Goal: Information Seeking & Learning: Learn about a topic

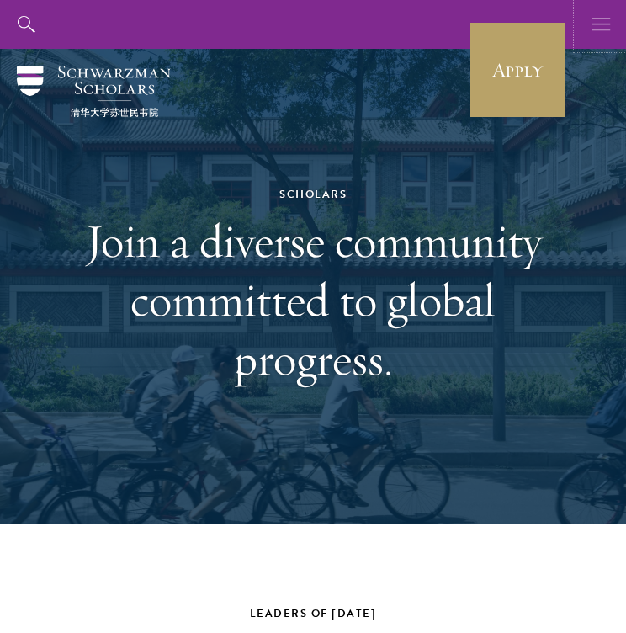
click at [597, 19] on icon "button" at bounding box center [601, 24] width 19 height 49
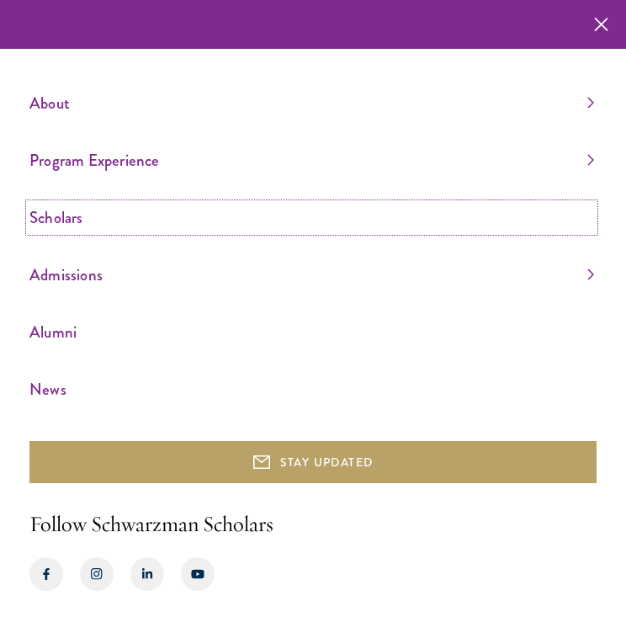
click at [84, 222] on link "Scholars" at bounding box center [311, 218] width 565 height 28
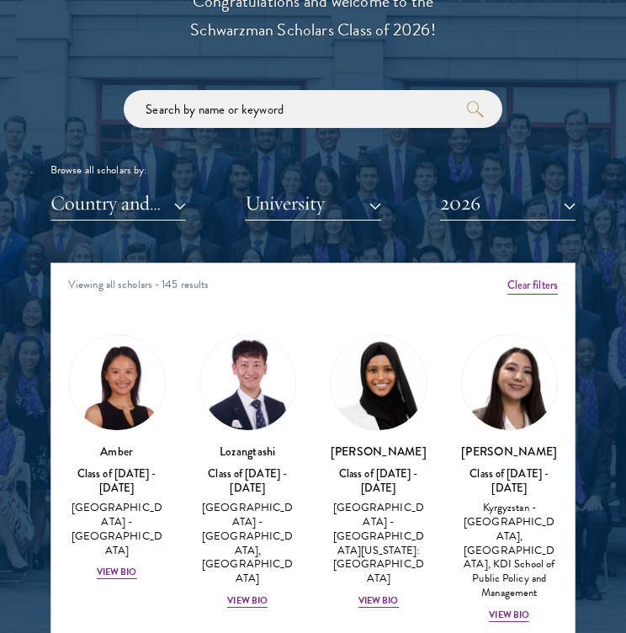
scroll to position [1897, 0]
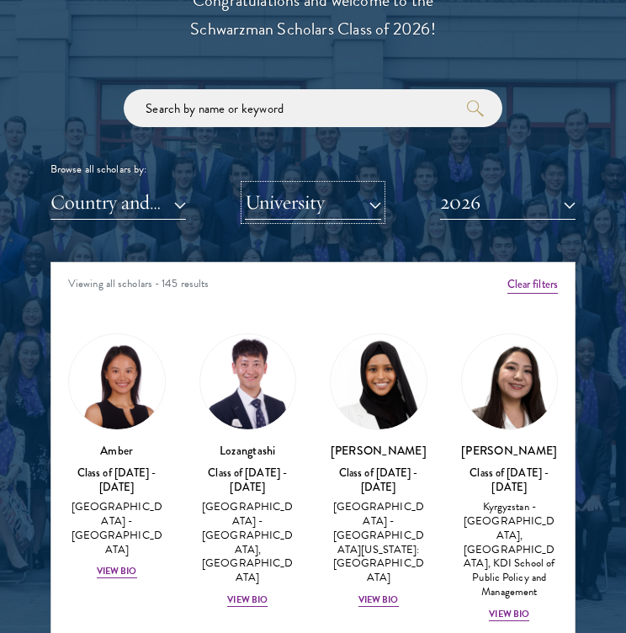
click at [267, 199] on button "University" at bounding box center [312, 202] width 135 height 35
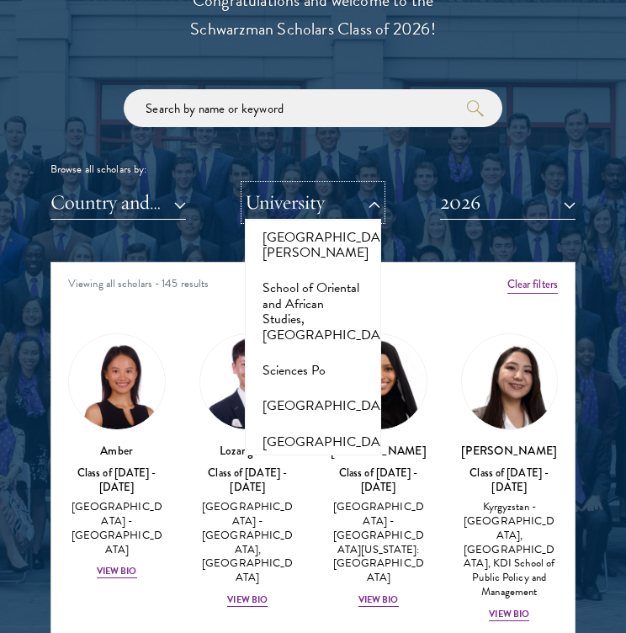
scroll to position [11362, 0]
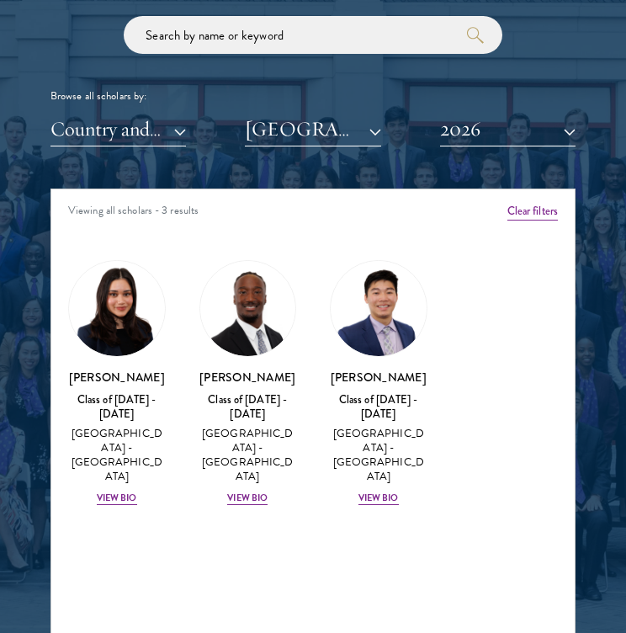
scroll to position [1975, 0]
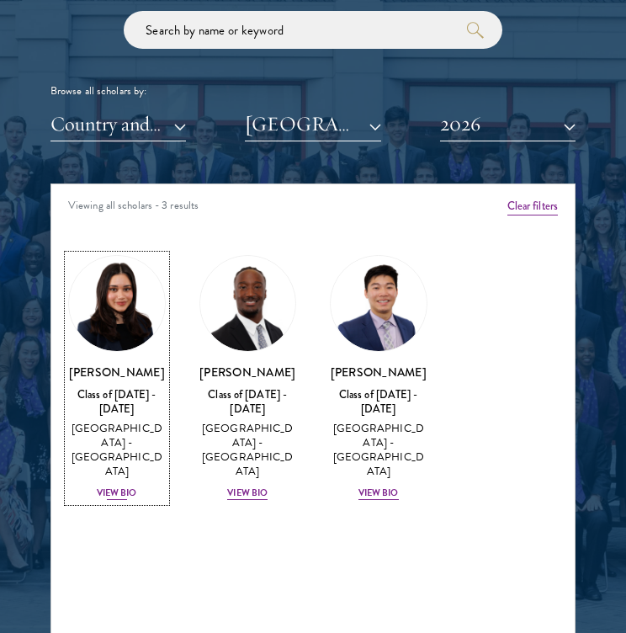
click at [121, 486] on div "View Bio" at bounding box center [117, 492] width 40 height 13
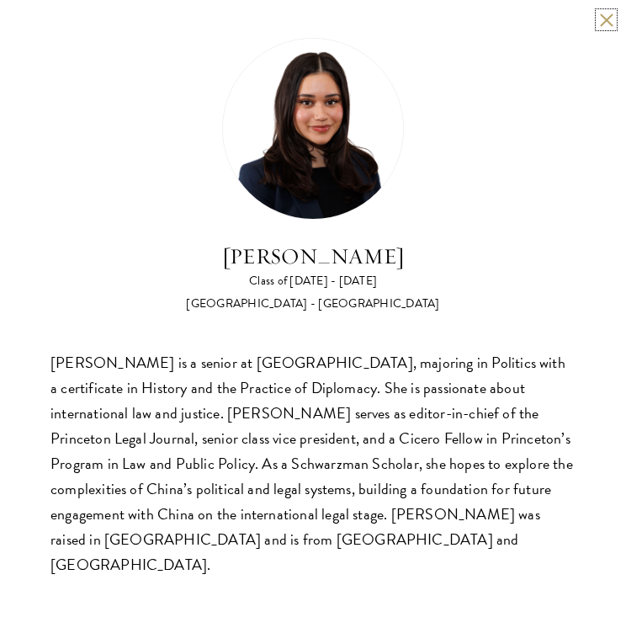
click at [603, 21] on button at bounding box center [606, 20] width 14 height 14
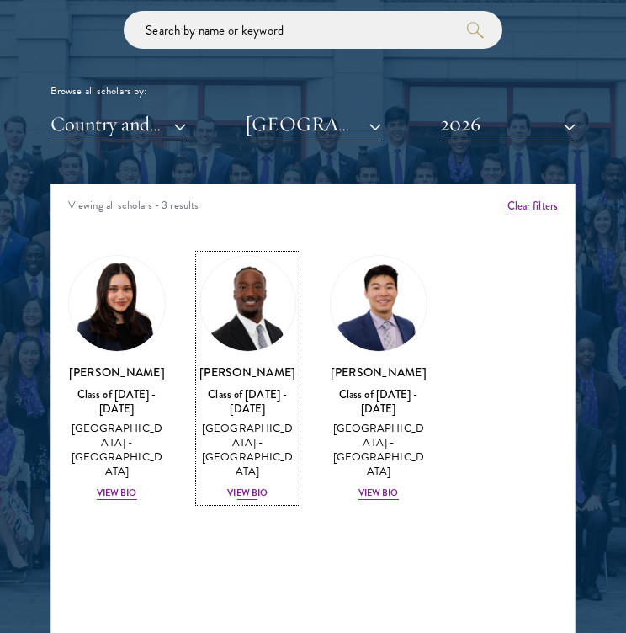
click at [243, 486] on div "View Bio" at bounding box center [247, 492] width 40 height 13
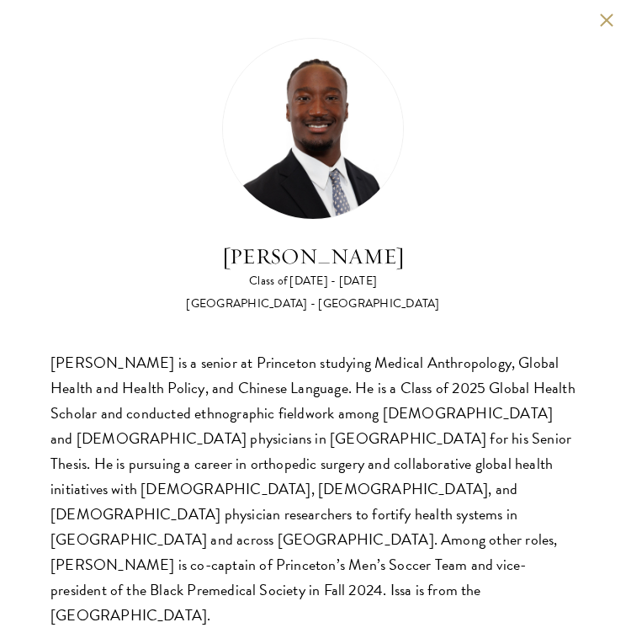
scroll to position [1998, 0]
click at [605, 18] on button at bounding box center [606, 20] width 14 height 14
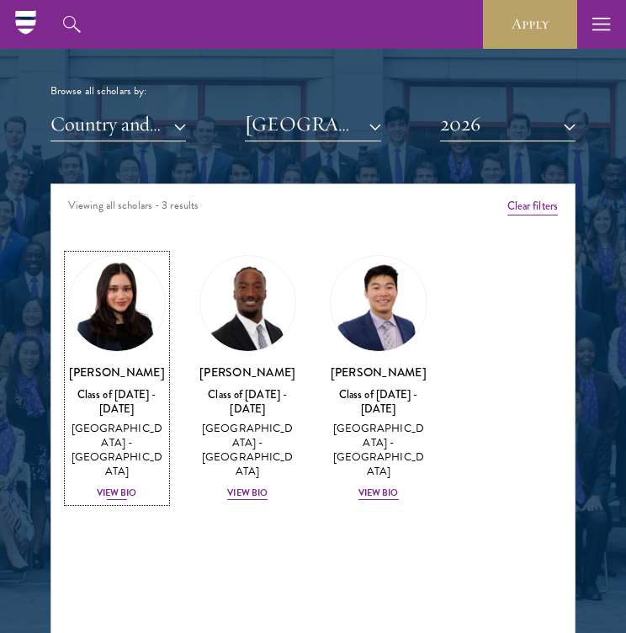
click at [125, 486] on div "View Bio" at bounding box center [117, 492] width 40 height 13
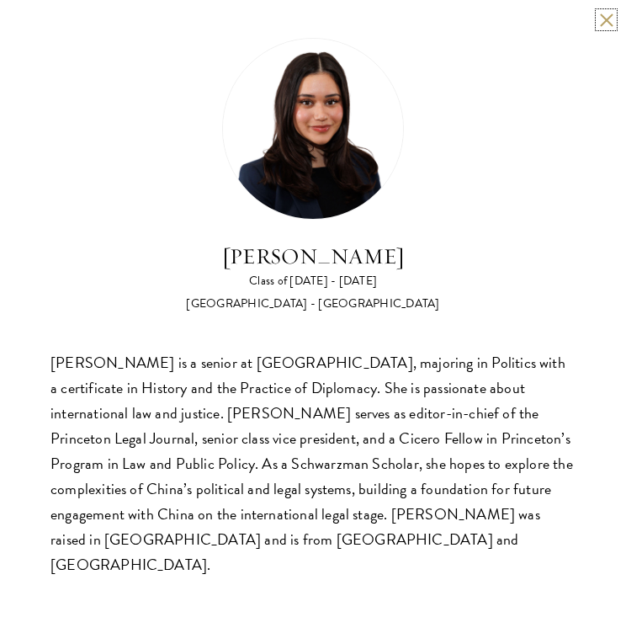
click at [603, 19] on button at bounding box center [606, 20] width 14 height 14
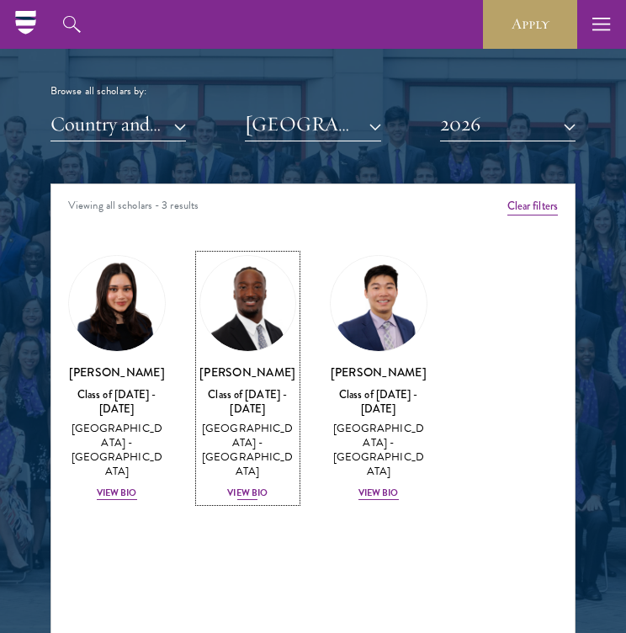
click at [257, 486] on div "View Bio" at bounding box center [247, 492] width 40 height 13
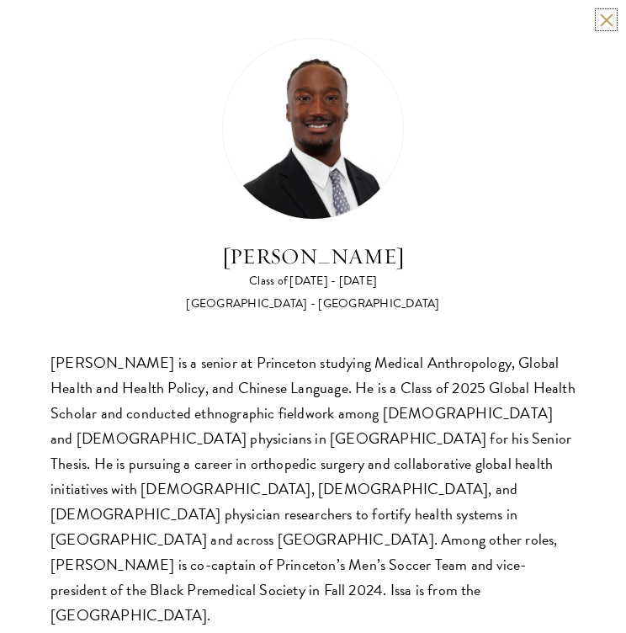
click at [604, 20] on button at bounding box center [606, 20] width 14 height 14
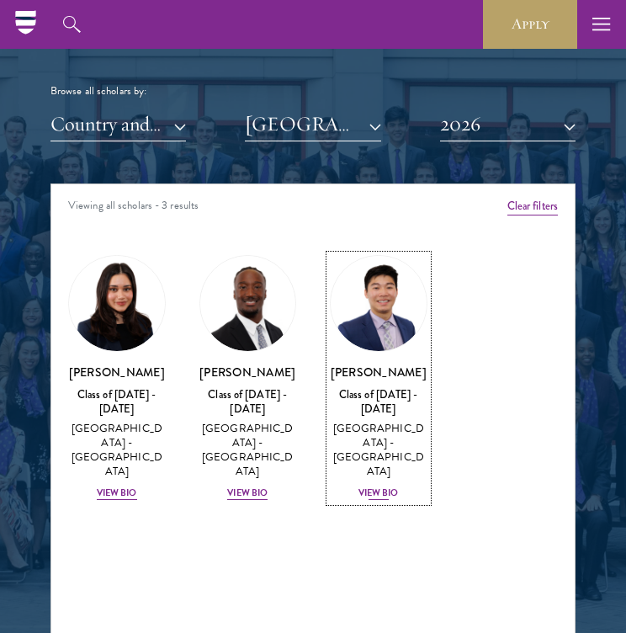
click at [378, 486] on div "View Bio" at bounding box center [378, 492] width 40 height 13
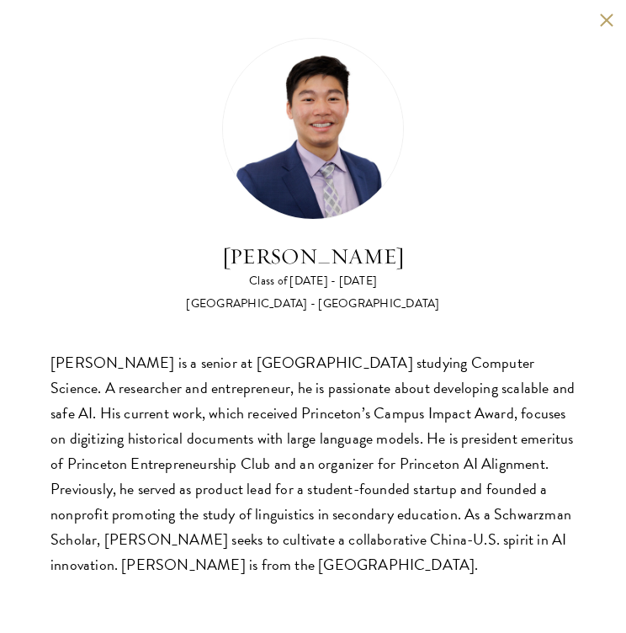
click at [598, 25] on div "James Zhang Class of 2025 - 2026 United States of America - Princeton Universit…" at bounding box center [313, 307] width 626 height 615
click at [608, 12] on div "James Zhang Class of 2025 - 2026 United States of America - Princeton Universit…" at bounding box center [313, 307] width 626 height 615
click at [606, 23] on button at bounding box center [606, 20] width 14 height 14
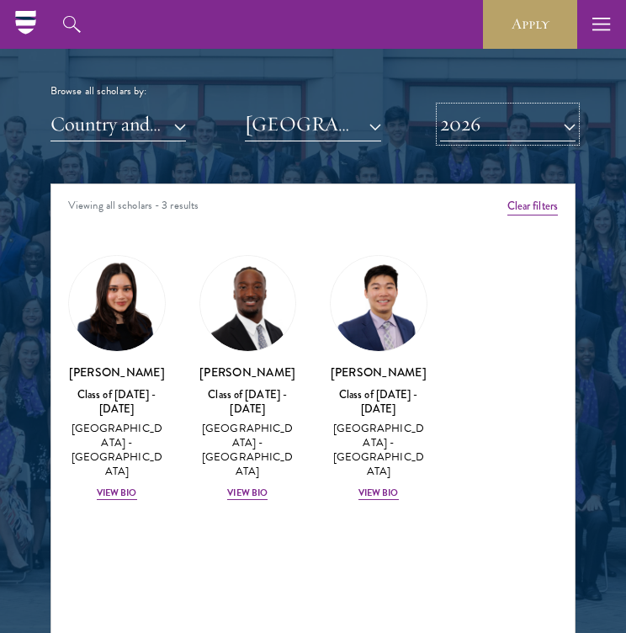
click at [470, 137] on button "2026" at bounding box center [507, 124] width 135 height 35
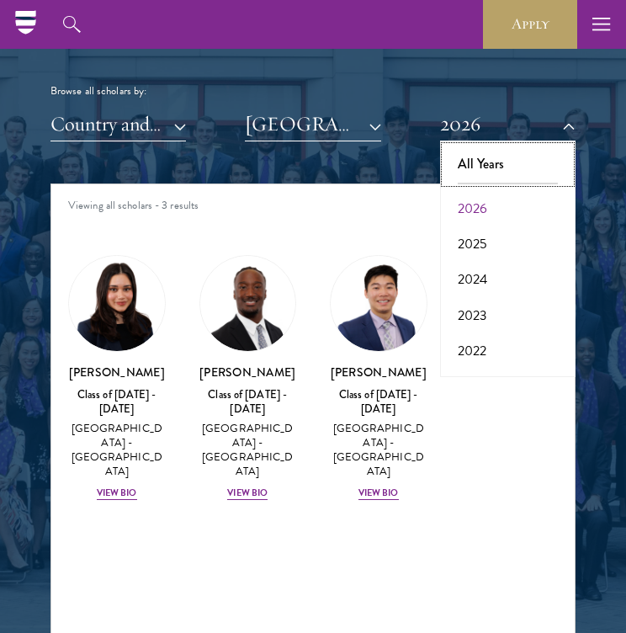
click at [477, 167] on button "All Years" at bounding box center [507, 163] width 125 height 35
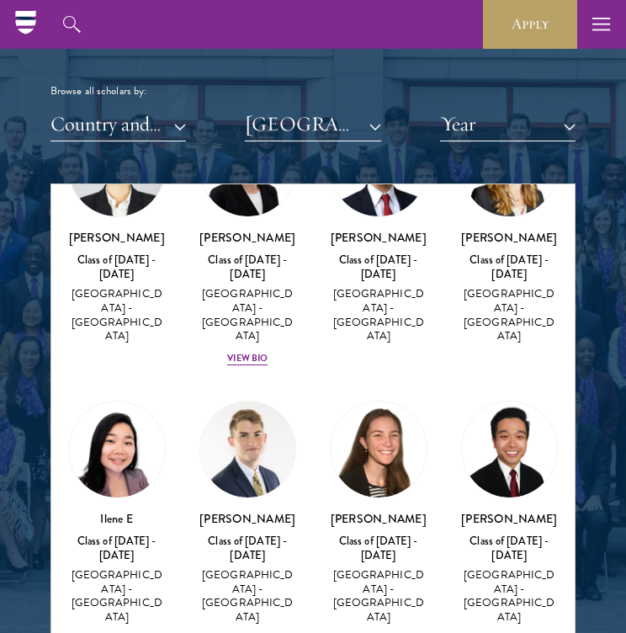
scroll to position [365, 0]
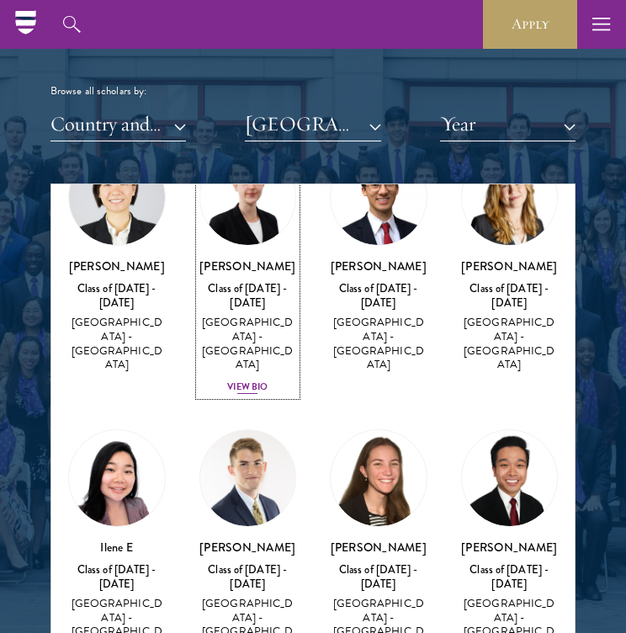
click at [247, 380] on div "View Bio" at bounding box center [247, 386] width 40 height 13
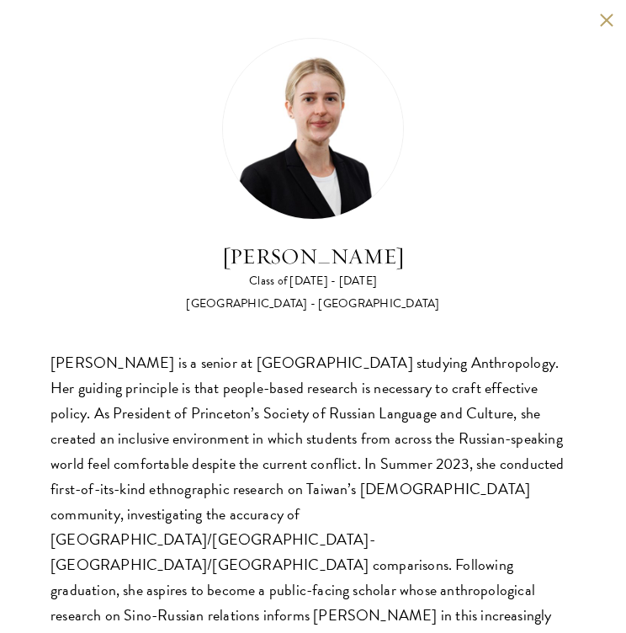
scroll to position [8, 0]
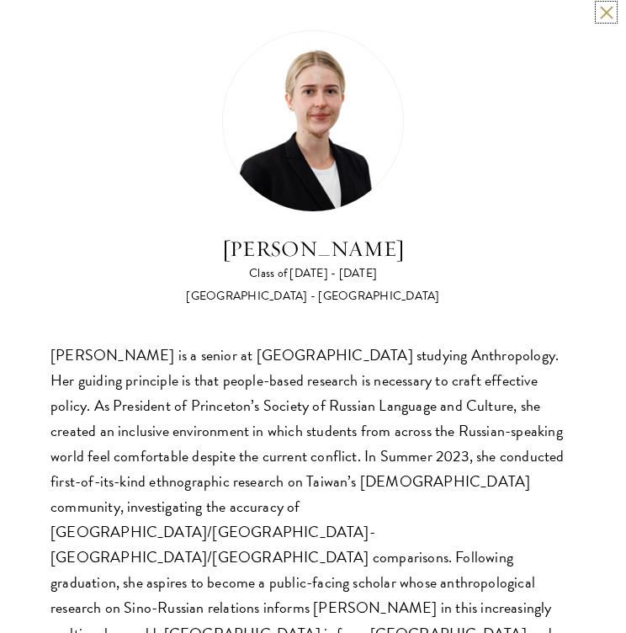
click at [606, 13] on button at bounding box center [606, 12] width 14 height 14
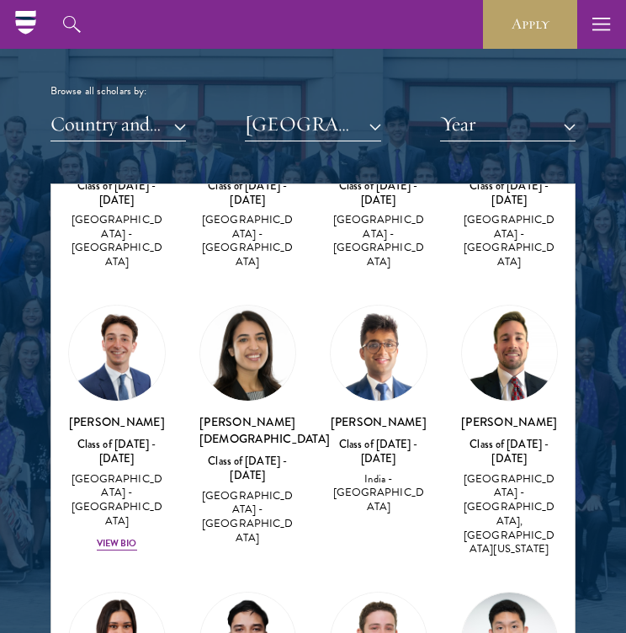
scroll to position [771, 0]
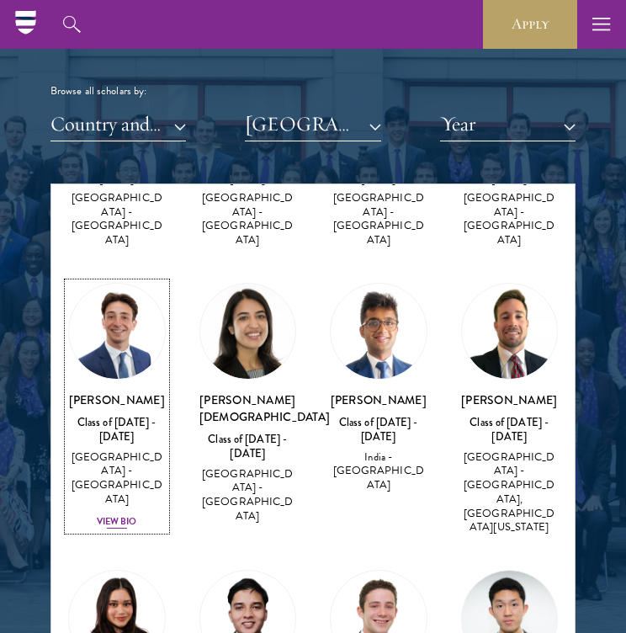
click at [119, 515] on div "View Bio" at bounding box center [117, 521] width 40 height 13
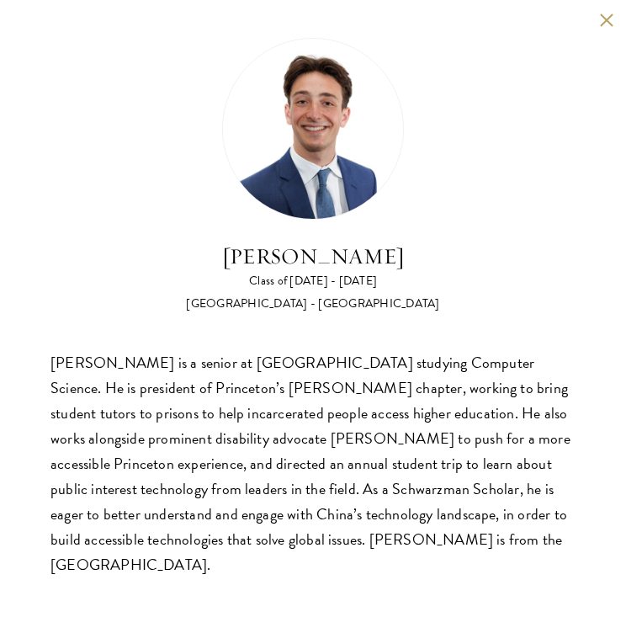
scroll to position [2016, 0]
click at [608, 17] on button at bounding box center [606, 20] width 14 height 14
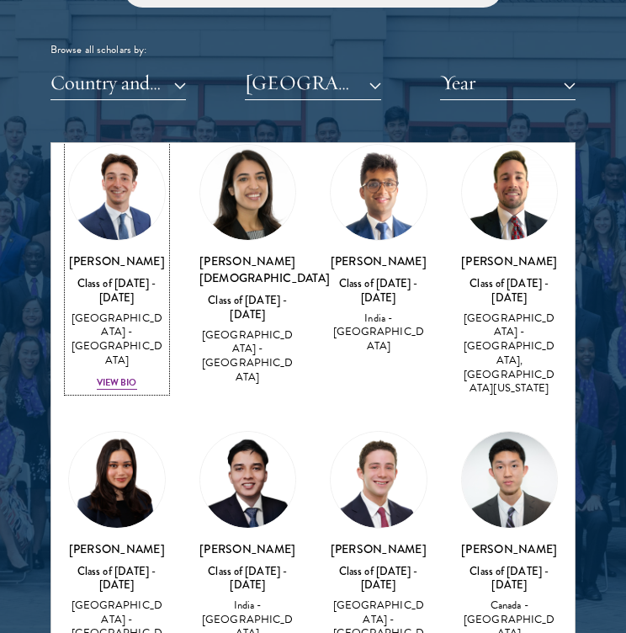
scroll to position [880, 0]
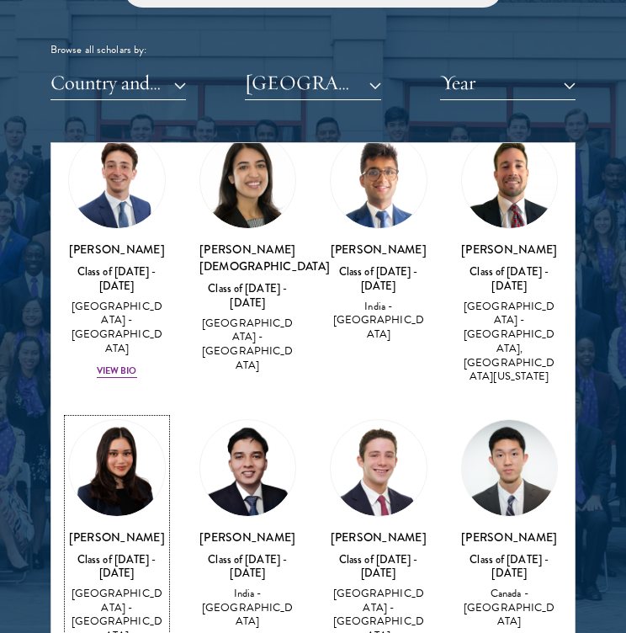
click at [134, 534] on div "Diya Kraybill Class of 2025 - 2026 United States of America - Princeton Univers…" at bounding box center [117, 597] width 98 height 138
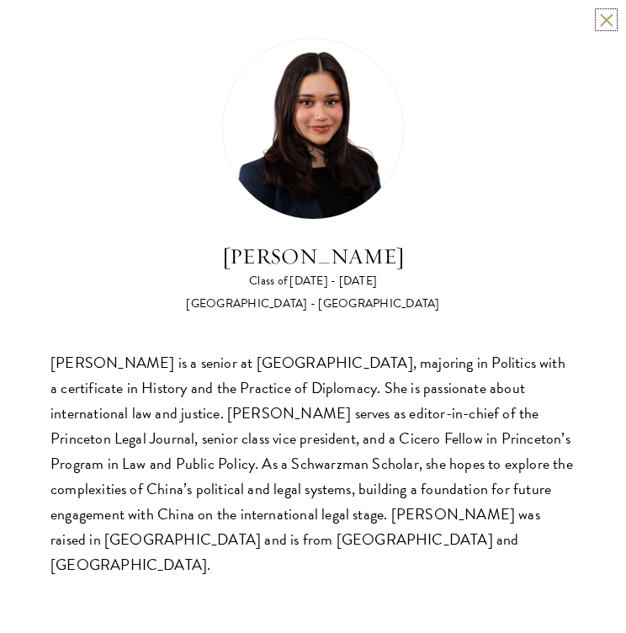
click at [604, 14] on button at bounding box center [606, 20] width 14 height 14
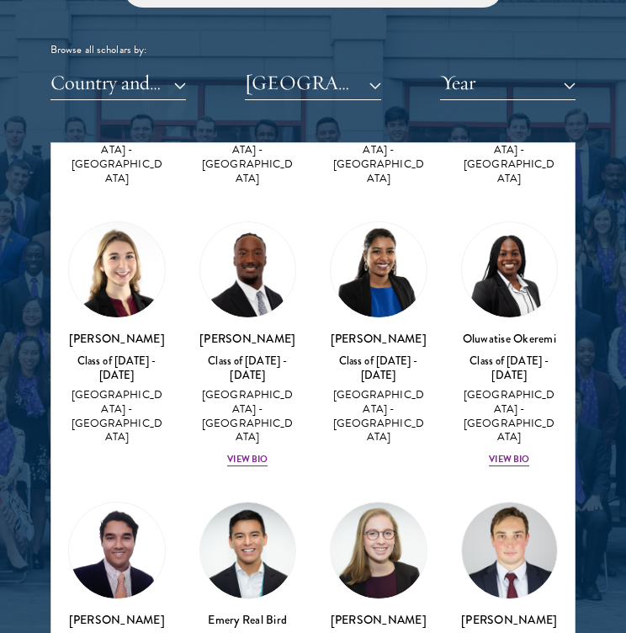
scroll to position [1638, 0]
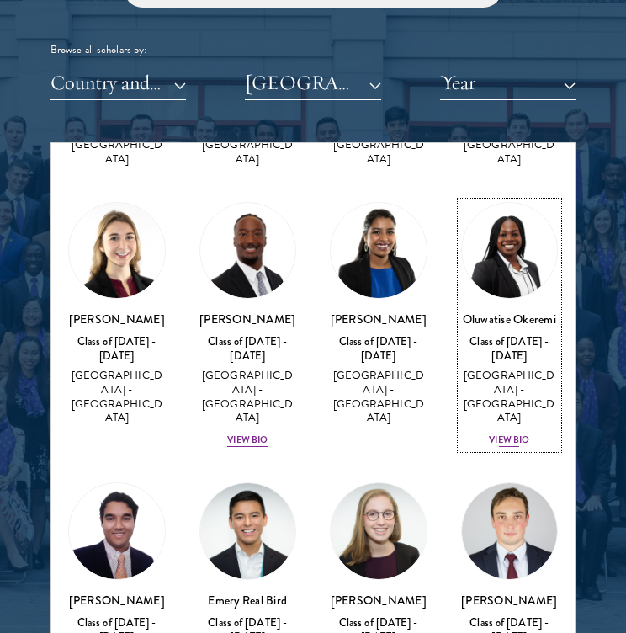
click at [520, 433] on div "View Bio" at bounding box center [509, 439] width 40 height 13
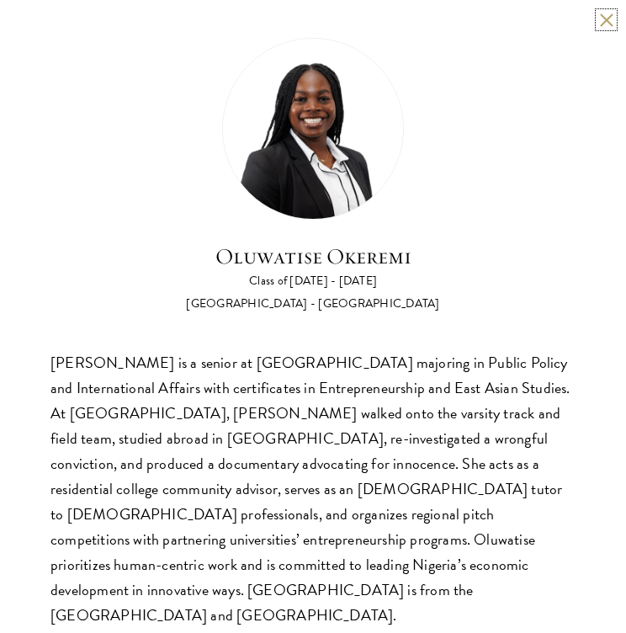
scroll to position [2047, 0]
click at [600, 20] on button at bounding box center [606, 20] width 14 height 14
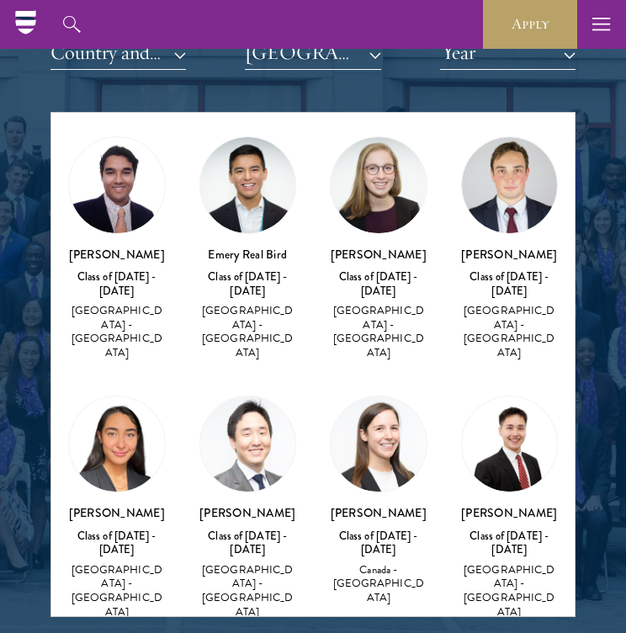
scroll to position [1986, 0]
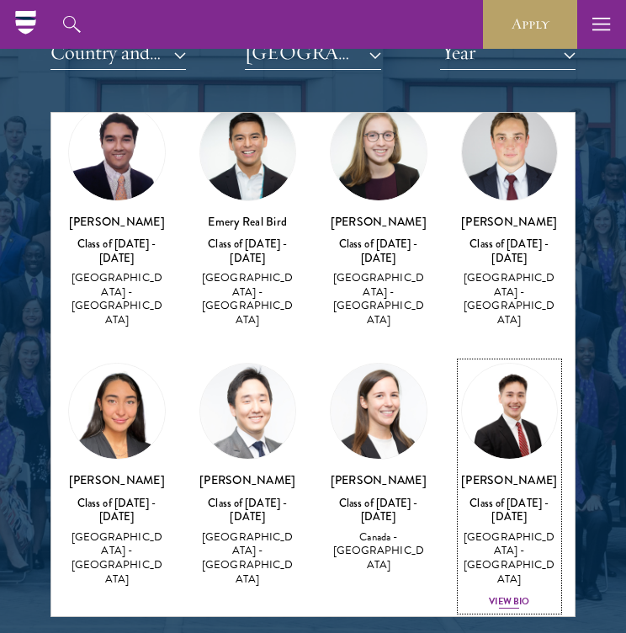
click at [506, 595] on div "View Bio" at bounding box center [509, 601] width 40 height 13
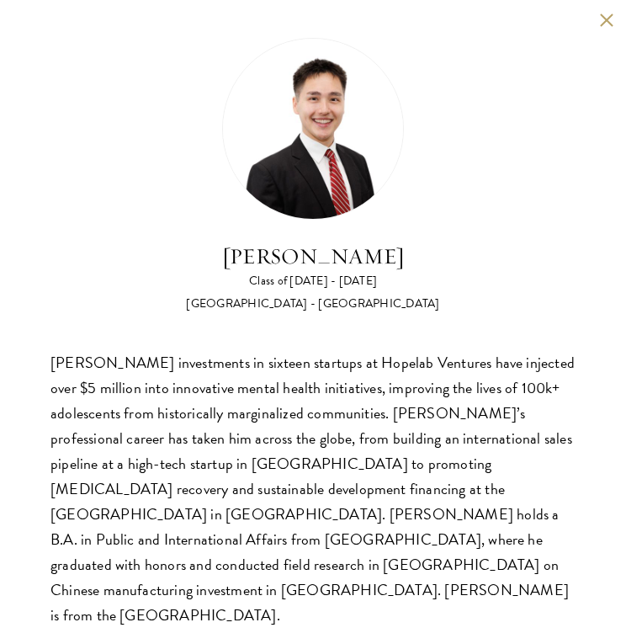
click at [604, 14] on button at bounding box center [606, 20] width 14 height 14
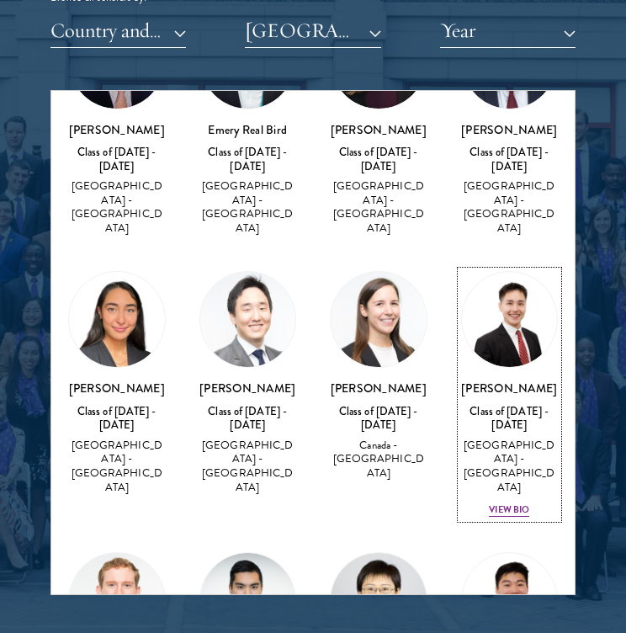
scroll to position [2071, 0]
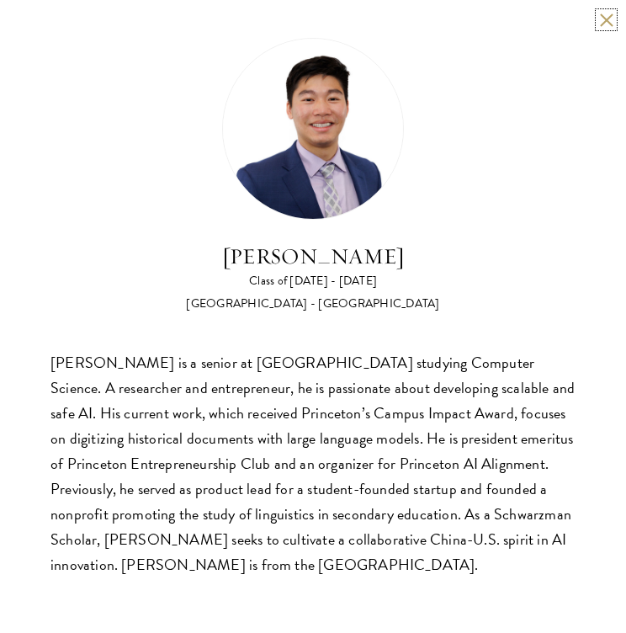
click at [608, 20] on button at bounding box center [606, 20] width 14 height 14
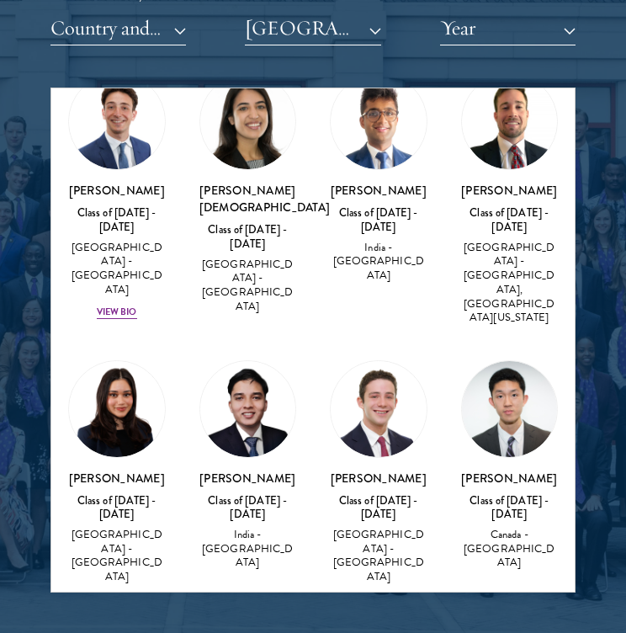
scroll to position [883, 0]
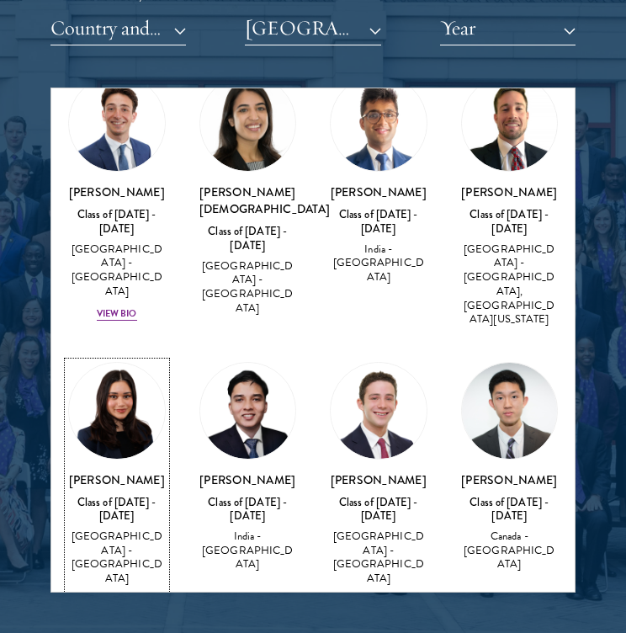
click at [114, 594] on div "View Bio" at bounding box center [117, 600] width 40 height 13
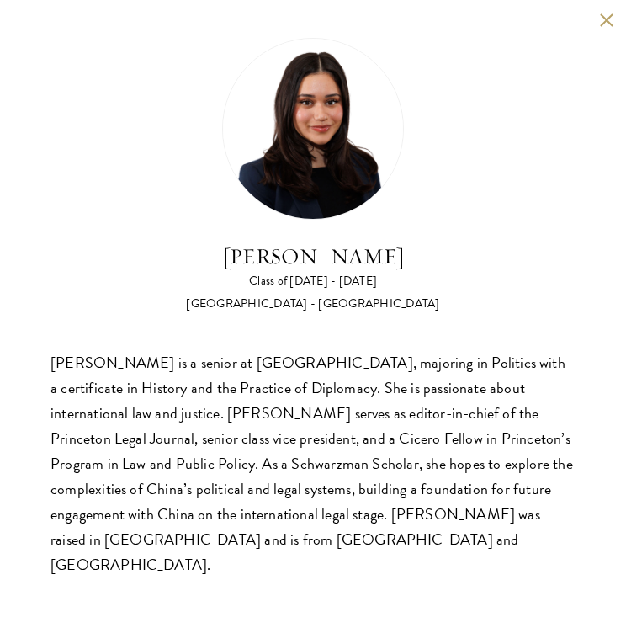
scroll to position [2100, 0]
click at [603, 18] on button at bounding box center [606, 20] width 14 height 14
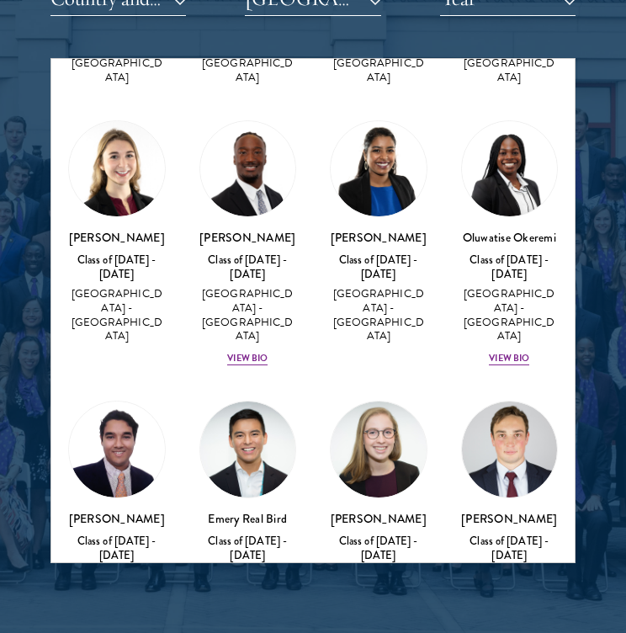
scroll to position [1644, 0]
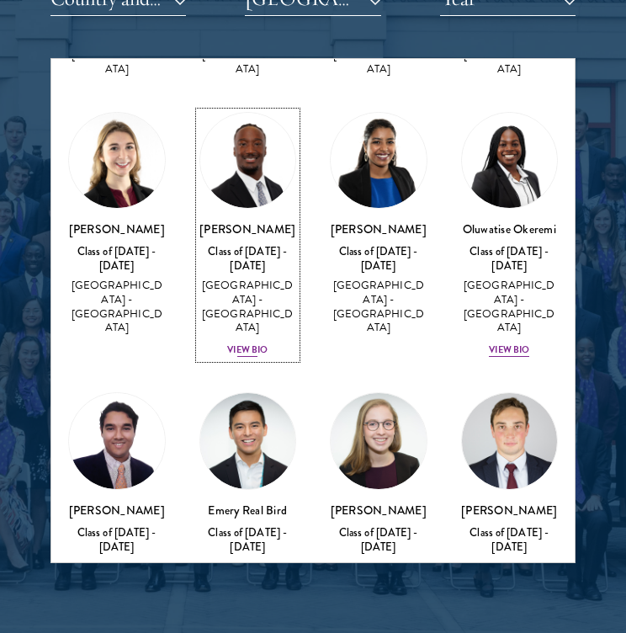
click at [250, 343] on div "View Bio" at bounding box center [247, 349] width 40 height 13
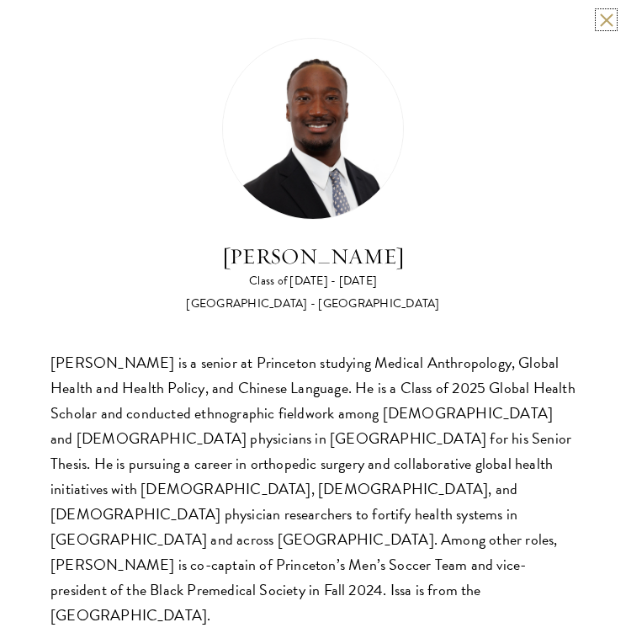
click at [603, 18] on button at bounding box center [606, 20] width 14 height 14
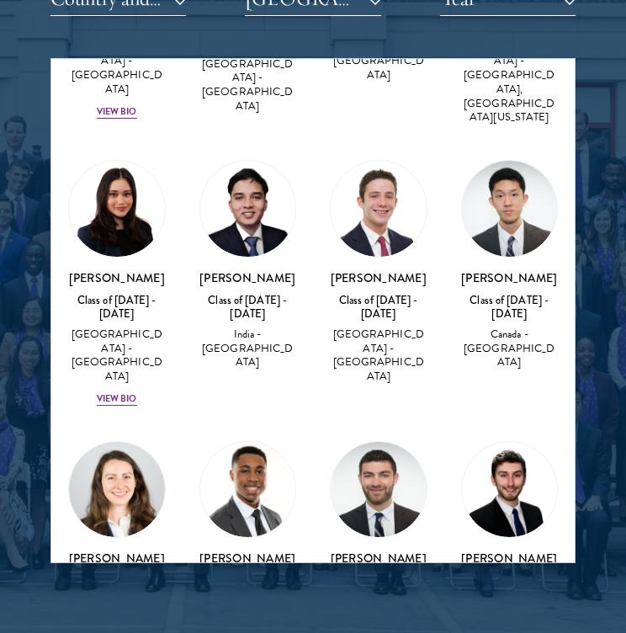
scroll to position [1026, 0]
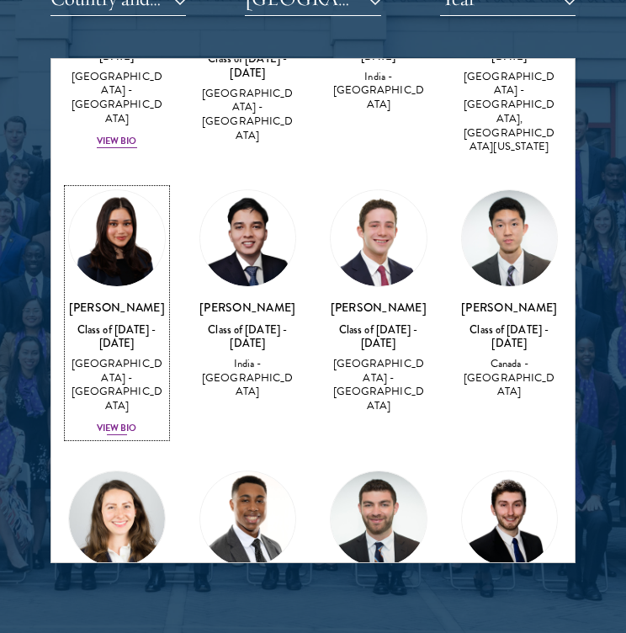
click at [125, 422] on div "View Bio" at bounding box center [117, 428] width 40 height 13
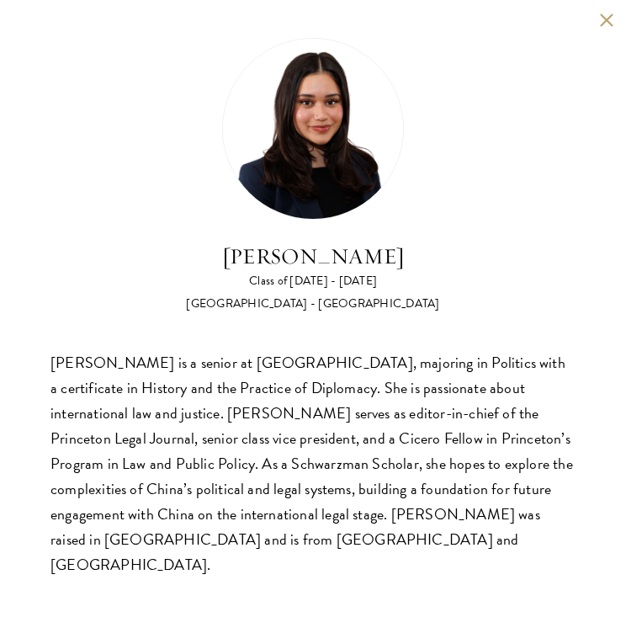
scroll to position [2121, 0]
click at [603, 19] on button at bounding box center [606, 20] width 14 height 14
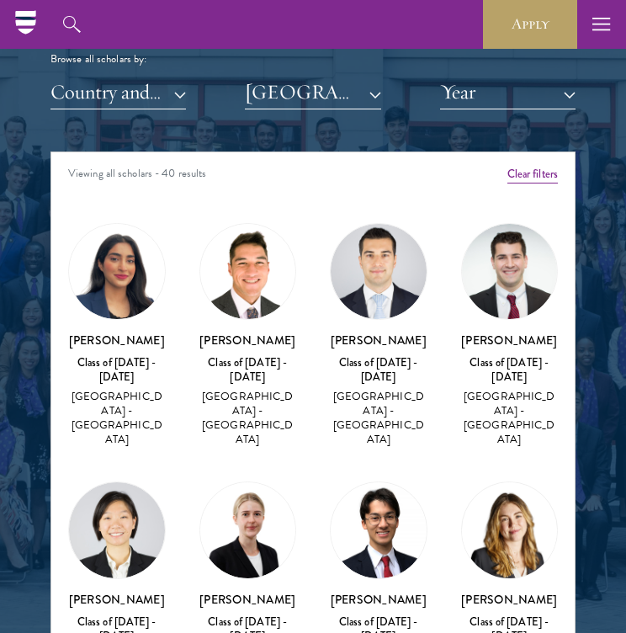
scroll to position [1994, 0]
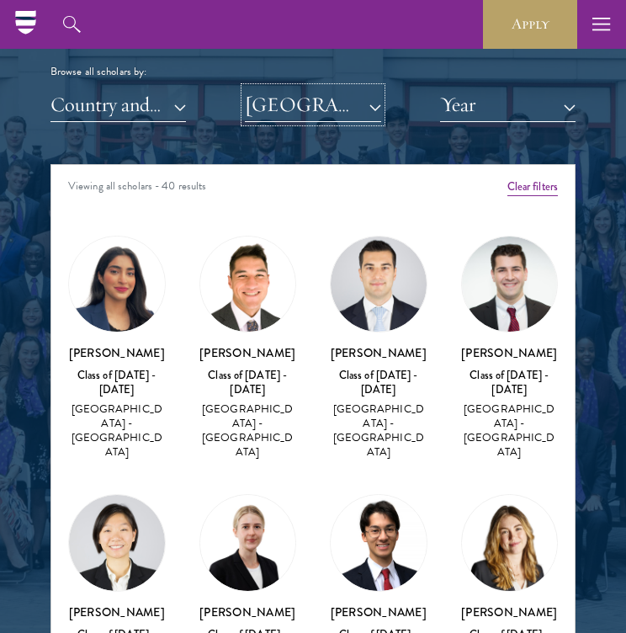
click at [352, 109] on button "[GEOGRAPHIC_DATA]" at bounding box center [312, 105] width 135 height 35
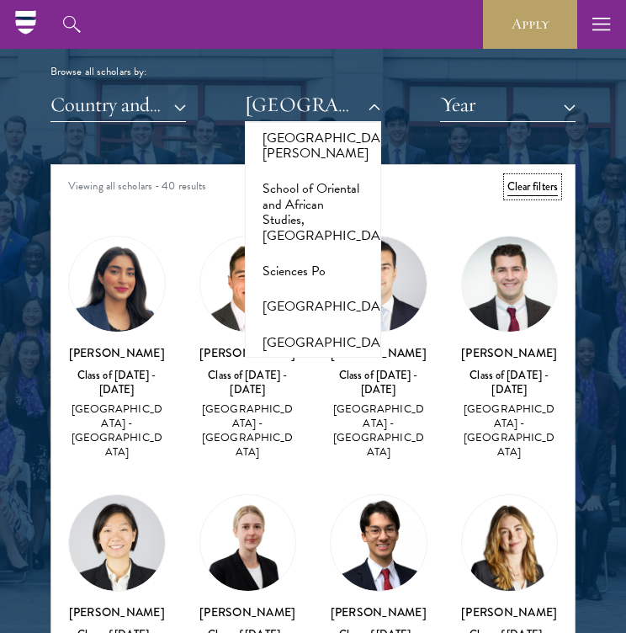
click at [537, 185] on button "Clear filters" at bounding box center [532, 187] width 50 height 19
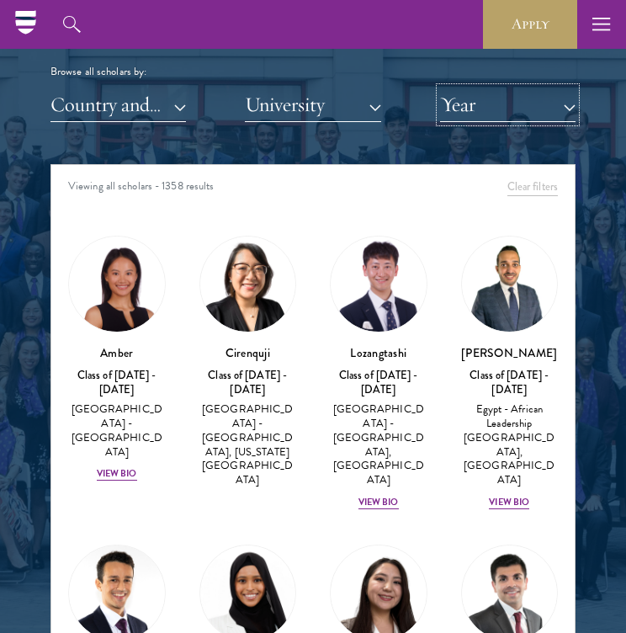
click at [500, 106] on button "Year" at bounding box center [507, 105] width 135 height 35
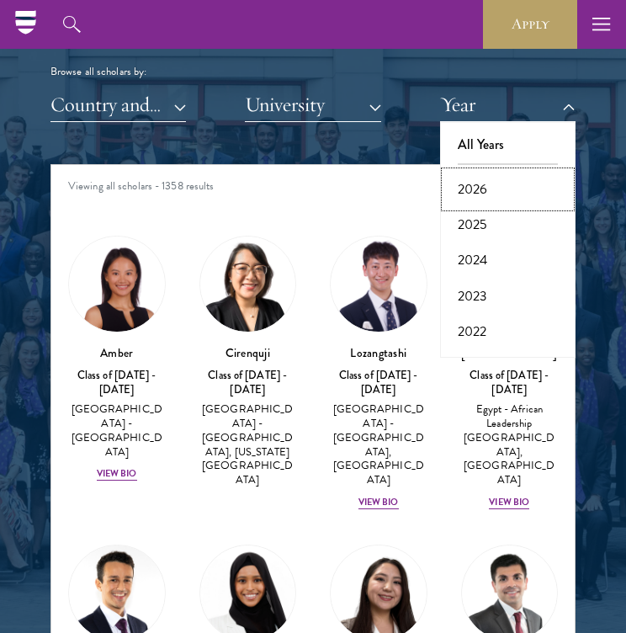
click at [472, 192] on button "2026" at bounding box center [507, 189] width 125 height 35
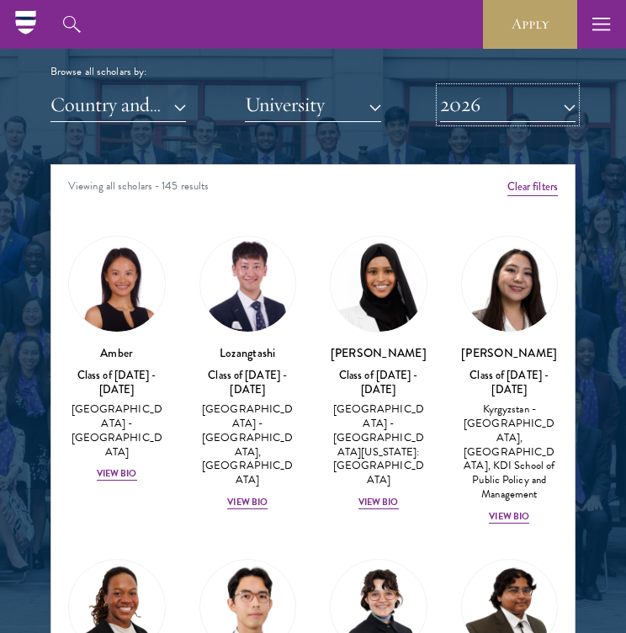
click at [508, 114] on button "2026" at bounding box center [507, 105] width 135 height 35
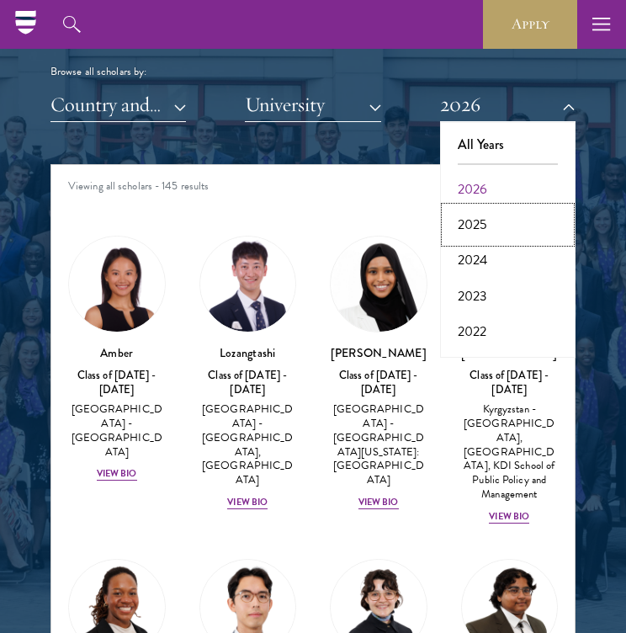
click at [472, 223] on button "2025" at bounding box center [507, 224] width 125 height 35
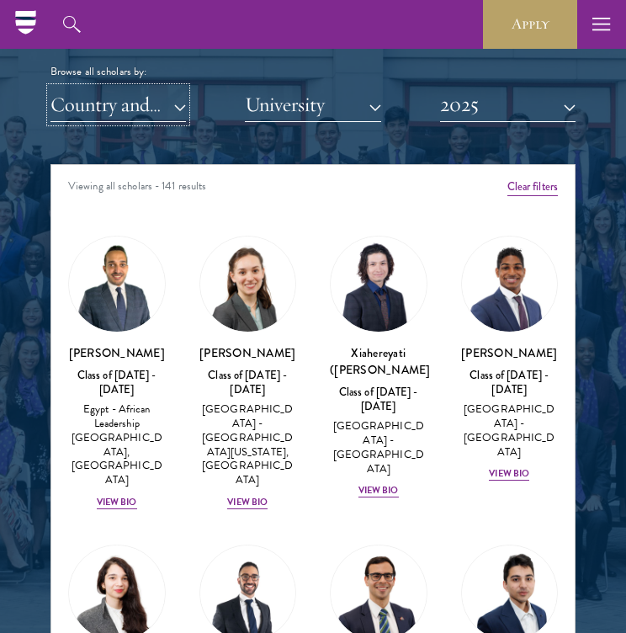
click at [160, 112] on button "Country and Region" at bounding box center [117, 105] width 135 height 35
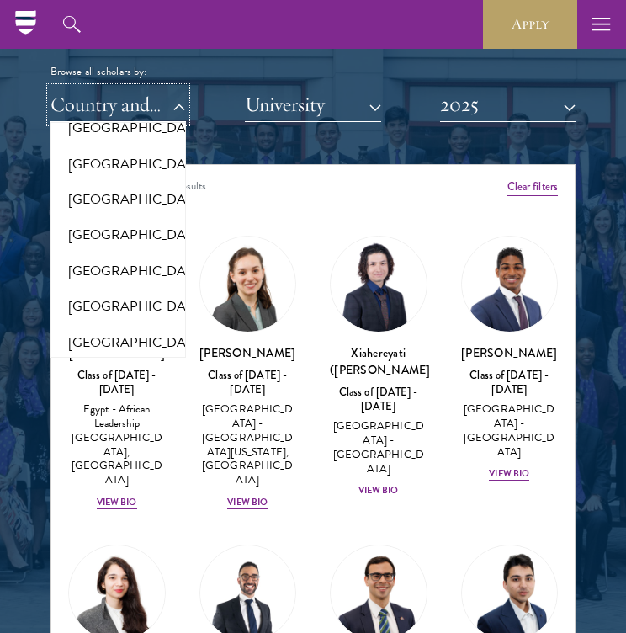
scroll to position [3550, 0]
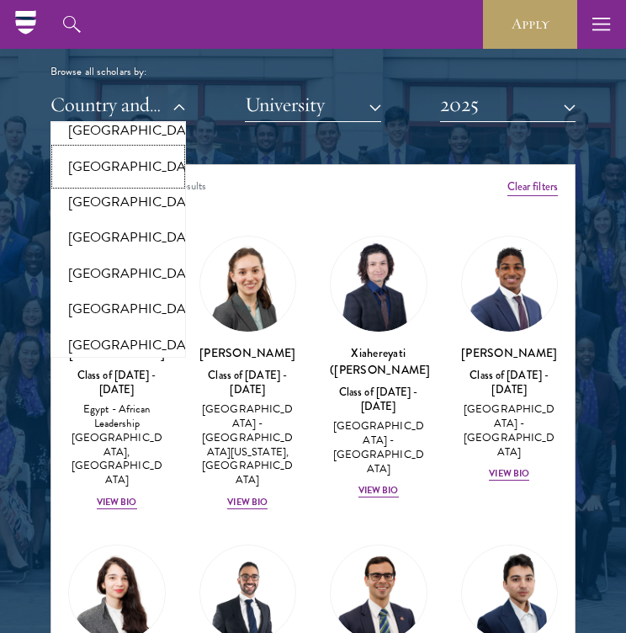
click at [105, 184] on button "[GEOGRAPHIC_DATA]" at bounding box center [118, 166] width 125 height 35
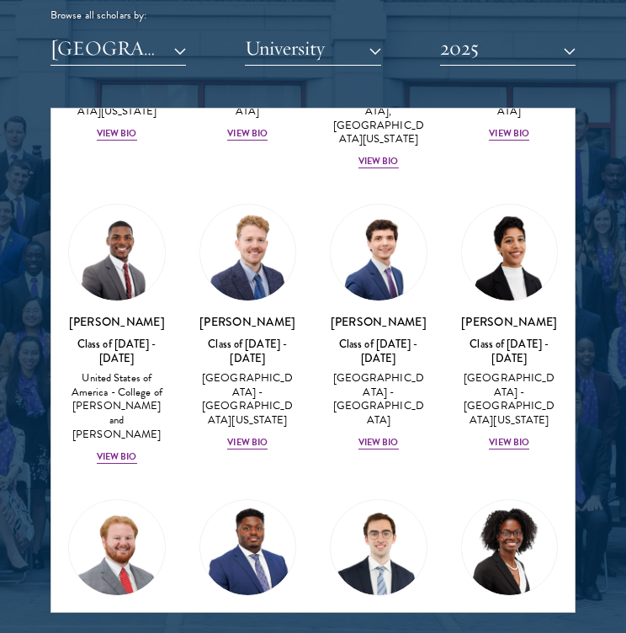
scroll to position [597, 0]
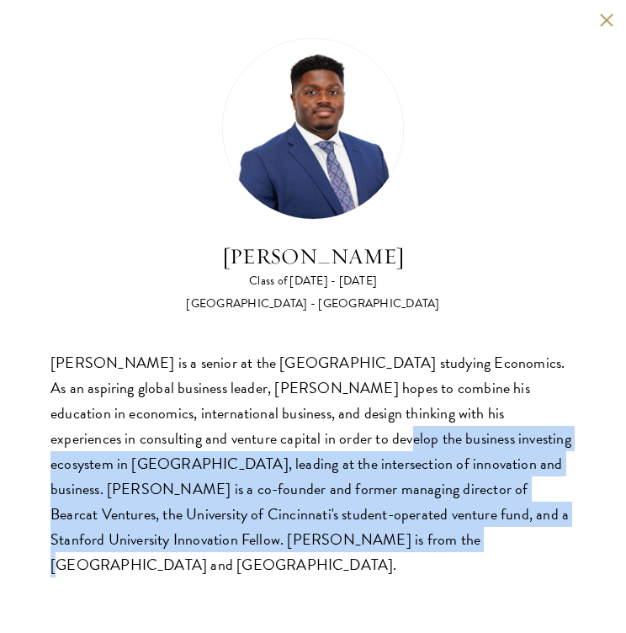
drag, startPoint x: 238, startPoint y: 441, endPoint x: 227, endPoint y: 546, distance: 105.8
click at [227, 546] on div "Lance Entsuah is a senior at the University of Cincinnati studying Economics. A…" at bounding box center [312, 463] width 525 height 227
drag, startPoint x: 227, startPoint y: 546, endPoint x: 227, endPoint y: 428, distance: 118.7
click at [227, 428] on div "Lance Entsuah is a senior at the University of Cincinnati studying Economics. A…" at bounding box center [312, 463] width 525 height 227
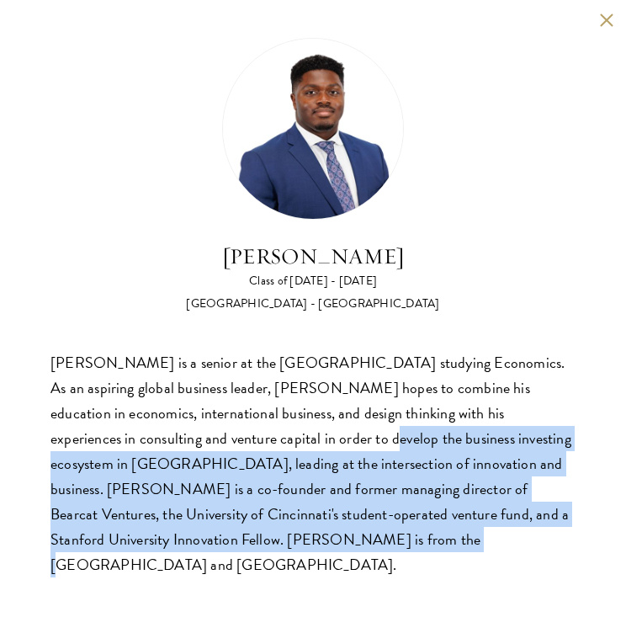
click at [227, 428] on div "Lance Entsuah is a senior at the University of Cincinnati studying Economics. A…" at bounding box center [312, 463] width 525 height 227
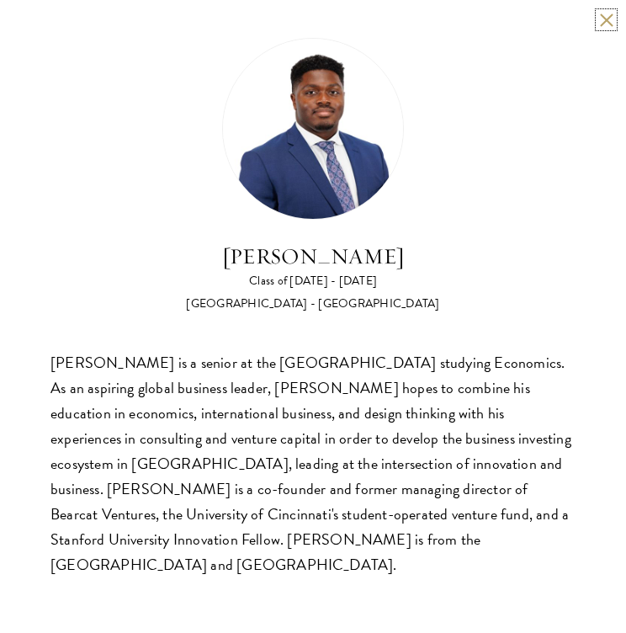
click at [609, 20] on button at bounding box center [606, 20] width 14 height 14
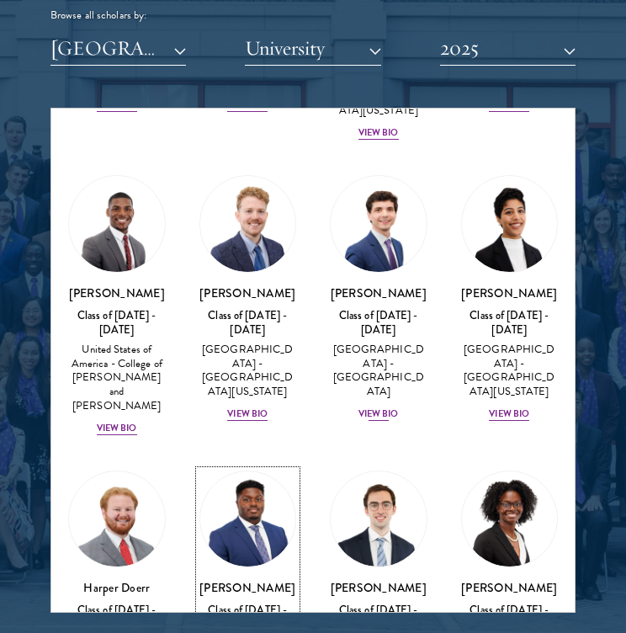
scroll to position [623, 0]
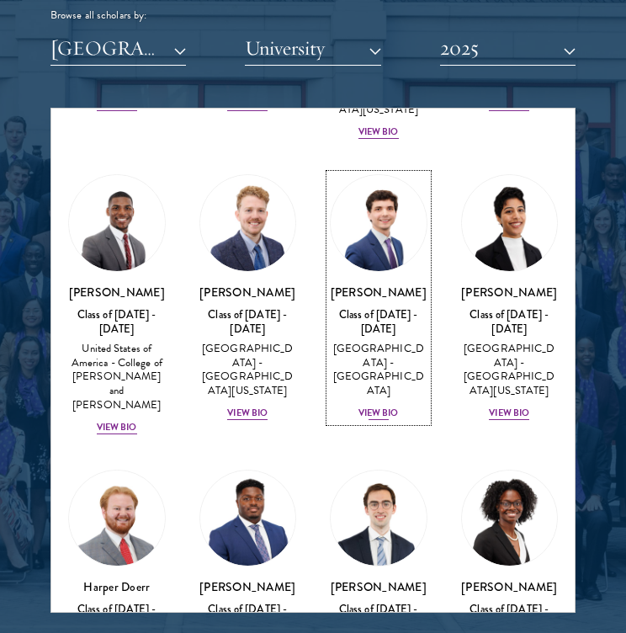
click at [371, 406] on div "View Bio" at bounding box center [378, 412] width 40 height 13
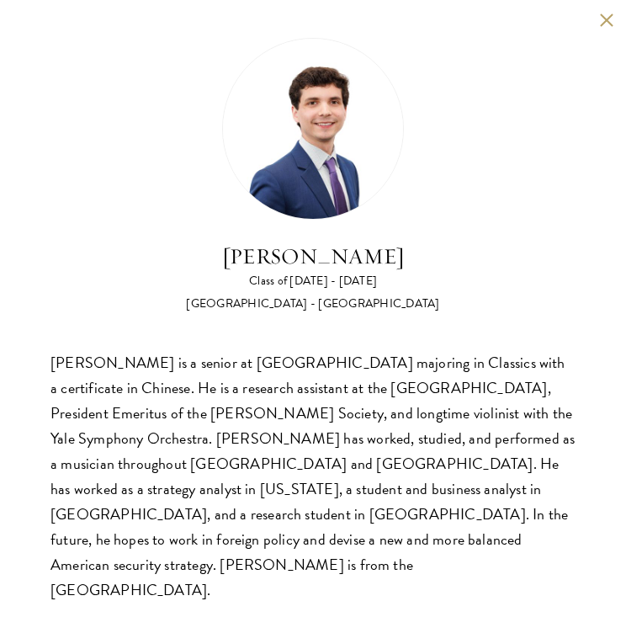
click at [597, 23] on div "Andrew DeWeese Class of 2024 - 2025 United States of America - Yale University …" at bounding box center [313, 320] width 626 height 640
click at [603, 21] on button at bounding box center [606, 20] width 14 height 14
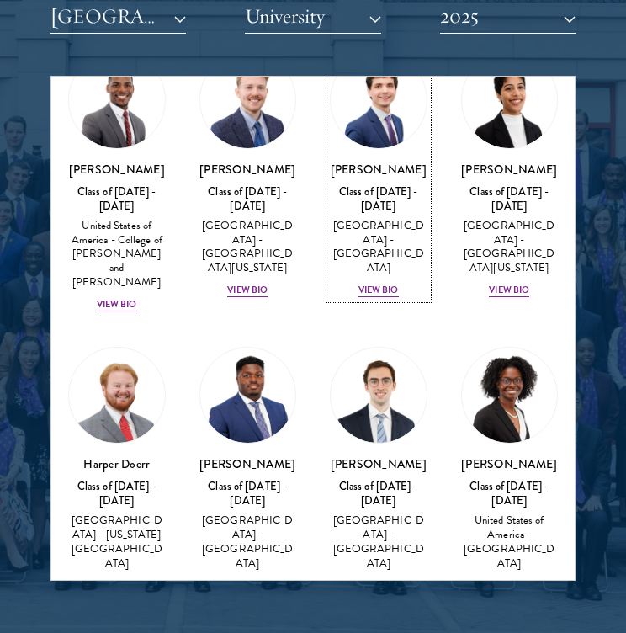
scroll to position [757, 0]
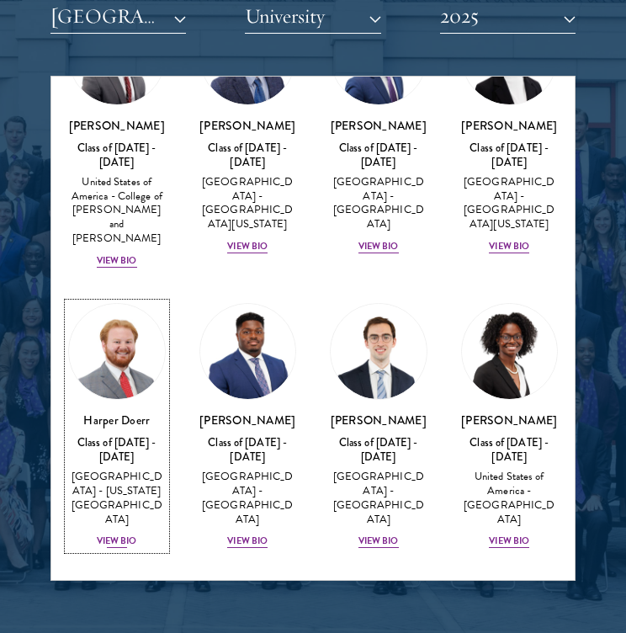
click at [121, 534] on div "View Bio" at bounding box center [117, 540] width 40 height 13
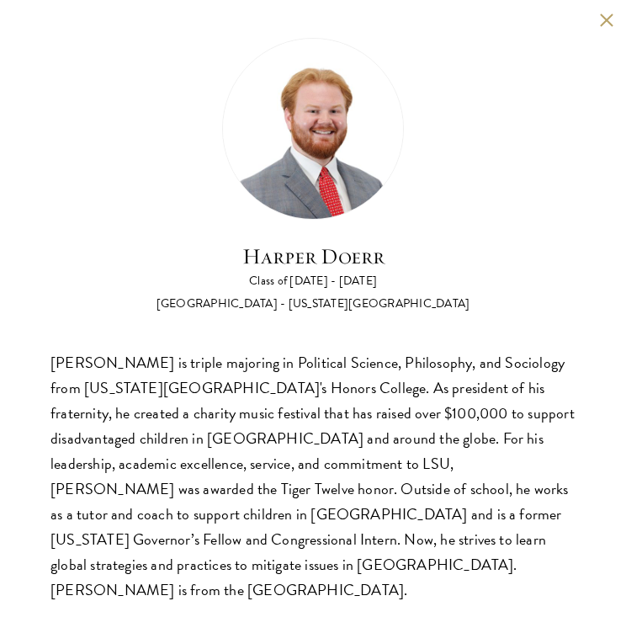
click at [608, 25] on button at bounding box center [606, 20] width 14 height 14
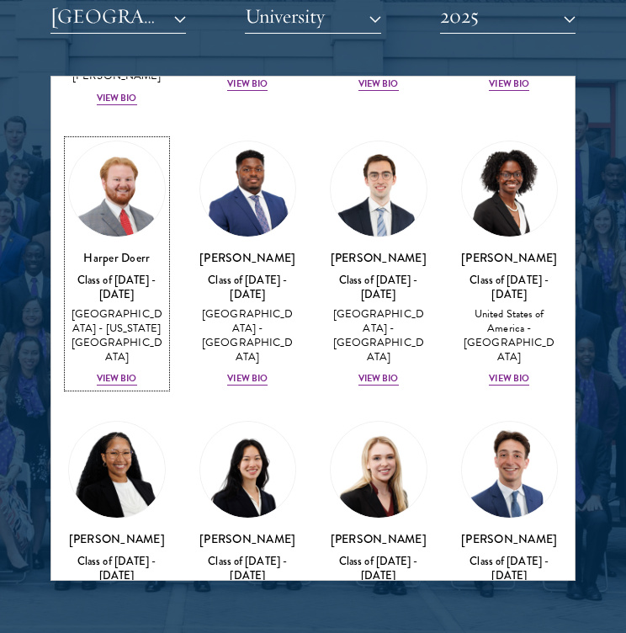
scroll to position [948, 0]
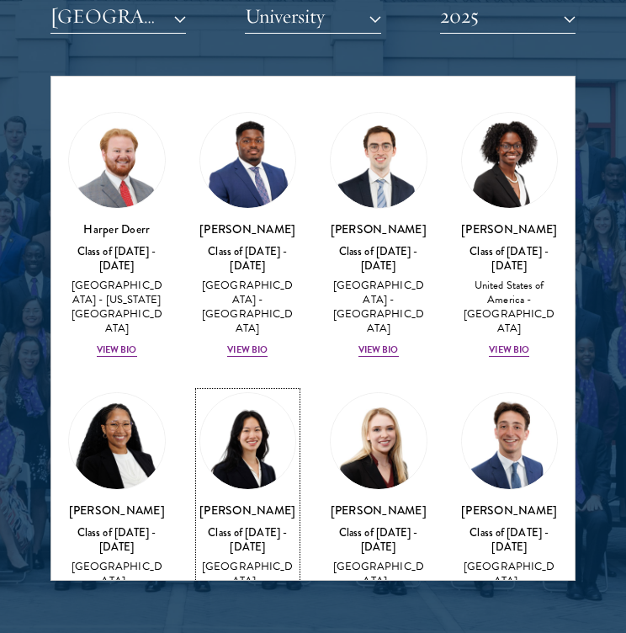
click at [243, 624] on div "View Bio" at bounding box center [247, 630] width 40 height 13
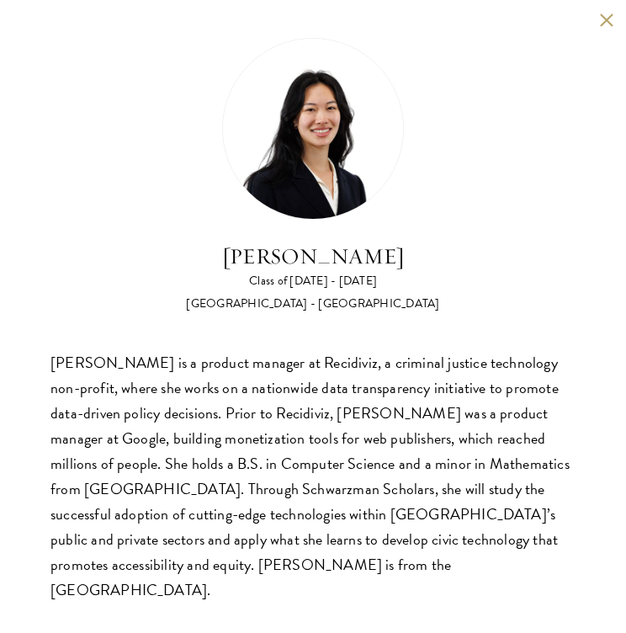
scroll to position [2121, 0]
click at [597, 25] on div "Jessica Hong Class of 2024 - 2025 United States of America - Cornell University…" at bounding box center [313, 320] width 626 height 640
click at [602, 21] on button at bounding box center [606, 20] width 14 height 14
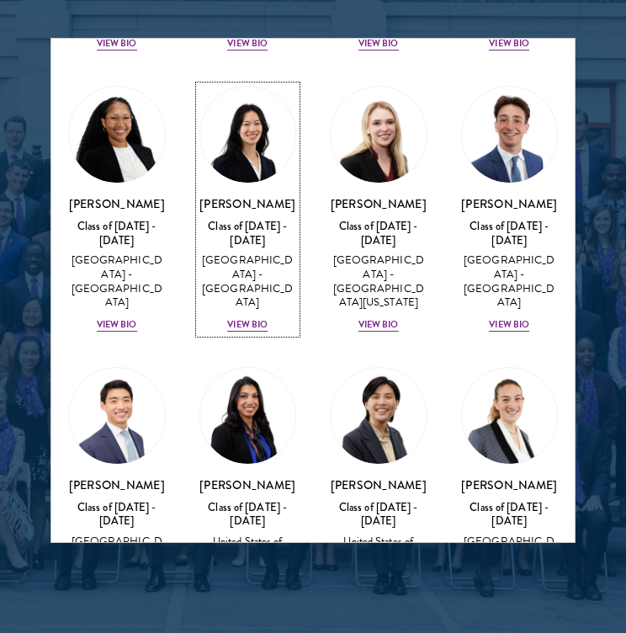
scroll to position [1245, 0]
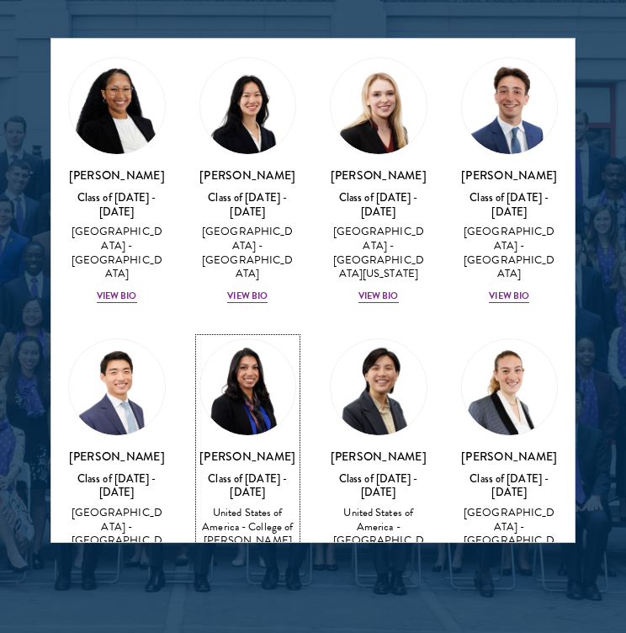
click at [263, 585] on div "View Bio" at bounding box center [247, 591] width 40 height 13
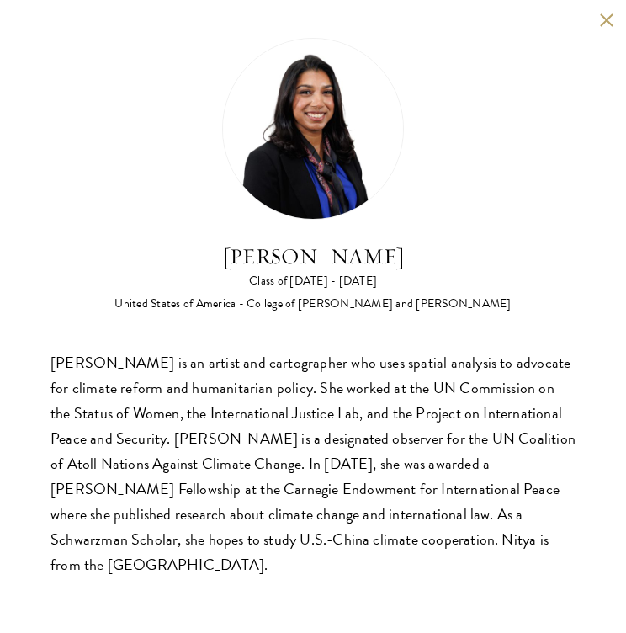
scroll to position [2150, 0]
click at [602, 26] on button at bounding box center [606, 20] width 14 height 14
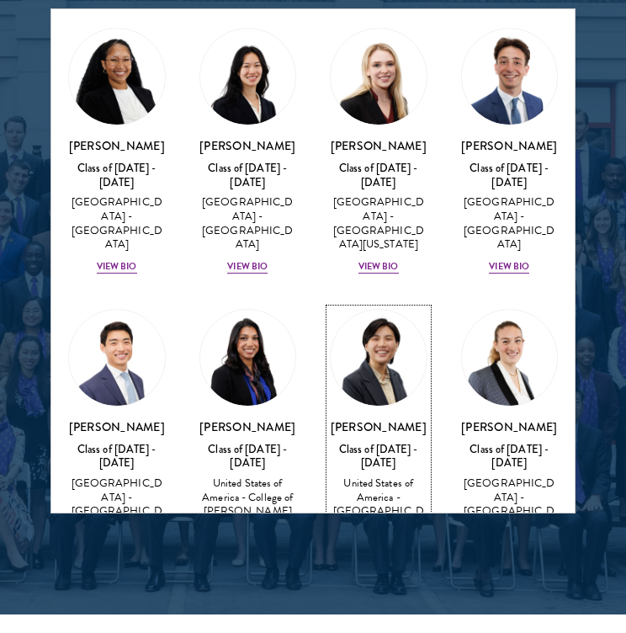
click at [385, 541] on div "View Bio" at bounding box center [378, 547] width 40 height 13
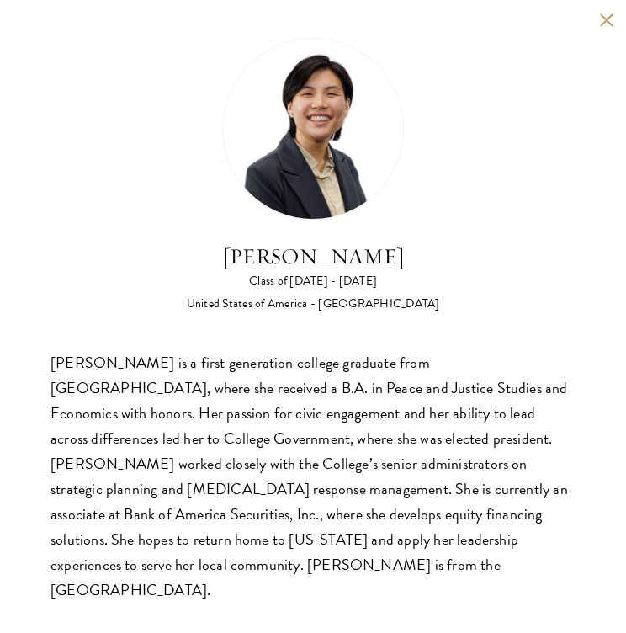
scroll to position [2172, 0]
click at [600, 16] on button at bounding box center [606, 20] width 14 height 14
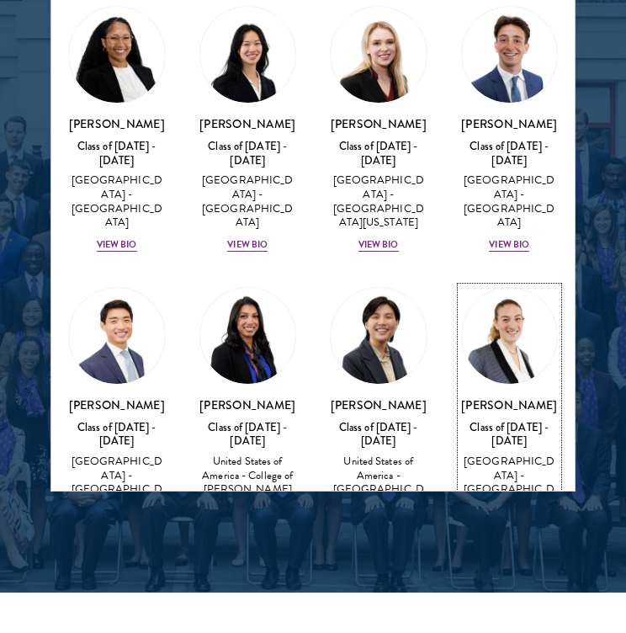
click at [518, 561] on div "View Bio" at bounding box center [509, 567] width 40 height 13
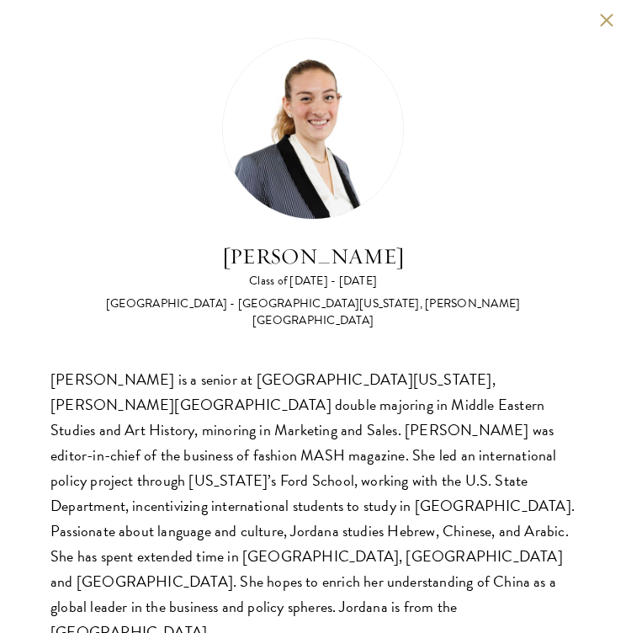
click at [607, 19] on button at bounding box center [606, 20] width 14 height 14
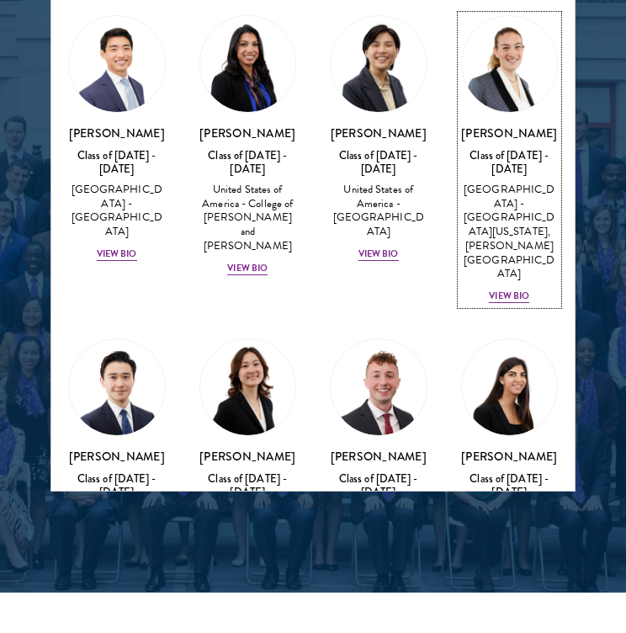
scroll to position [1565, 0]
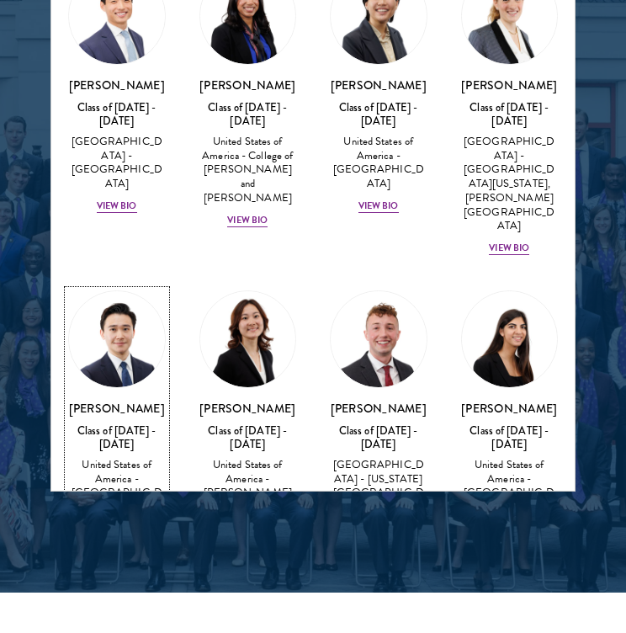
click at [126, 523] on div "View Bio" at bounding box center [117, 529] width 40 height 13
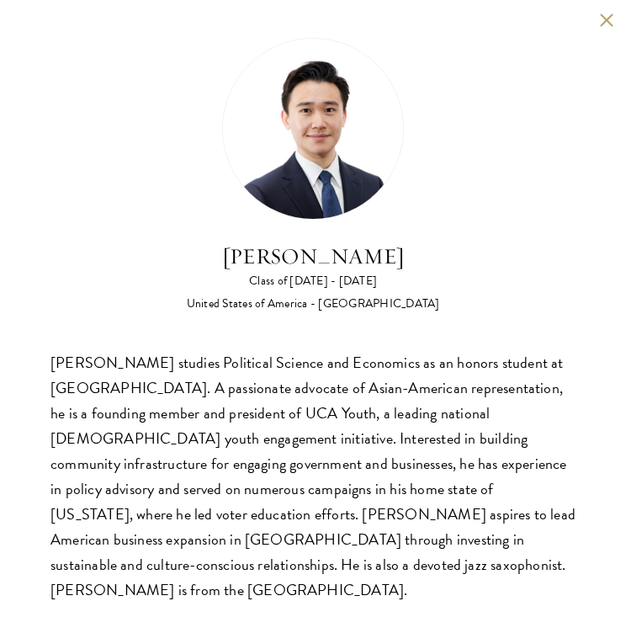
scroll to position [2197, 0]
click at [601, 14] on button at bounding box center [606, 20] width 14 height 14
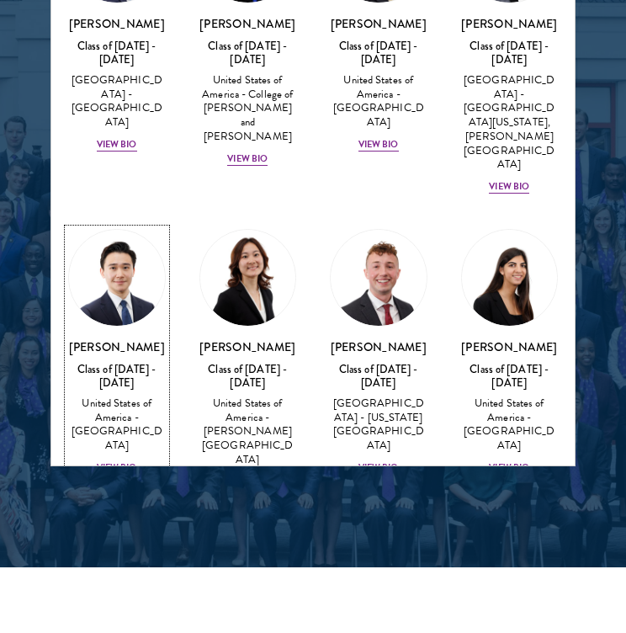
scroll to position [1619, 0]
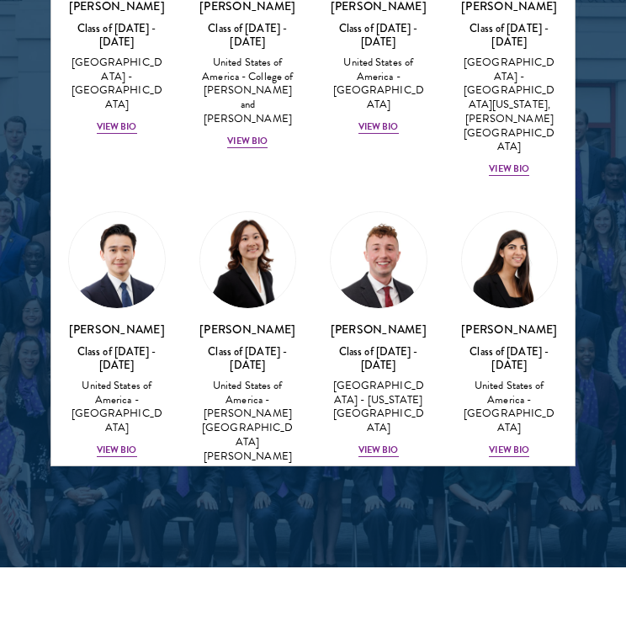
click at [257, 222] on div "Renee Liu Class of 2024 - 2025 United States of America - Johns Hopkins Univers…" at bounding box center [248, 348] width 131 height 309
click at [251, 471] on div "View Bio" at bounding box center [247, 477] width 40 height 13
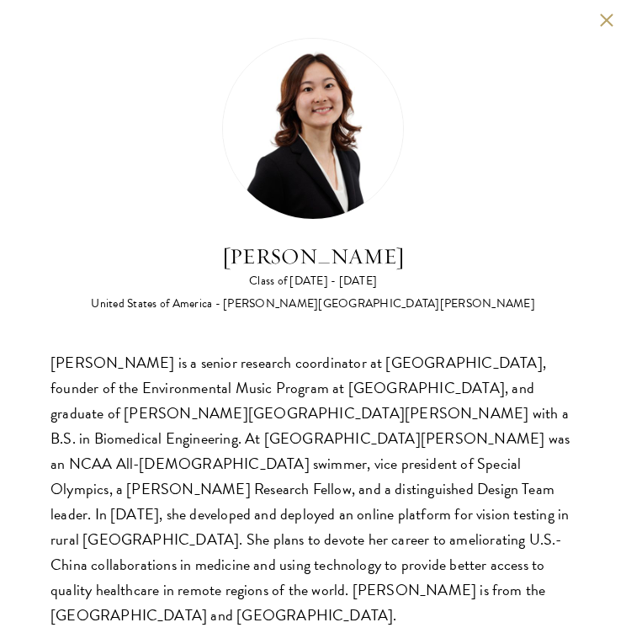
scroll to position [2214, 0]
click at [599, 21] on button at bounding box center [606, 20] width 14 height 14
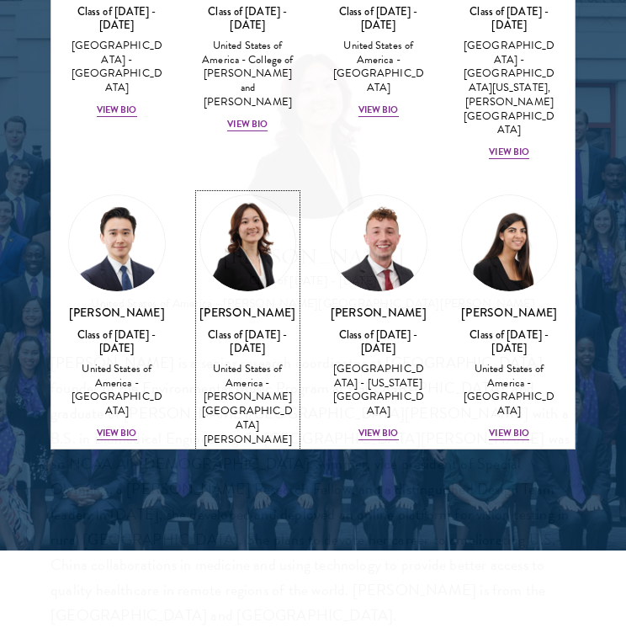
scroll to position [2200, 0]
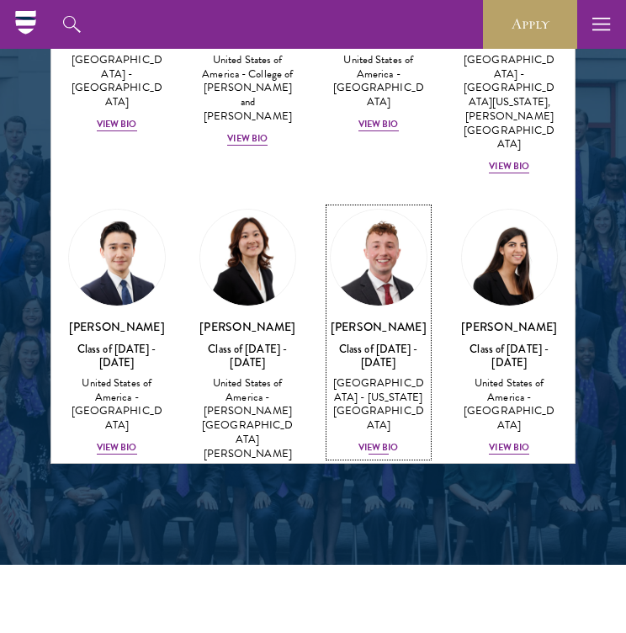
click at [385, 441] on div "View Bio" at bounding box center [378, 447] width 40 height 13
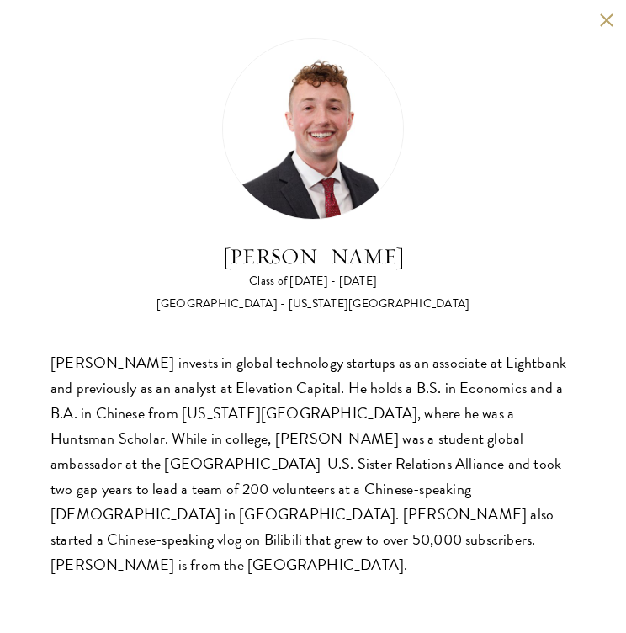
click at [603, 17] on button at bounding box center [606, 20] width 14 height 14
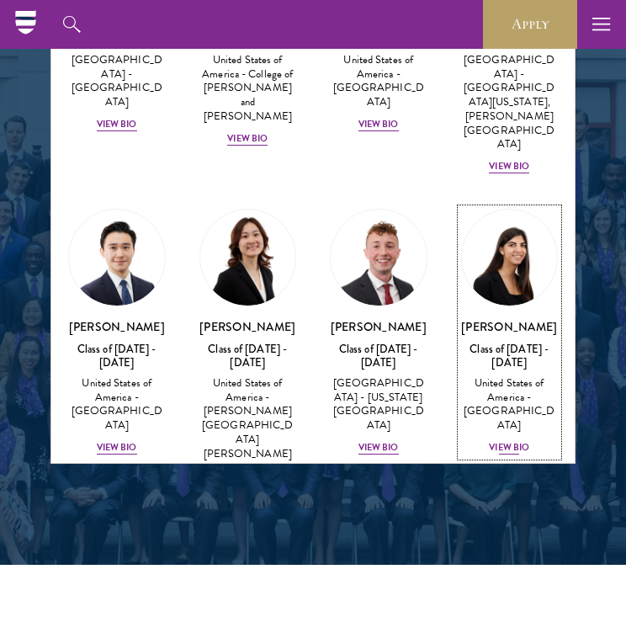
click at [498, 441] on div "View Bio" at bounding box center [509, 447] width 40 height 13
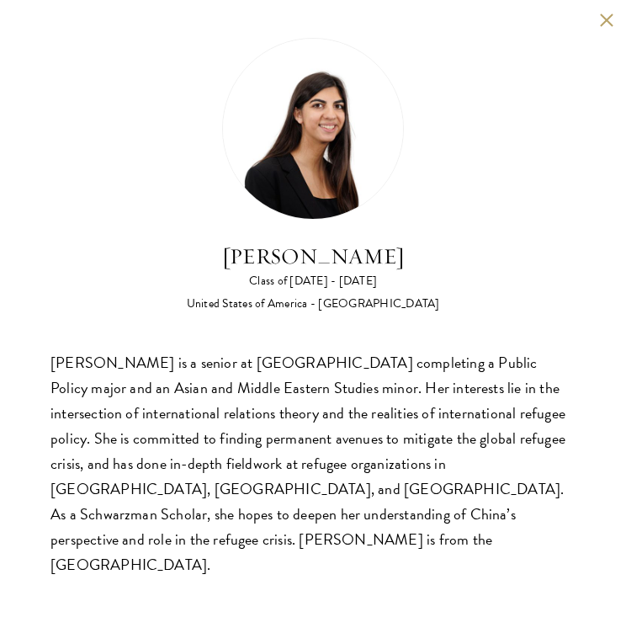
click at [602, 22] on button at bounding box center [606, 20] width 14 height 14
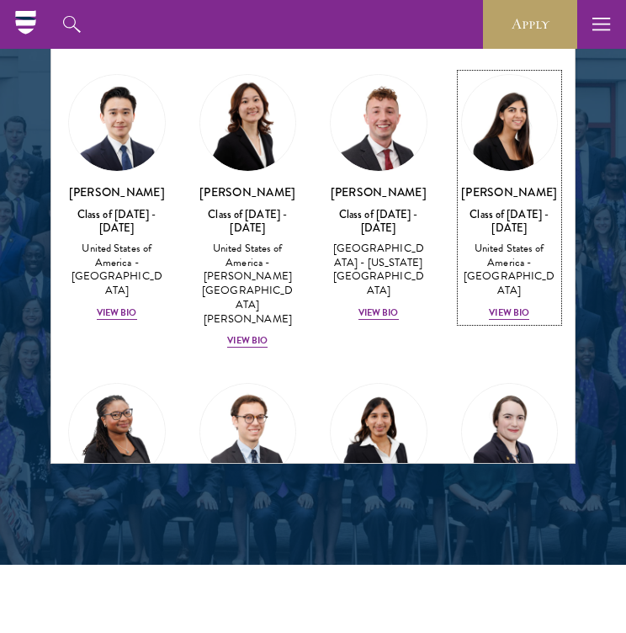
scroll to position [1766, 0]
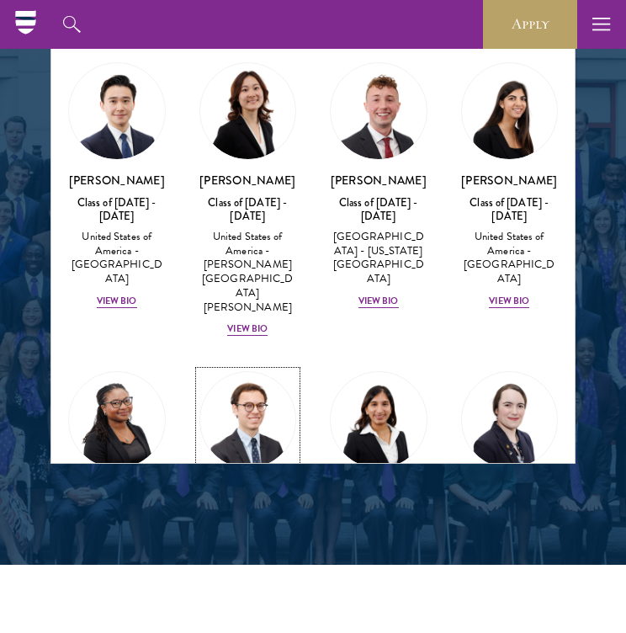
click at [261, 603] on div "View Bio" at bounding box center [247, 609] width 40 height 13
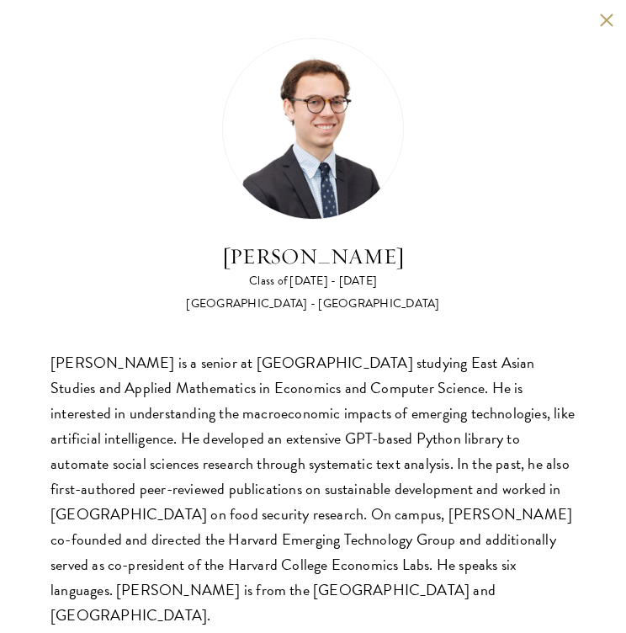
scroll to position [2212, 0]
click at [603, 16] on button at bounding box center [606, 20] width 14 height 14
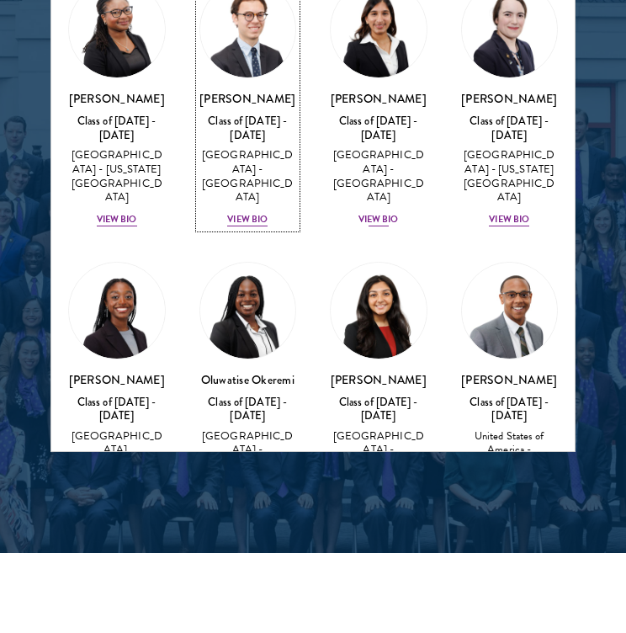
scroll to position [2157, 0]
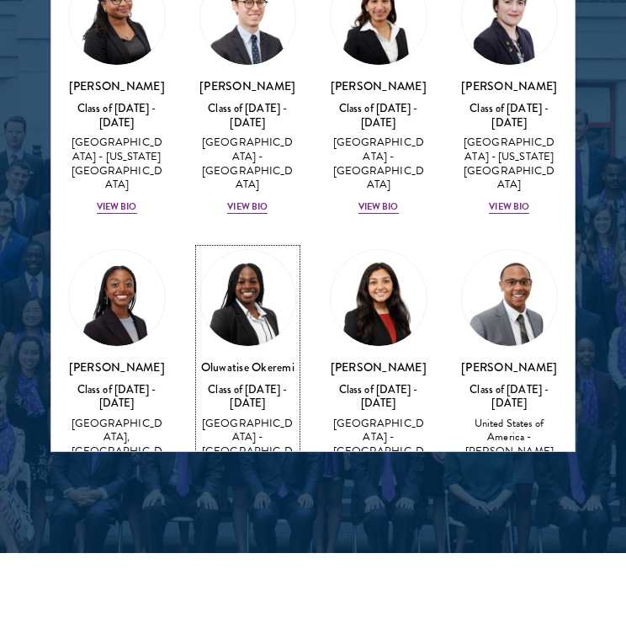
click at [267, 481] on div "View Bio" at bounding box center [247, 487] width 40 height 13
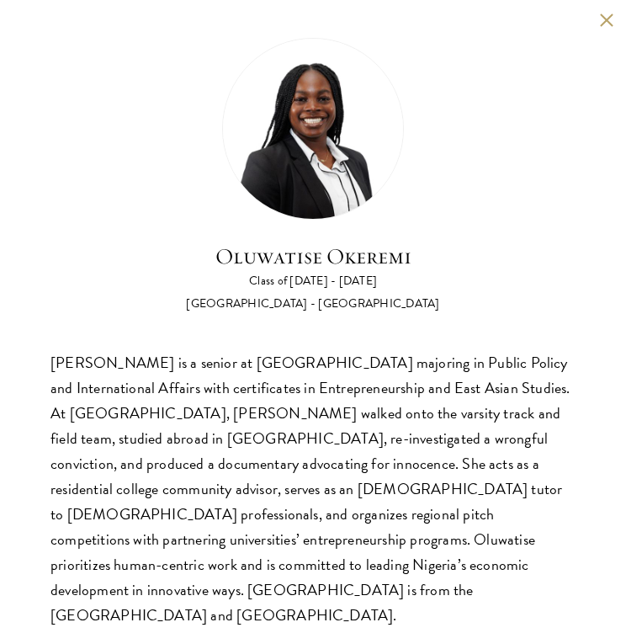
click at [604, 20] on button at bounding box center [606, 20] width 14 height 14
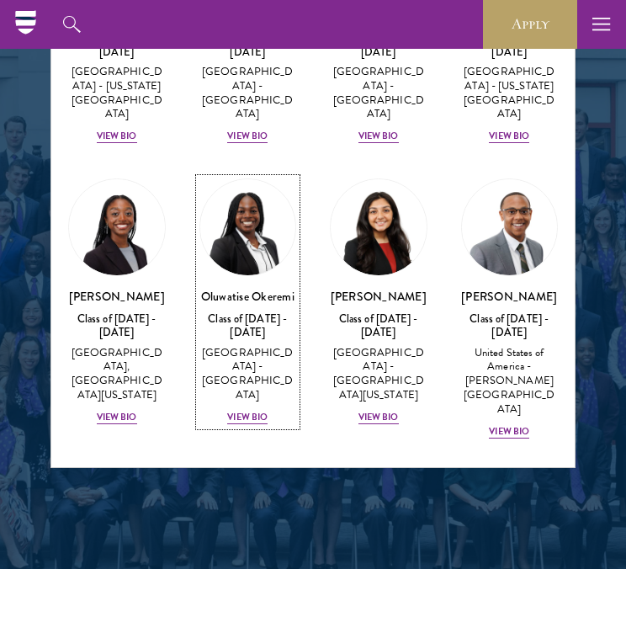
scroll to position [2346, 0]
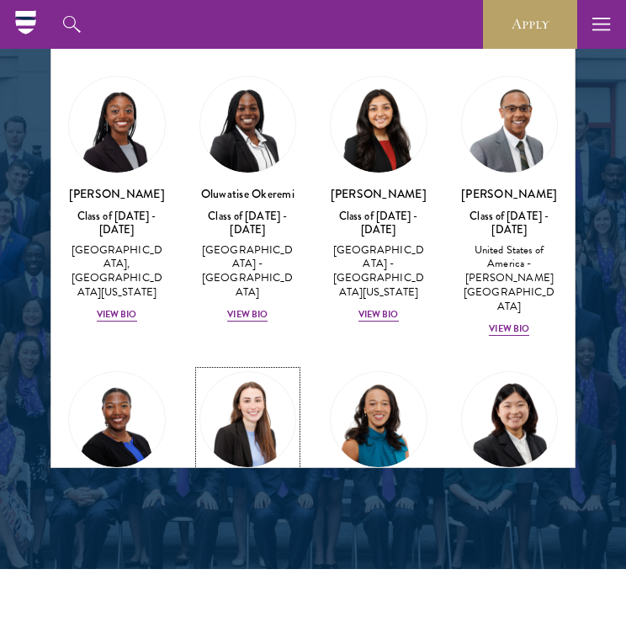
click at [262, 619] on div "View Bio" at bounding box center [247, 625] width 40 height 13
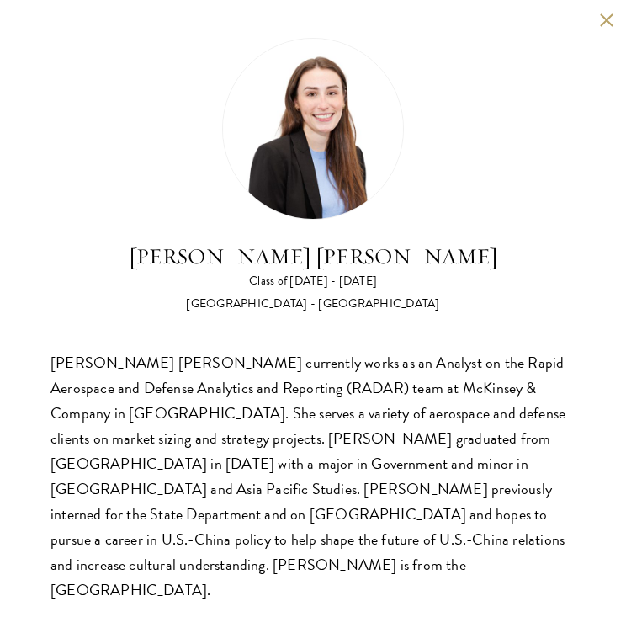
scroll to position [2226, 0]
click at [606, 19] on button at bounding box center [606, 20] width 14 height 14
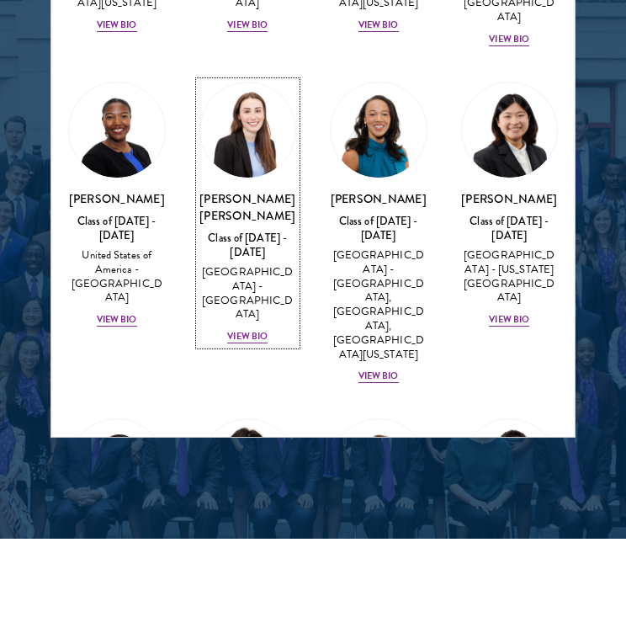
scroll to position [2610, 0]
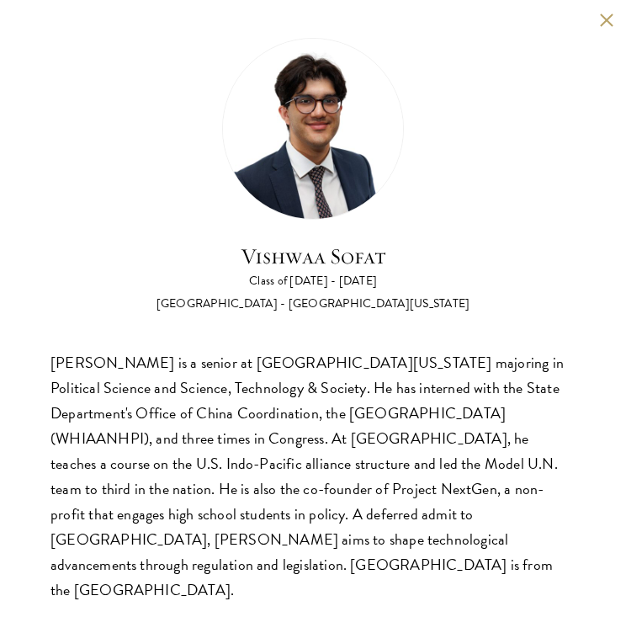
click at [610, 22] on button at bounding box center [606, 20] width 14 height 14
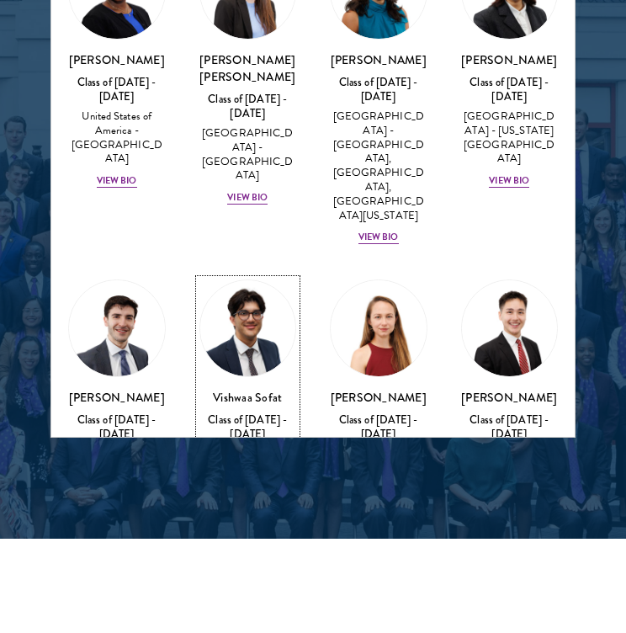
scroll to position [2784, 0]
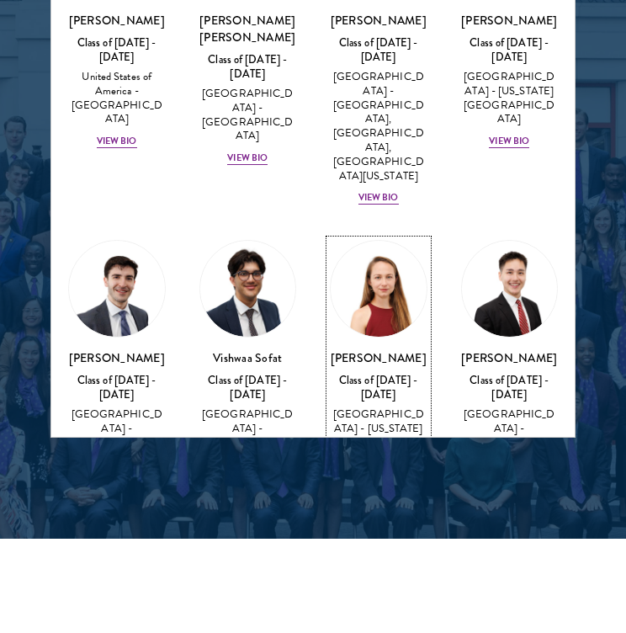
click at [385, 472] on div "View Bio" at bounding box center [378, 478] width 40 height 13
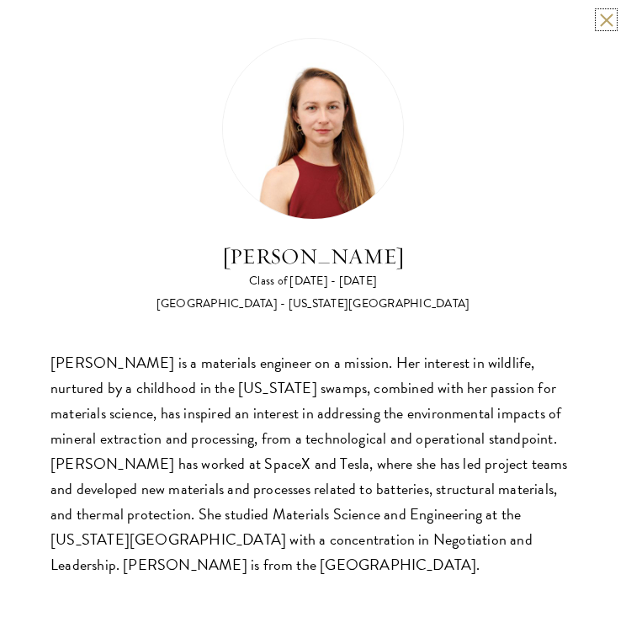
click at [606, 14] on button at bounding box center [606, 20] width 14 height 14
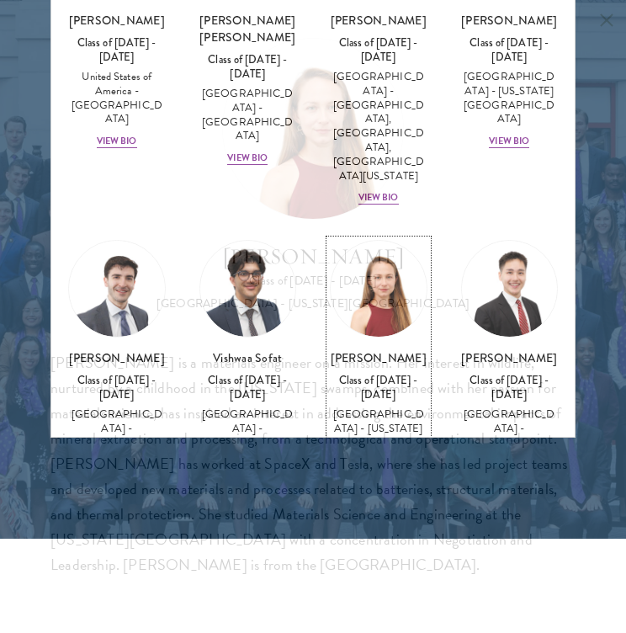
scroll to position [2206, 0]
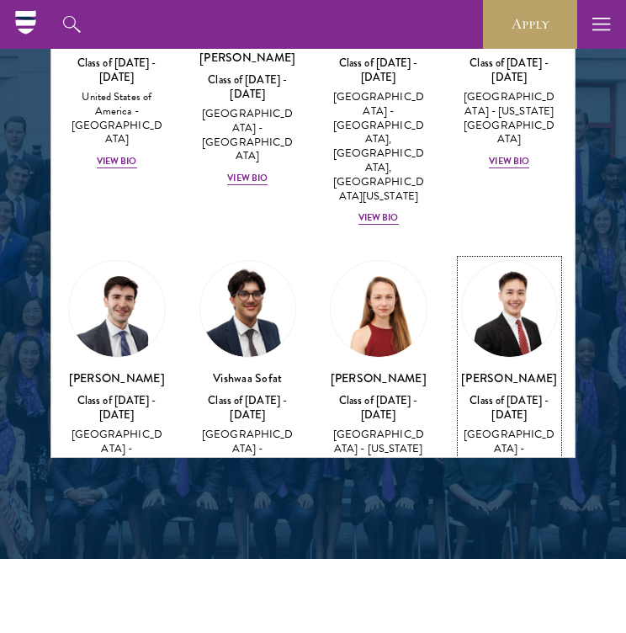
click at [508, 492] on div "View Bio" at bounding box center [509, 498] width 40 height 13
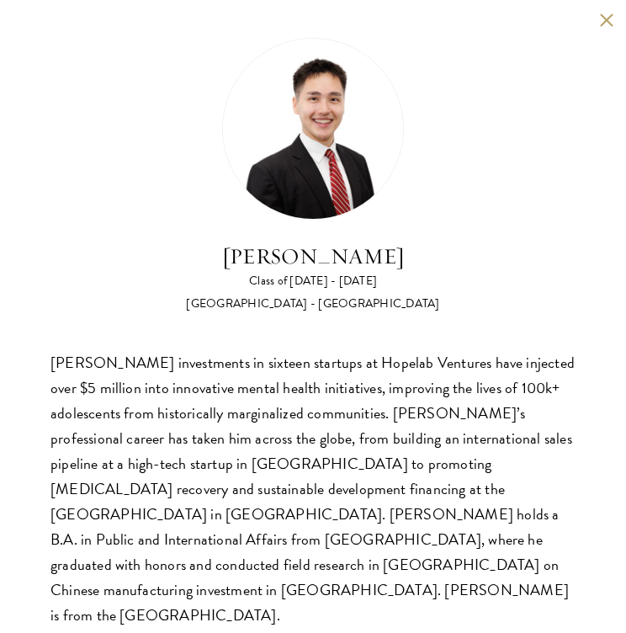
click at [606, 18] on button at bounding box center [606, 20] width 14 height 14
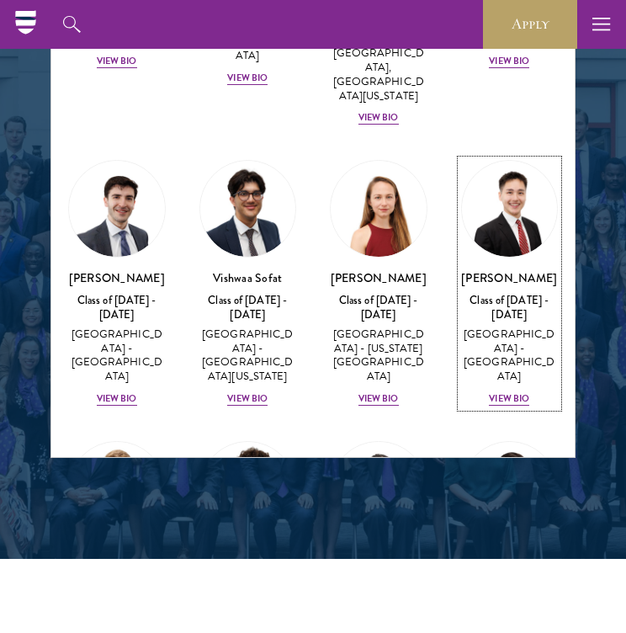
scroll to position [2892, 0]
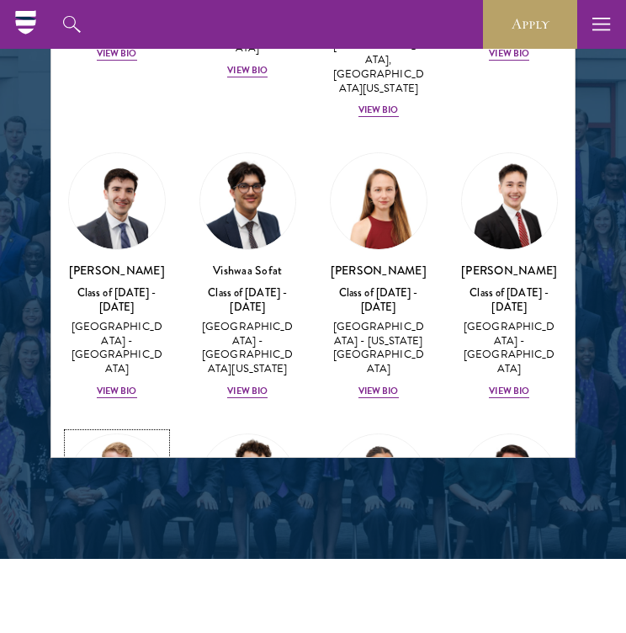
click at [116, 542] on div "Alexander Sundberg Class of 2024 - 2025 United States of America - Yale Univers…" at bounding box center [117, 611] width 98 height 138
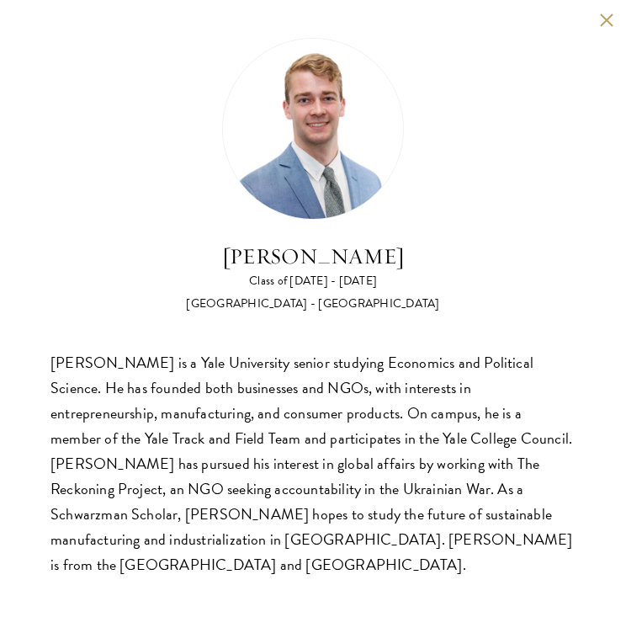
click at [607, 17] on button at bounding box center [606, 20] width 14 height 14
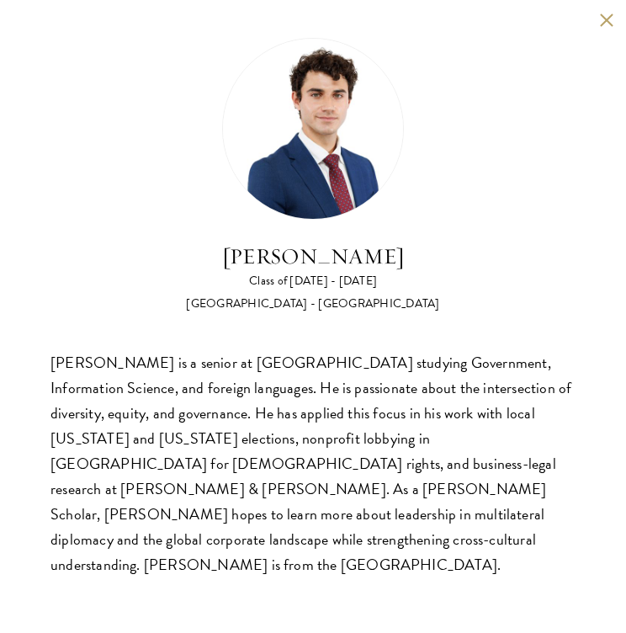
click at [597, 24] on div "Andrew Talone Class of 2024 - 2025 United States of America - Cornell Universit…" at bounding box center [313, 307] width 626 height 615
click at [606, 15] on button at bounding box center [606, 20] width 14 height 14
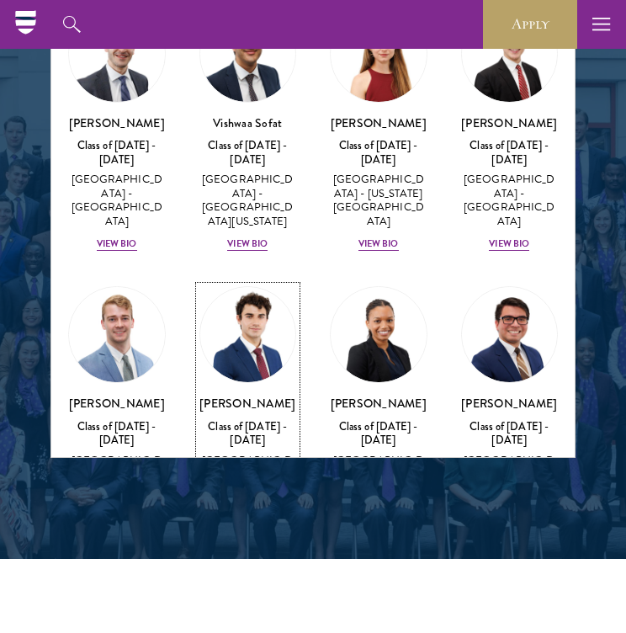
scroll to position [3052, 0]
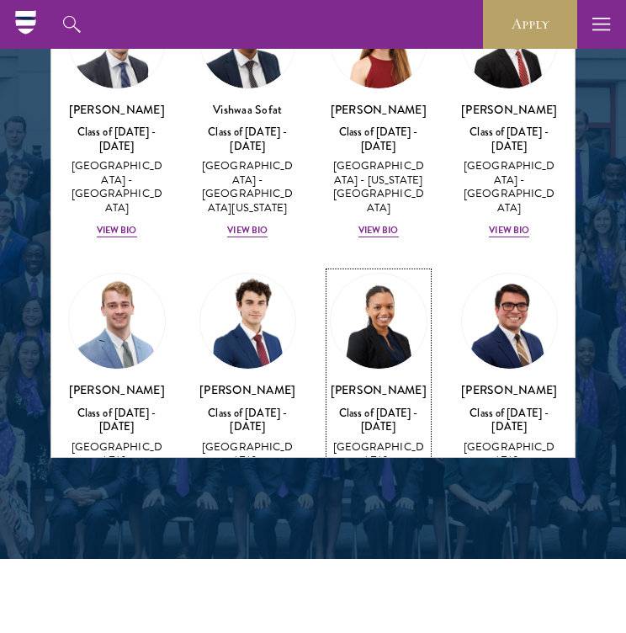
click at [380, 505] on div "View Bio" at bounding box center [378, 511] width 40 height 13
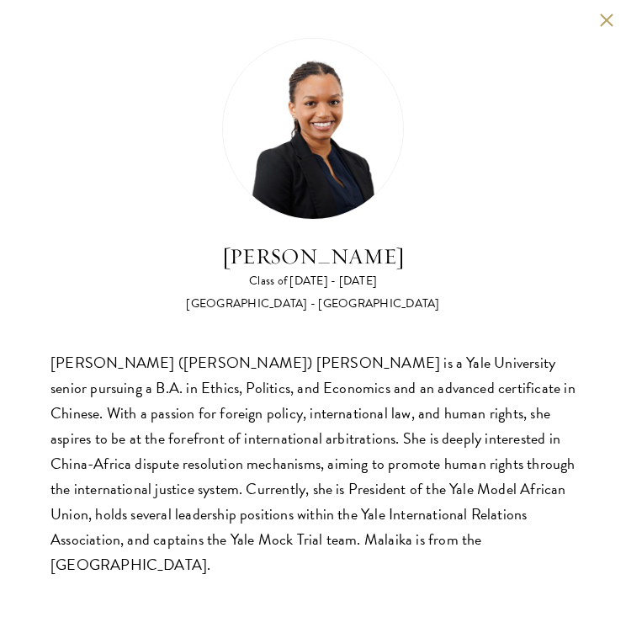
click at [608, 17] on button at bounding box center [606, 20] width 14 height 14
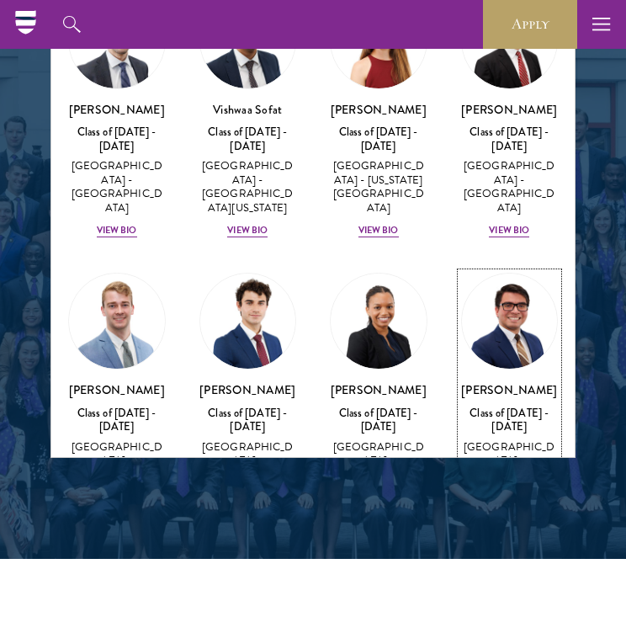
click at [512, 505] on div "View Bio" at bounding box center [509, 511] width 40 height 13
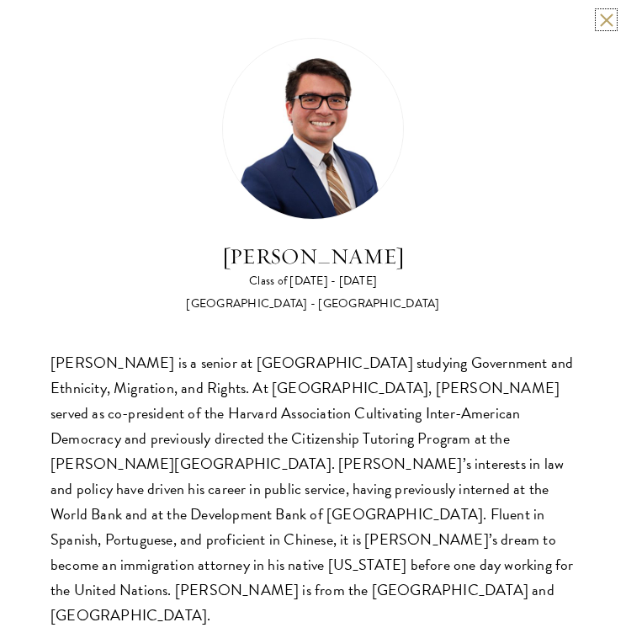
click at [610, 20] on button at bounding box center [606, 20] width 14 height 14
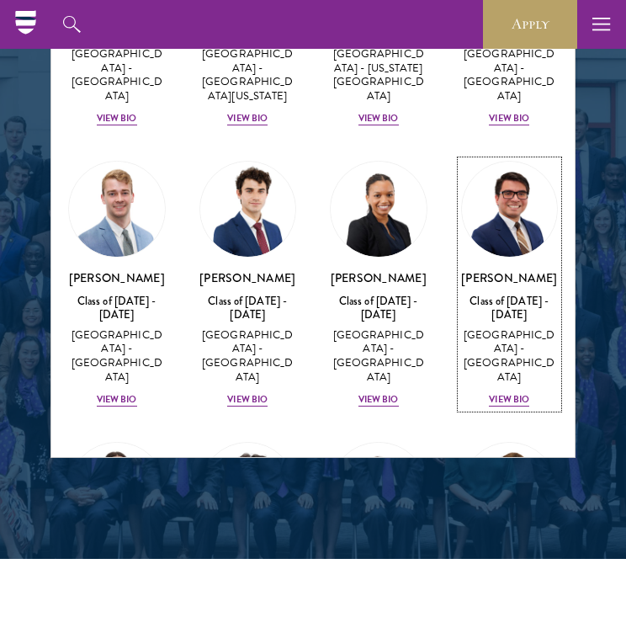
scroll to position [3188, 0]
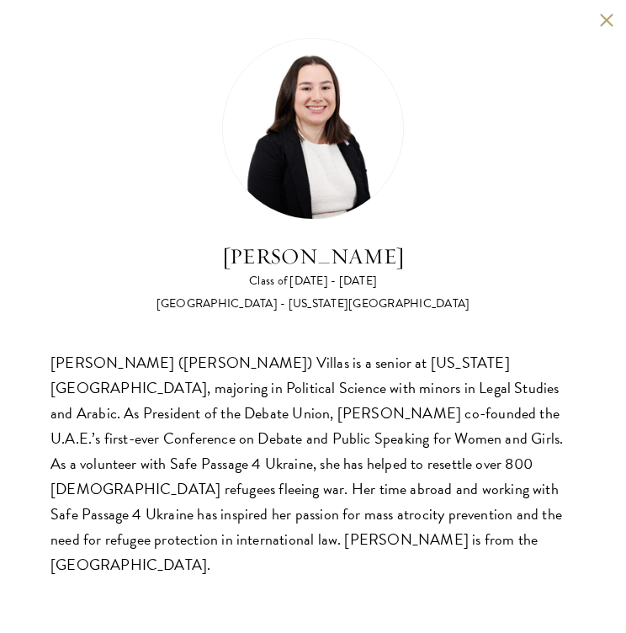
click at [612, 21] on button at bounding box center [606, 20] width 14 height 14
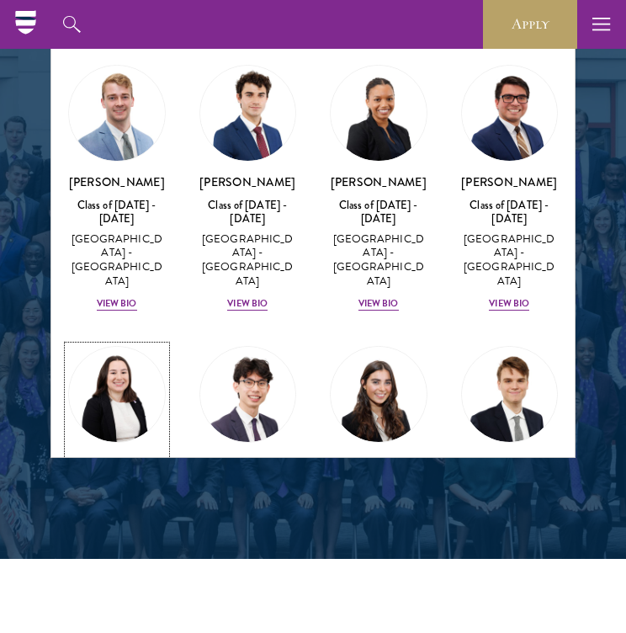
scroll to position [3263, 0]
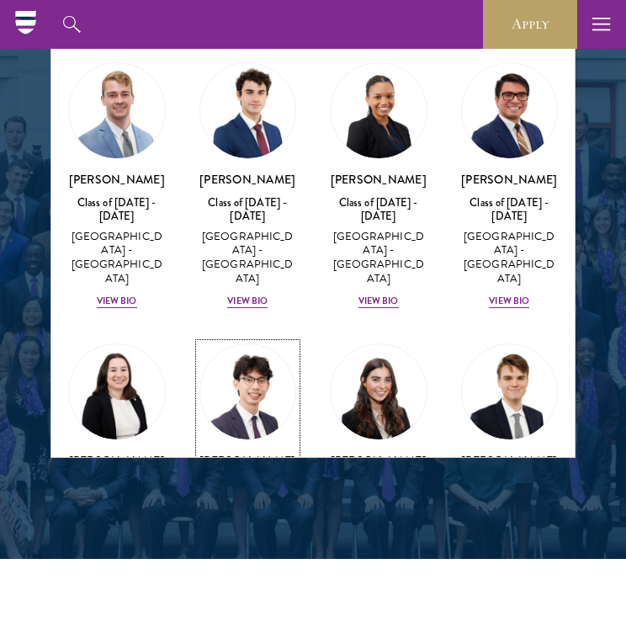
click at [246, 575] on div "View Bio" at bounding box center [247, 581] width 40 height 13
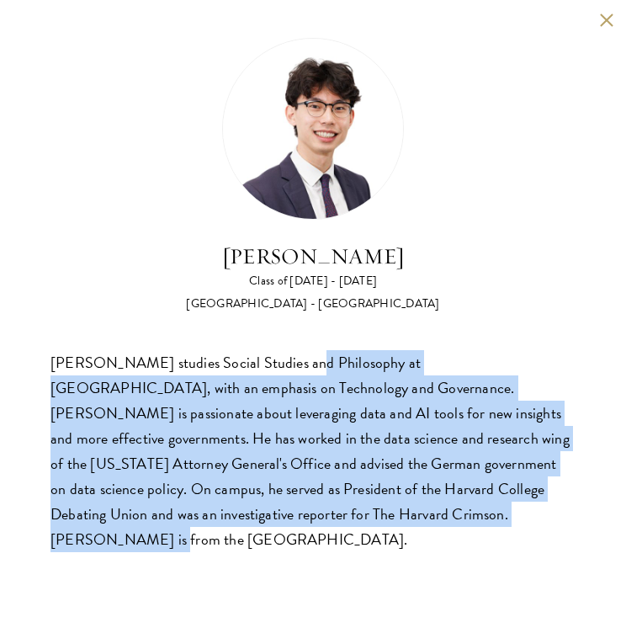
drag, startPoint x: 296, startPoint y: 359, endPoint x: 293, endPoint y: 530, distance: 170.9
click at [293, 530] on div "Andy Wang Class of 2024 - 2025 United States of America - Harvard University An…" at bounding box center [313, 295] width 626 height 590
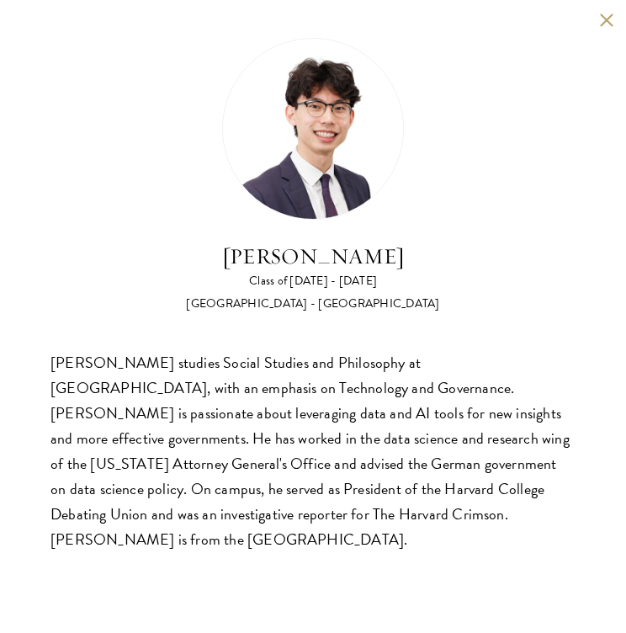
click at [603, 8] on div "Andy Wang Class of 2024 - 2025 United States of America - Harvard University An…" at bounding box center [313, 295] width 626 height 590
click at [606, 19] on button at bounding box center [606, 20] width 14 height 14
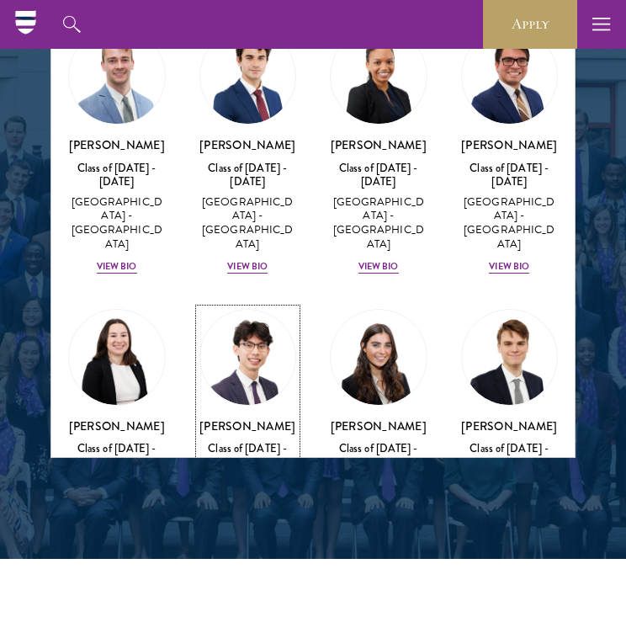
scroll to position [3329, 0]
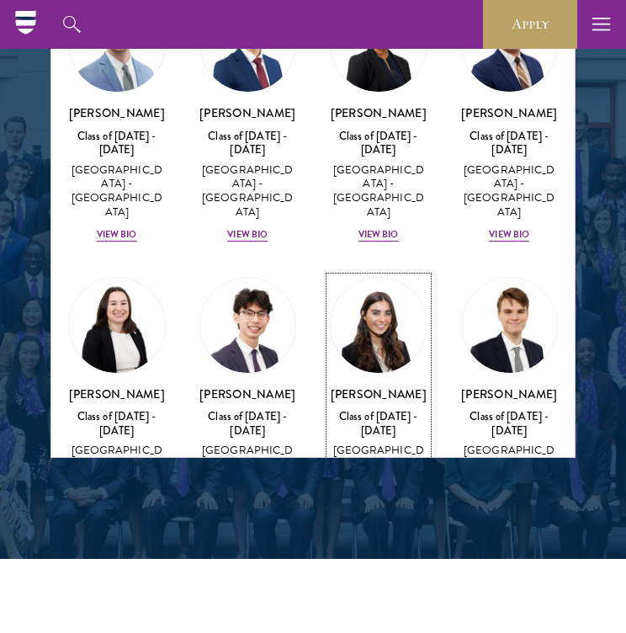
click at [382, 508] on div "View Bio" at bounding box center [378, 514] width 40 height 13
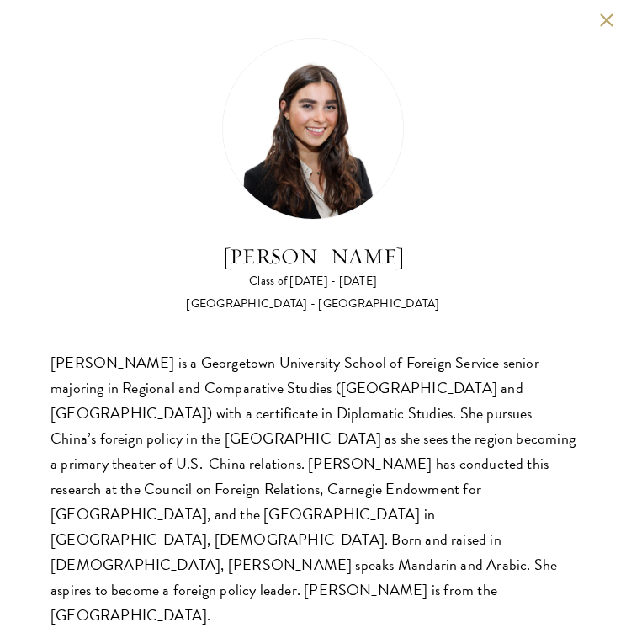
click at [604, 19] on button at bounding box center [606, 20] width 14 height 14
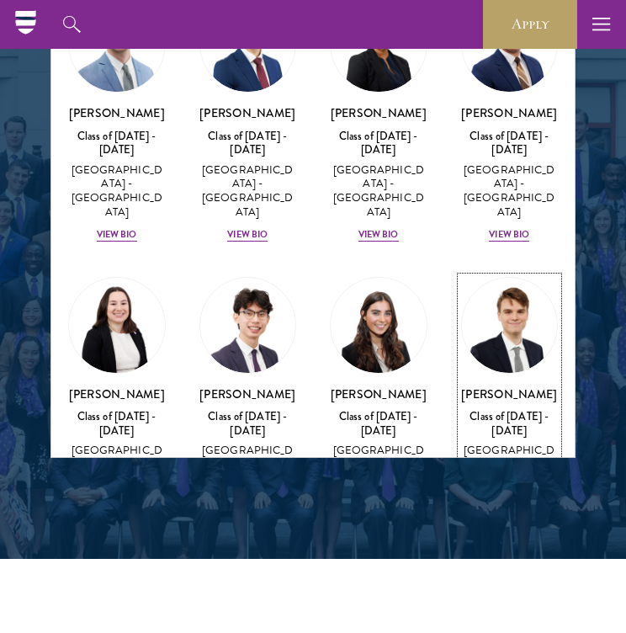
click at [509, 508] on div "View Bio" at bounding box center [509, 514] width 40 height 13
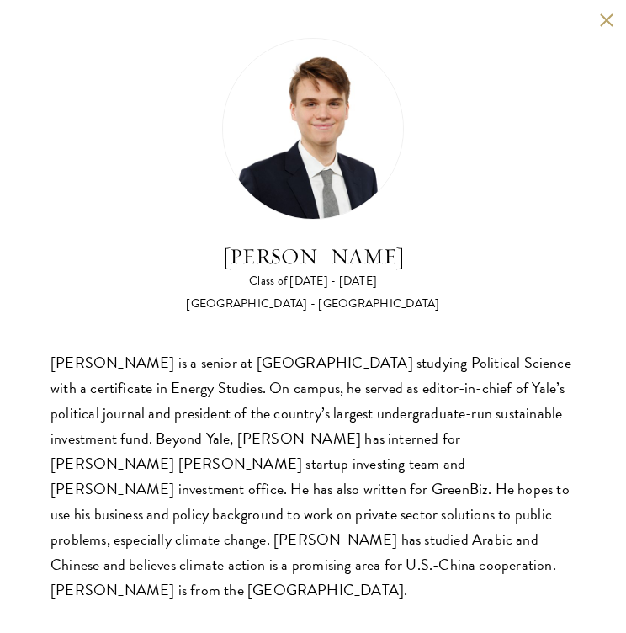
click at [610, 19] on button at bounding box center [606, 20] width 14 height 14
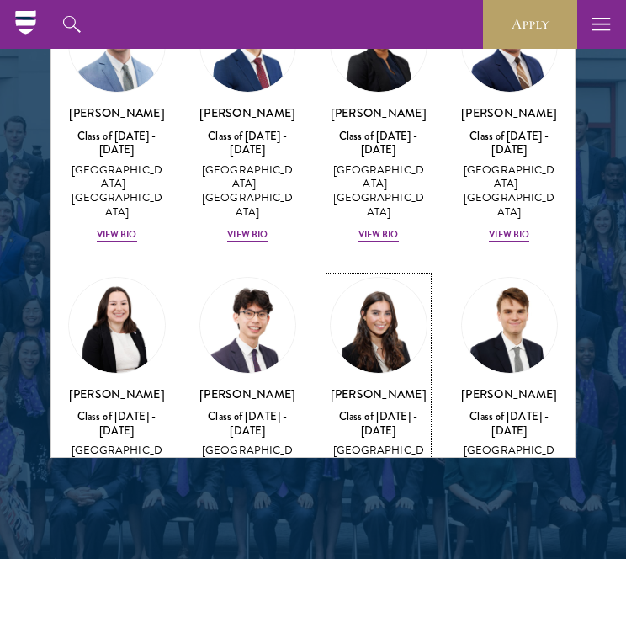
click at [383, 508] on div "View Bio" at bounding box center [378, 514] width 40 height 13
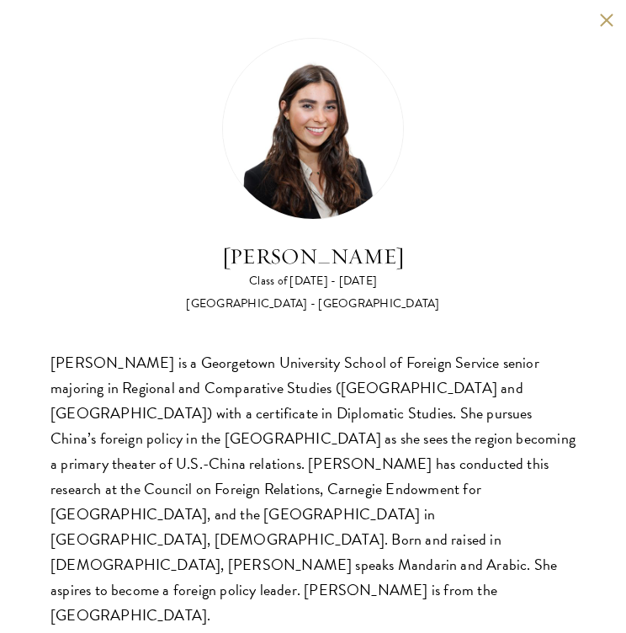
click at [608, 19] on button at bounding box center [606, 20] width 14 height 14
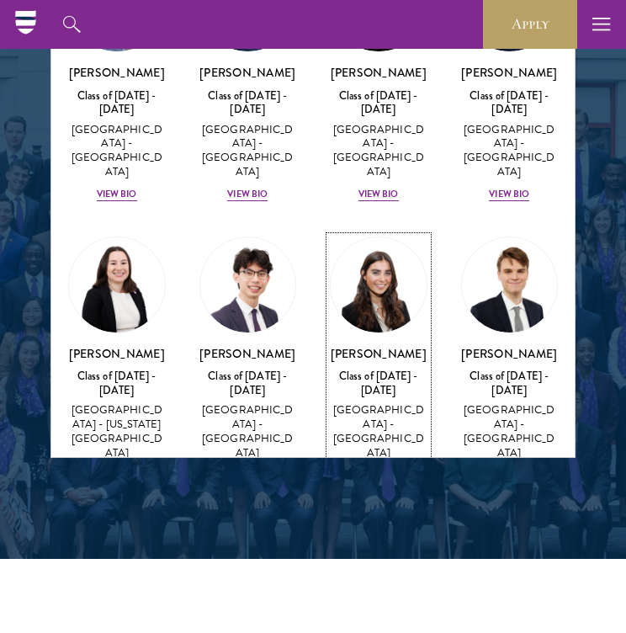
scroll to position [3396, 0]
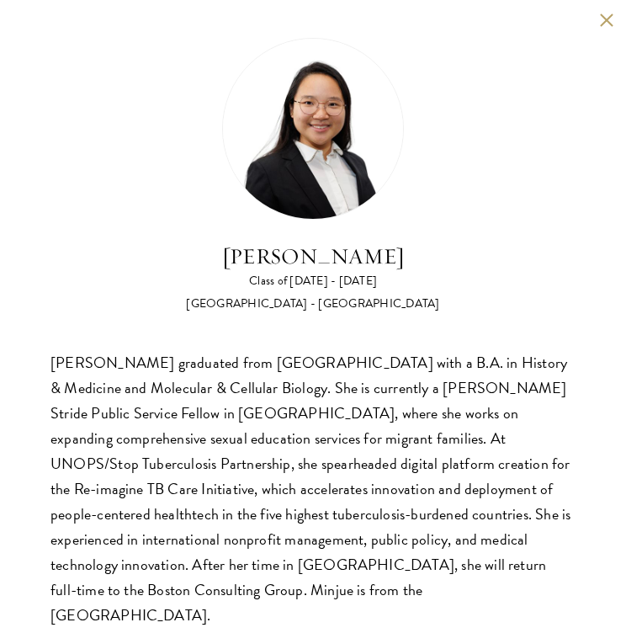
click at [603, 25] on button at bounding box center [606, 20] width 14 height 14
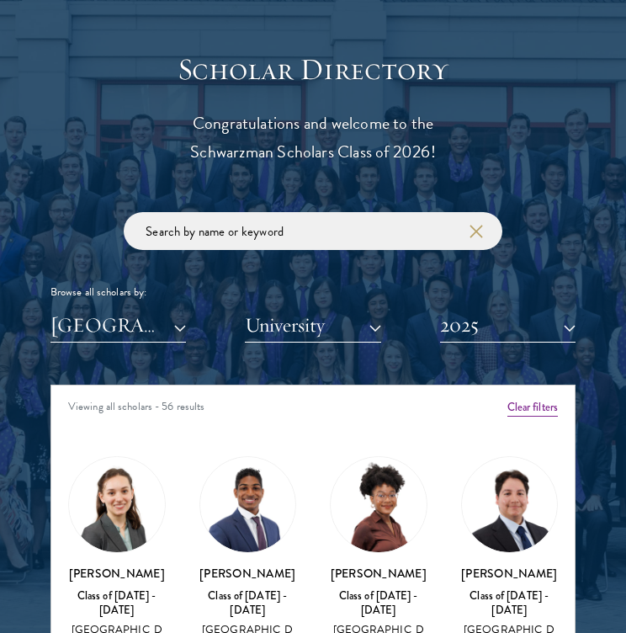
scroll to position [1786, 0]
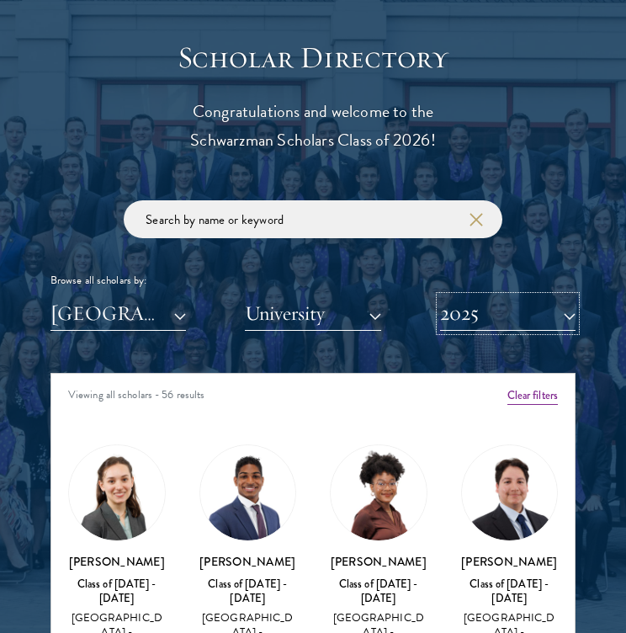
click at [497, 316] on button "2025" at bounding box center [507, 313] width 135 height 35
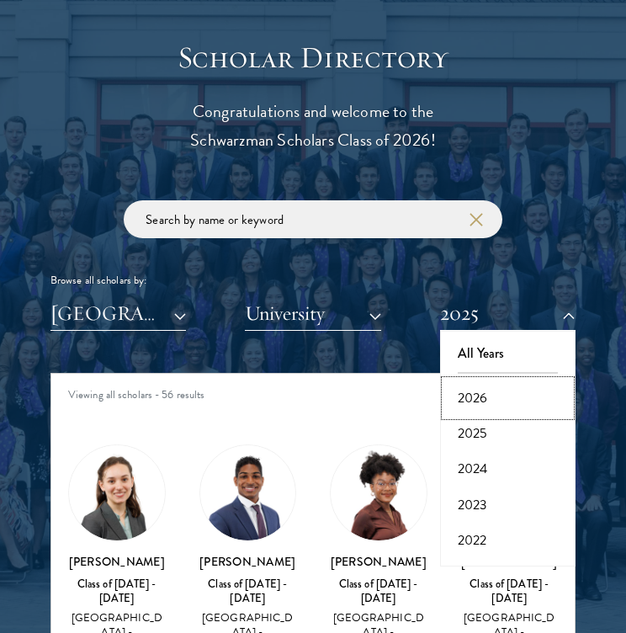
click at [479, 398] on button "2026" at bounding box center [507, 397] width 125 height 35
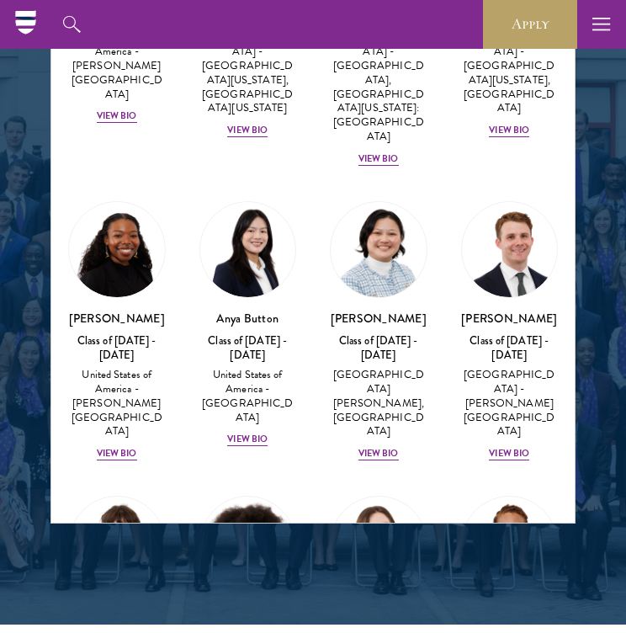
scroll to position [2139, 0]
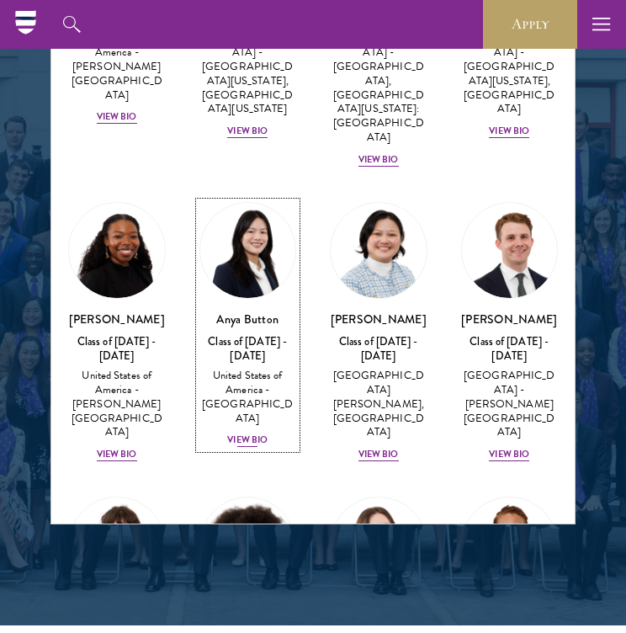
click at [263, 433] on div "View Bio" at bounding box center [247, 439] width 40 height 13
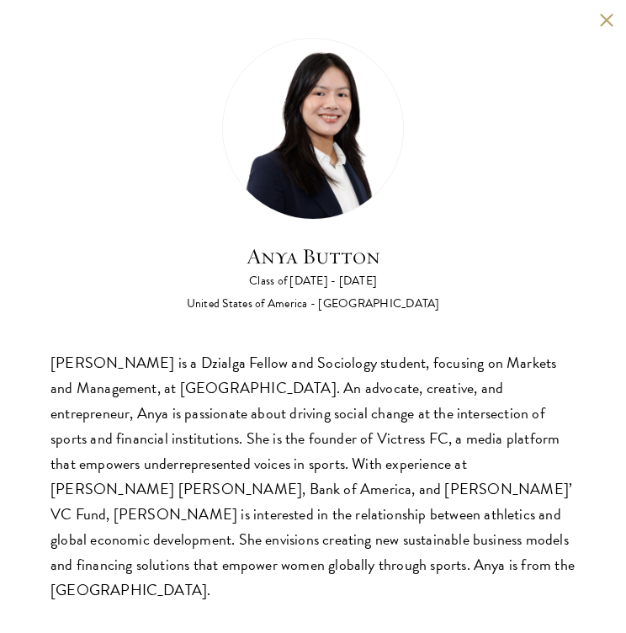
click at [610, 15] on button at bounding box center [606, 20] width 14 height 14
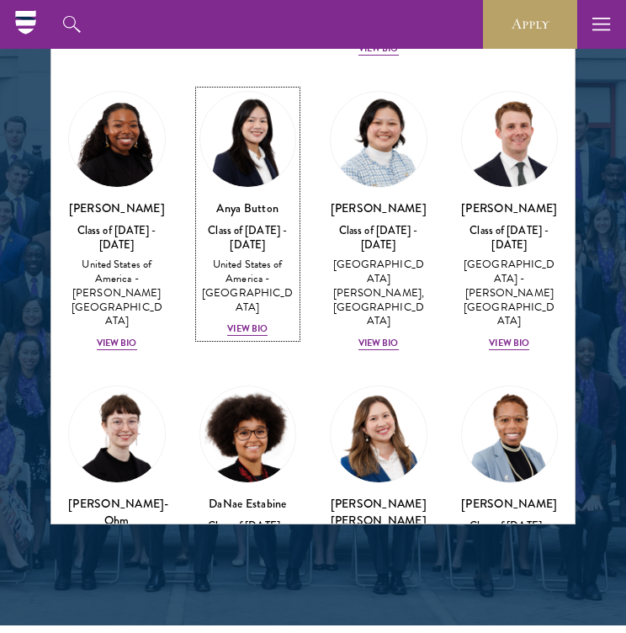
scroll to position [652, 0]
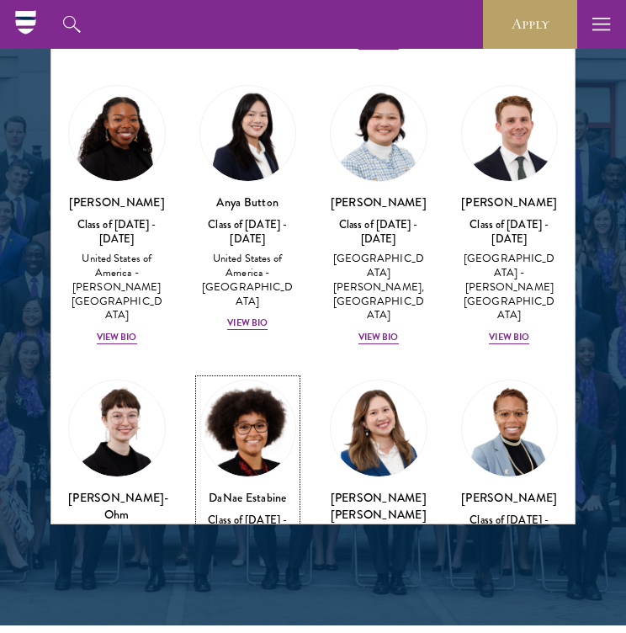
click at [252, 612] on div "View Bio" at bounding box center [247, 618] width 40 height 13
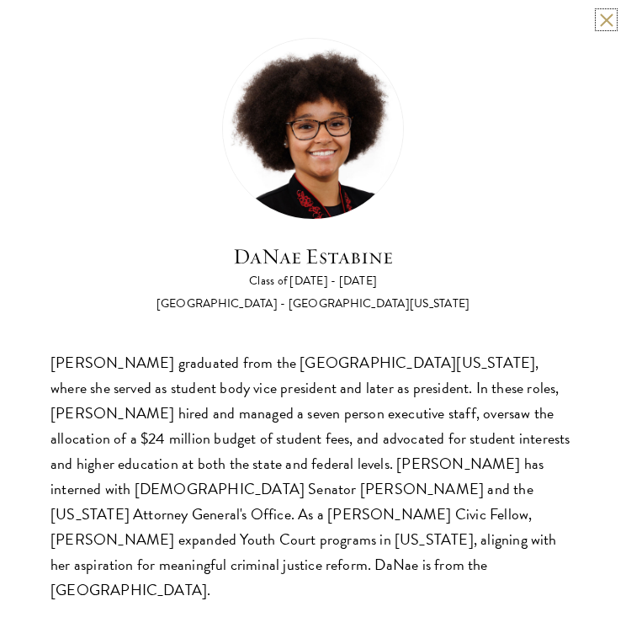
click at [605, 21] on button at bounding box center [606, 20] width 14 height 14
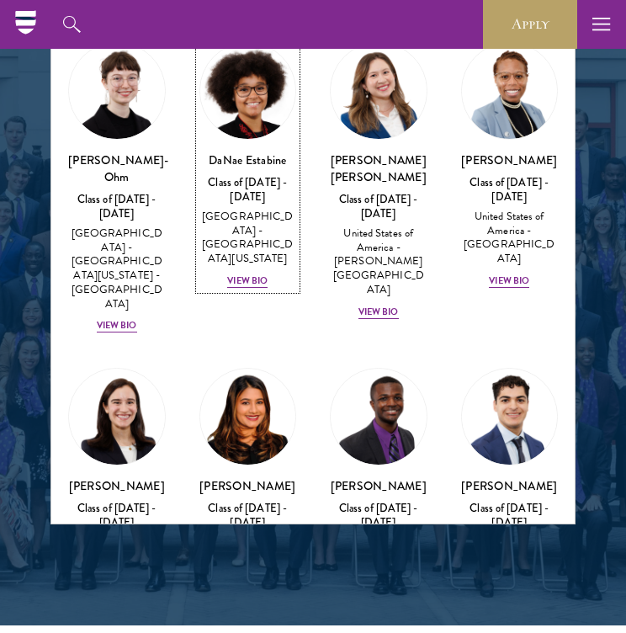
scroll to position [996, 0]
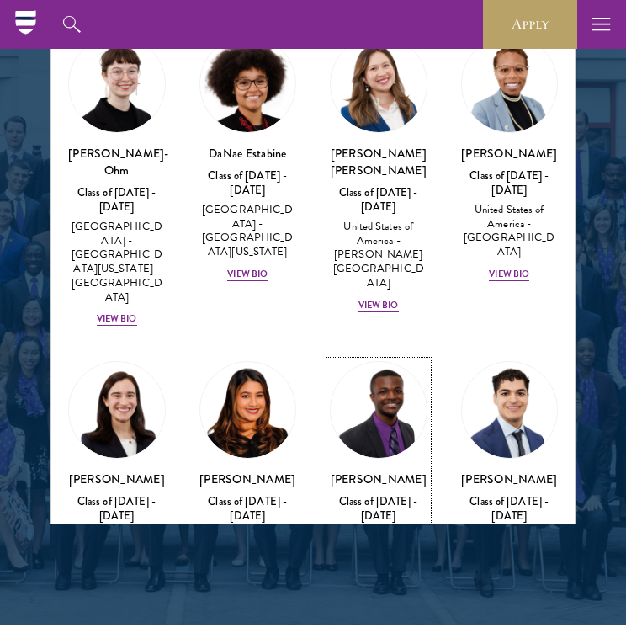
click at [385, 608] on div "View Bio" at bounding box center [378, 614] width 40 height 13
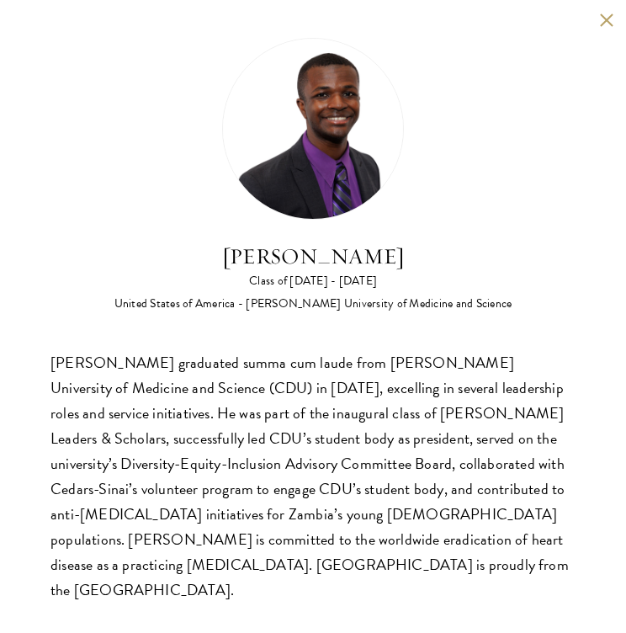
click at [608, 14] on button at bounding box center [606, 20] width 14 height 14
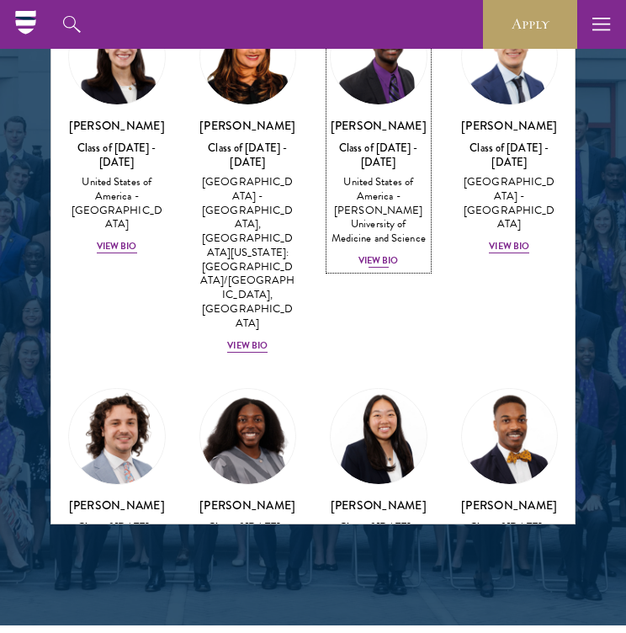
scroll to position [1352, 0]
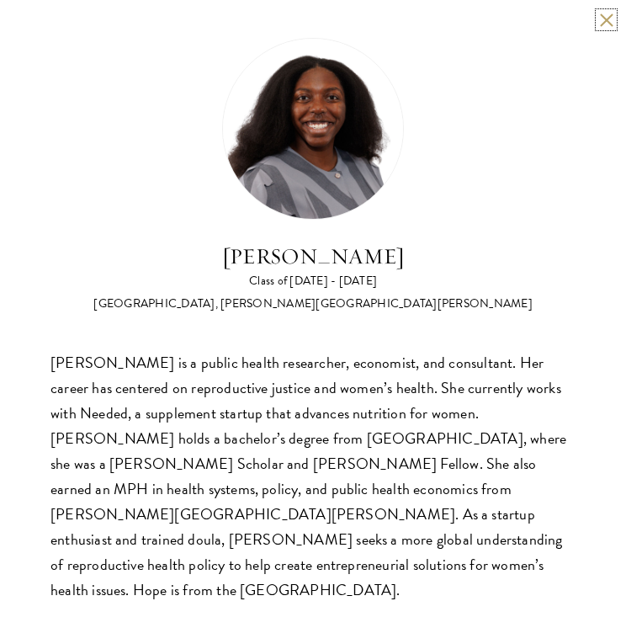
click at [599, 20] on button at bounding box center [606, 20] width 14 height 14
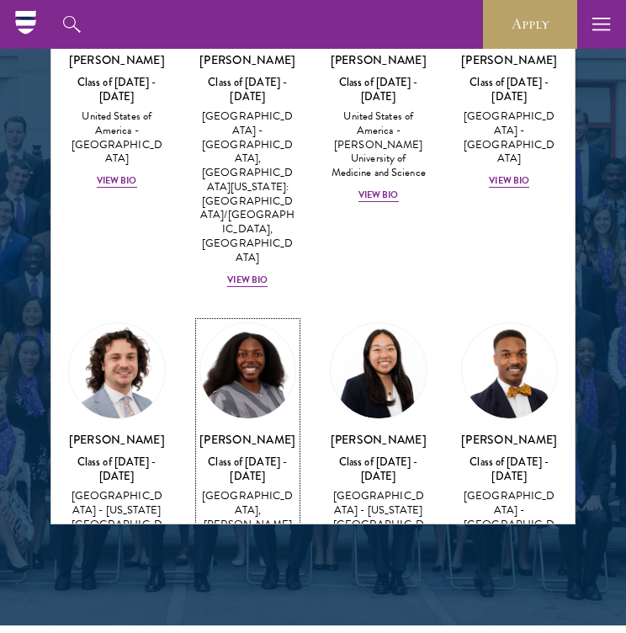
scroll to position [1419, 0]
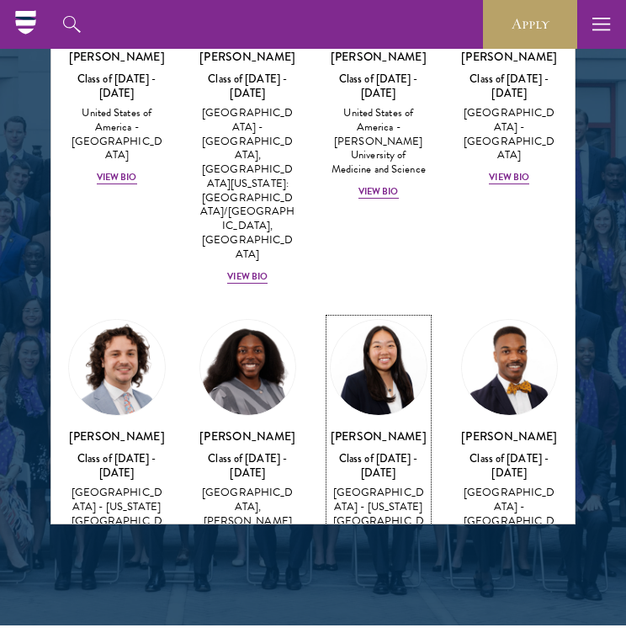
click at [385, 428] on div "Galen Jiang Class of 2025 - 2026 United States of America - California State Un…" at bounding box center [379, 525] width 98 height 194
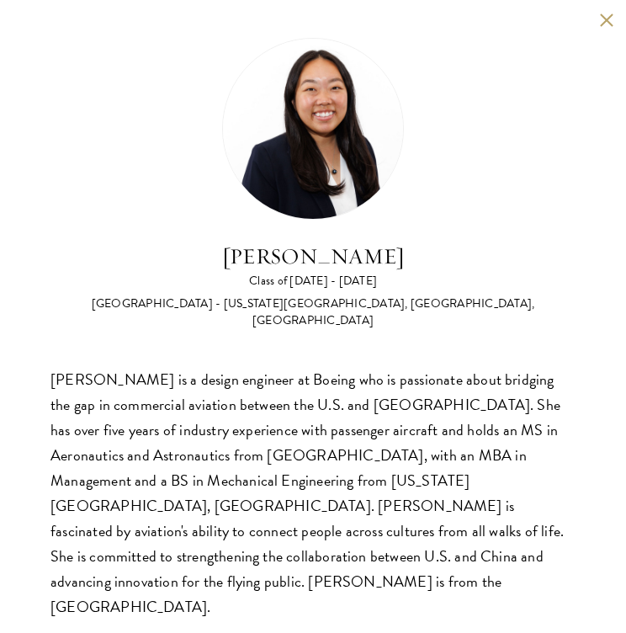
click at [599, 19] on button at bounding box center [606, 20] width 14 height 14
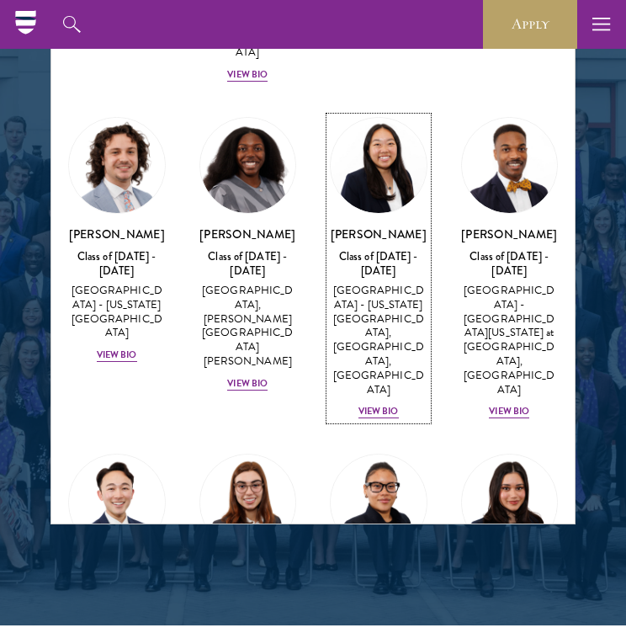
scroll to position [1715, 0]
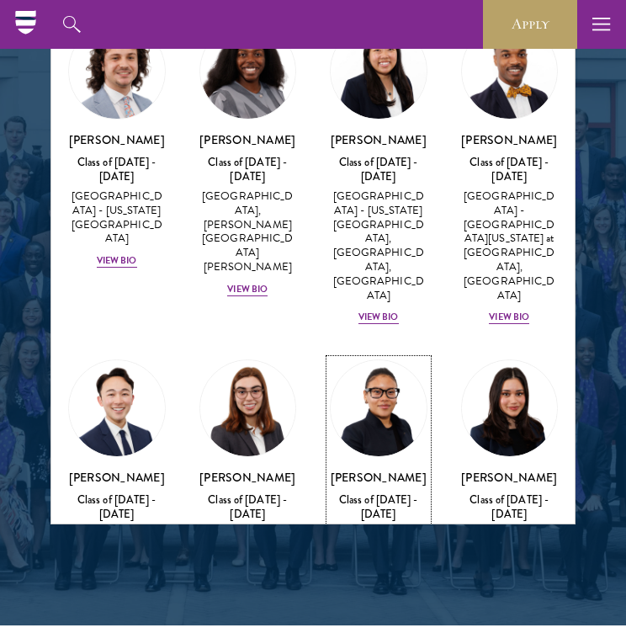
click at [385, 592] on div "View Bio" at bounding box center [378, 598] width 40 height 13
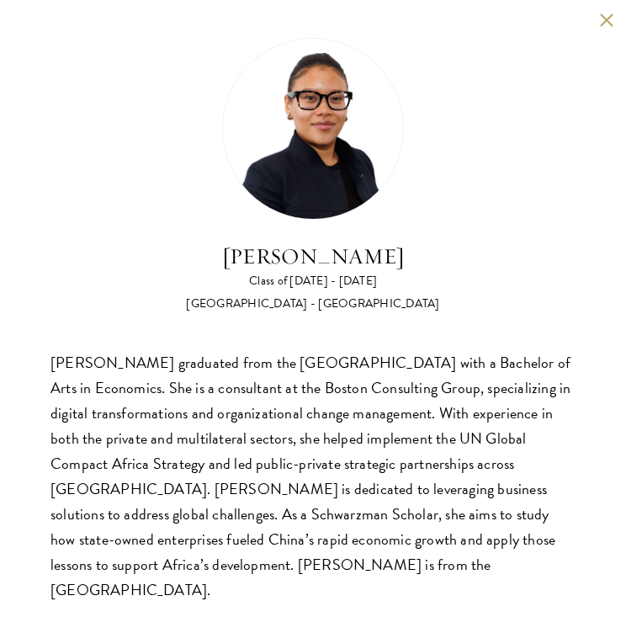
click at [610, 13] on button at bounding box center [606, 20] width 14 height 14
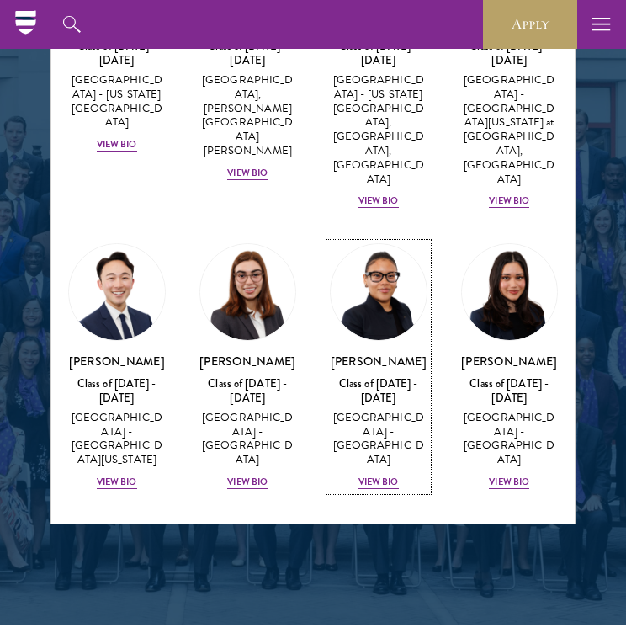
scroll to position [1926, 0]
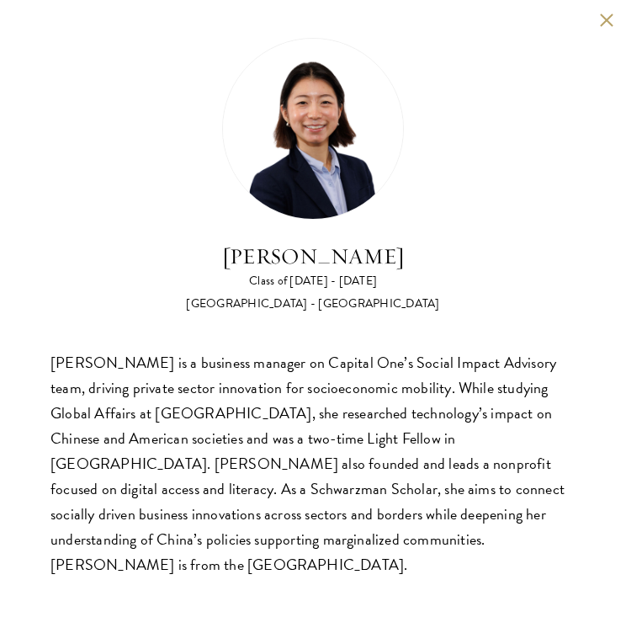
click at [602, 19] on button at bounding box center [606, 20] width 14 height 14
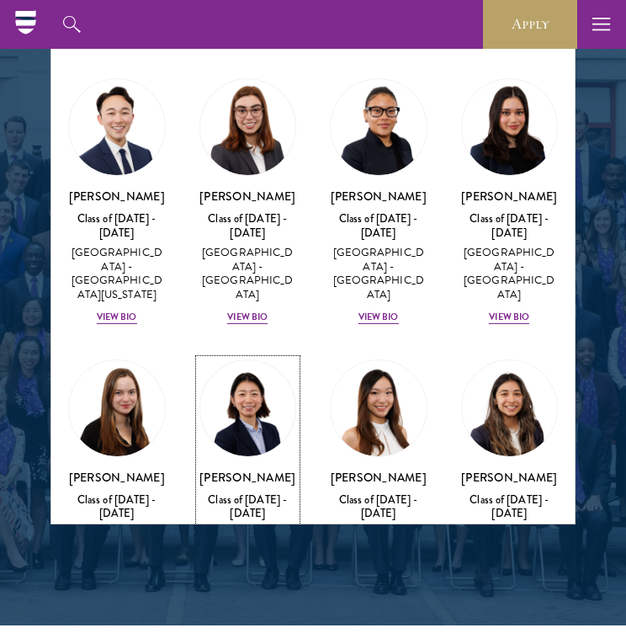
scroll to position [2076, 0]
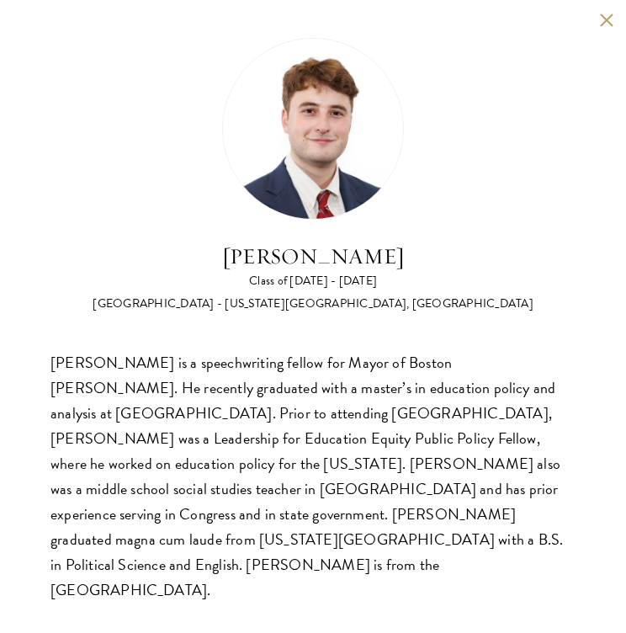
click at [599, 23] on button at bounding box center [606, 20] width 14 height 14
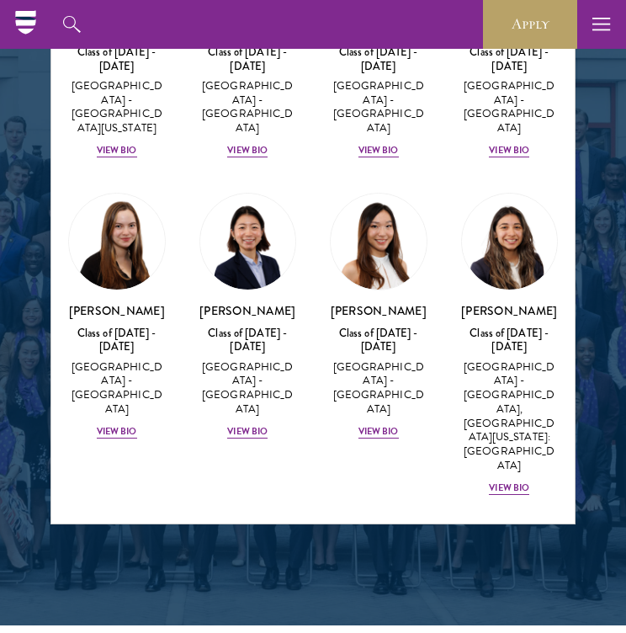
scroll to position [2233, 0]
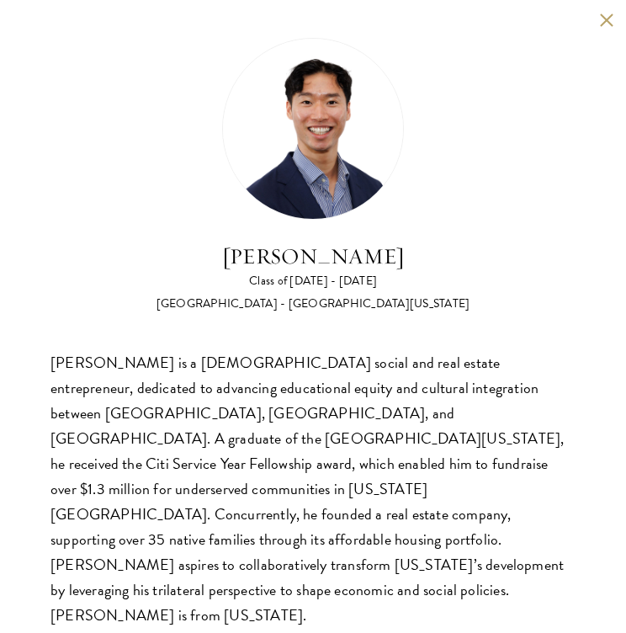
click at [604, 16] on button at bounding box center [606, 20] width 14 height 14
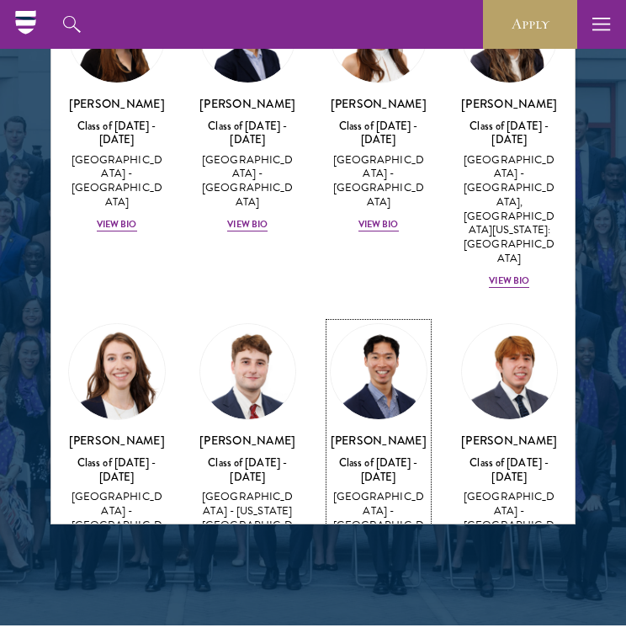
scroll to position [2375, 0]
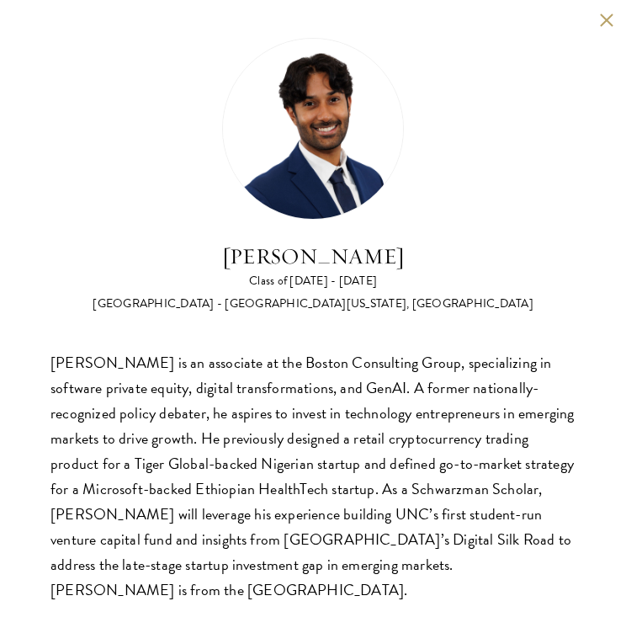
click at [603, 17] on button at bounding box center [606, 20] width 14 height 14
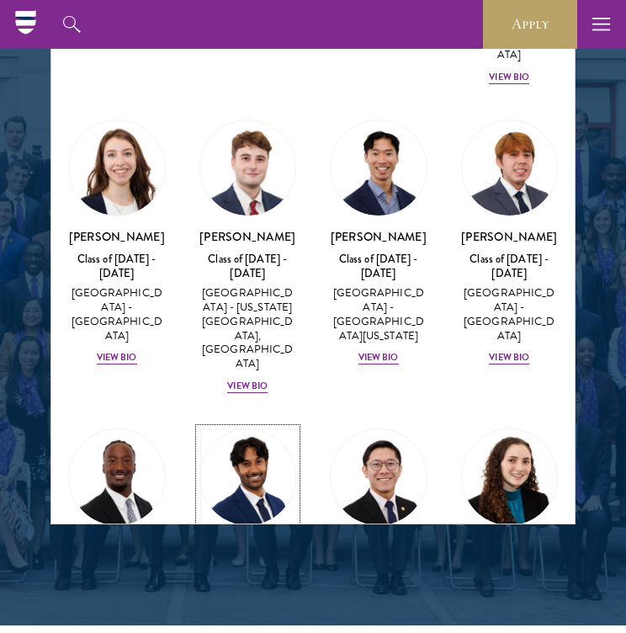
scroll to position [2580, 0]
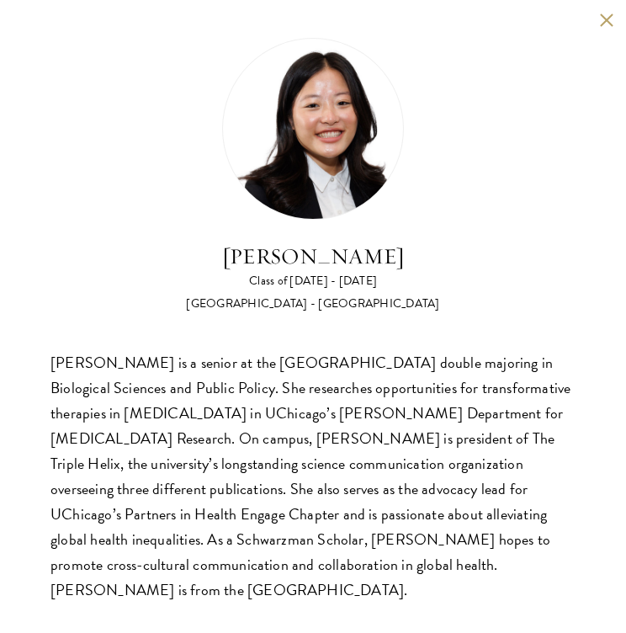
click at [600, 23] on button at bounding box center [606, 20] width 14 height 14
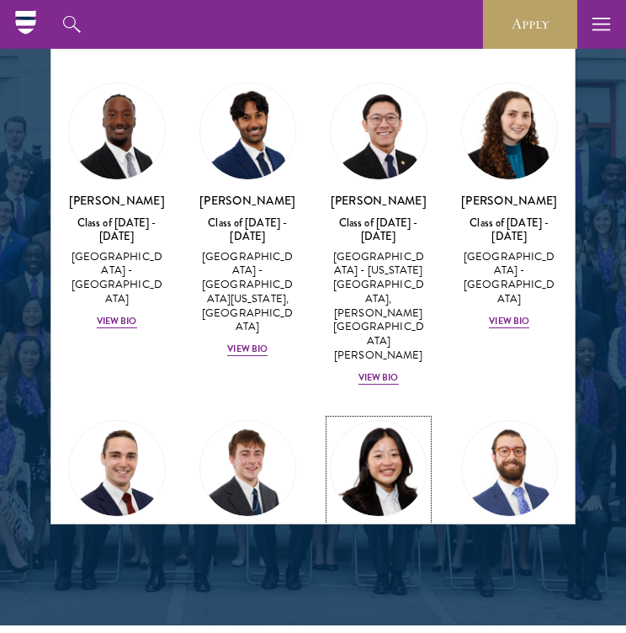
scroll to position [2968, 0]
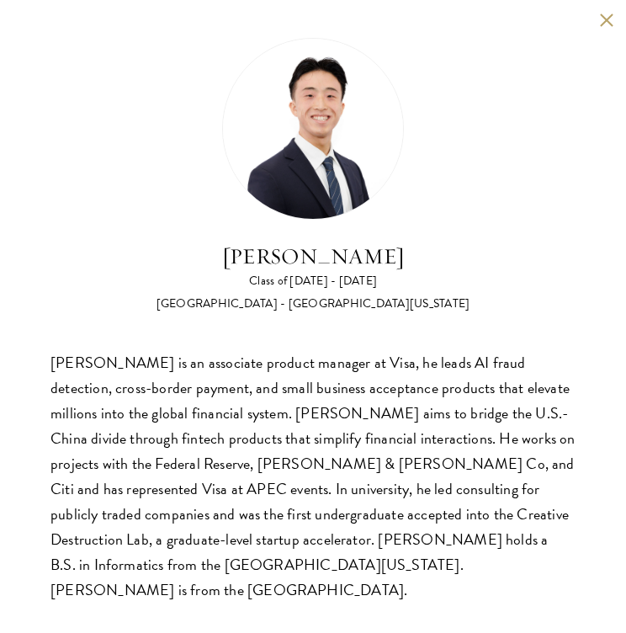
click at [603, 23] on button at bounding box center [606, 20] width 14 height 14
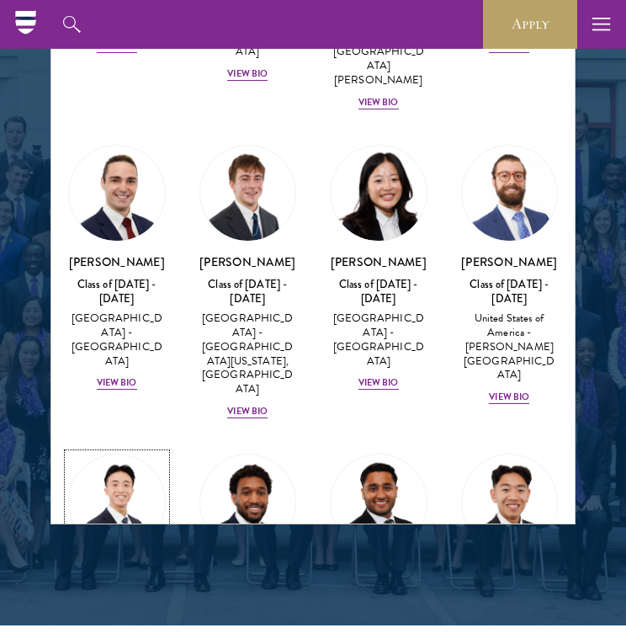
scroll to position [3217, 0]
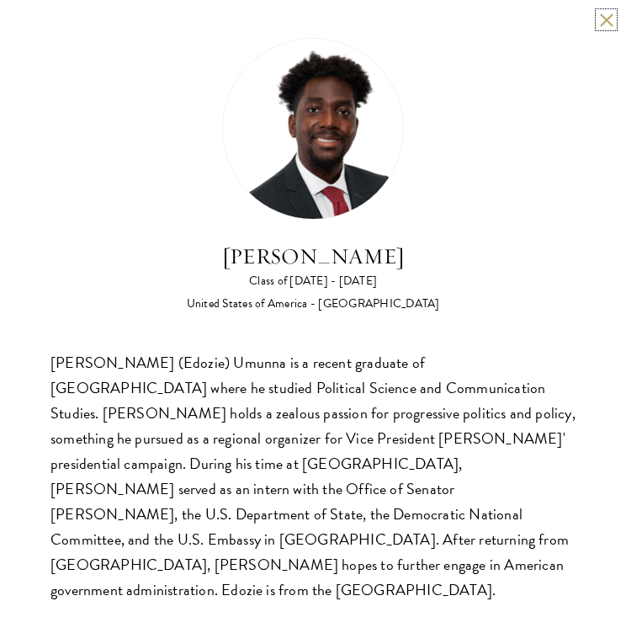
click at [607, 24] on button at bounding box center [606, 20] width 14 height 14
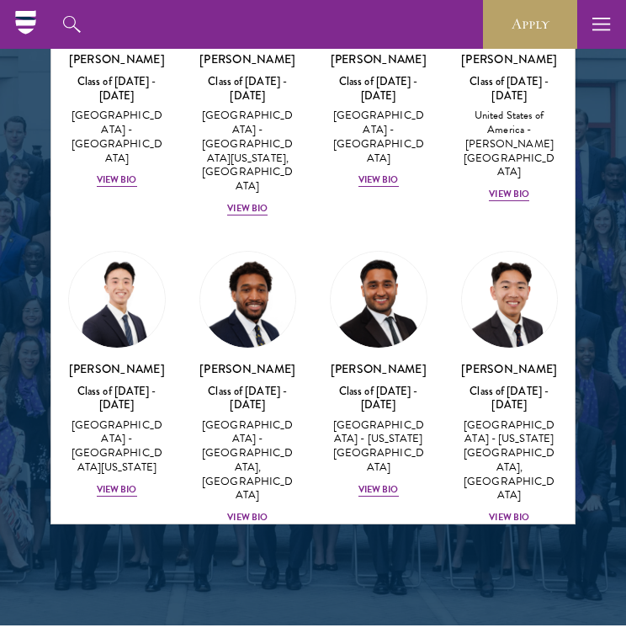
scroll to position [3417, 0]
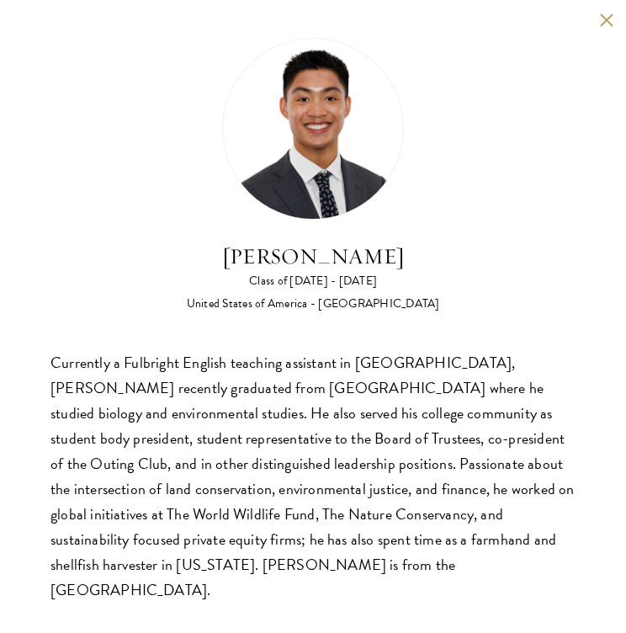
drag, startPoint x: 284, startPoint y: 401, endPoint x: 282, endPoint y: 471, distance: 70.7
click at [282, 471] on div "Currently a Fulbright English teaching assistant in Taiwan, Paul Wang recently …" at bounding box center [312, 476] width 525 height 252
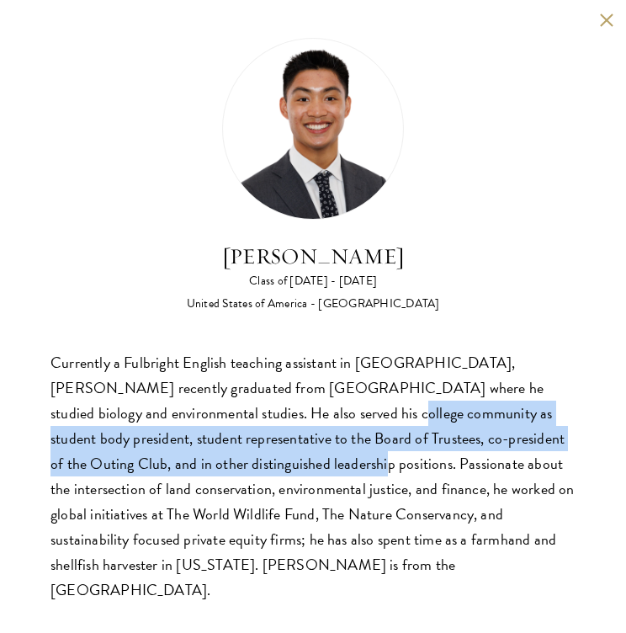
drag, startPoint x: 282, startPoint y: 471, endPoint x: 282, endPoint y: 420, distance: 51.3
click at [282, 420] on div "Currently a Fulbright English teaching assistant in Taiwan, Paul Wang recently …" at bounding box center [312, 476] width 525 height 252
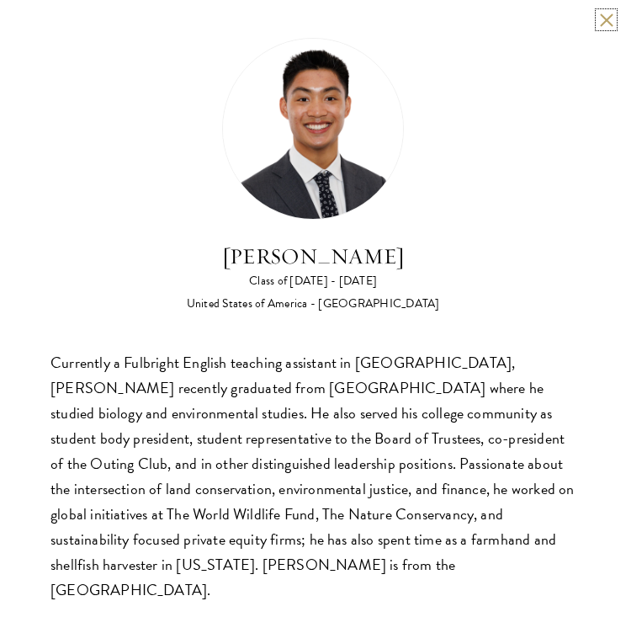
click at [604, 24] on button at bounding box center [606, 20] width 14 height 14
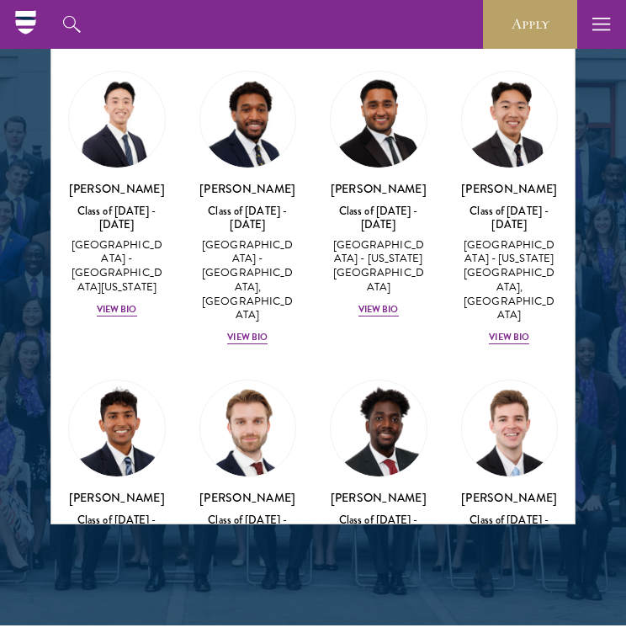
scroll to position [3584, 0]
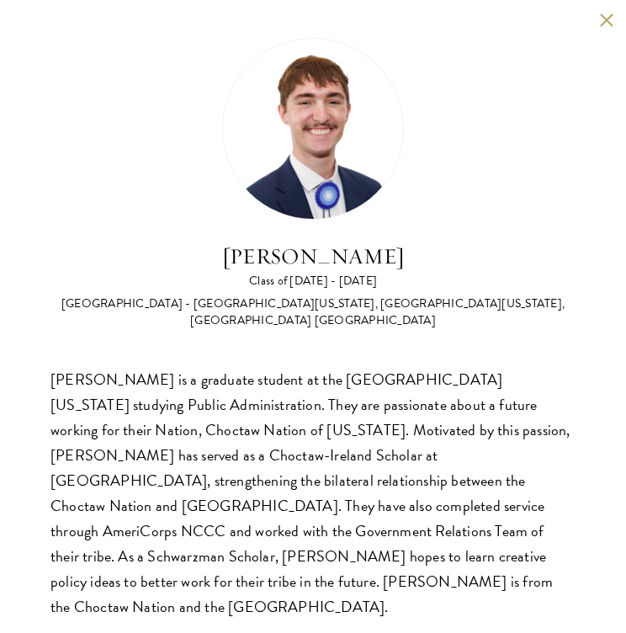
click at [610, 22] on button at bounding box center [606, 20] width 14 height 14
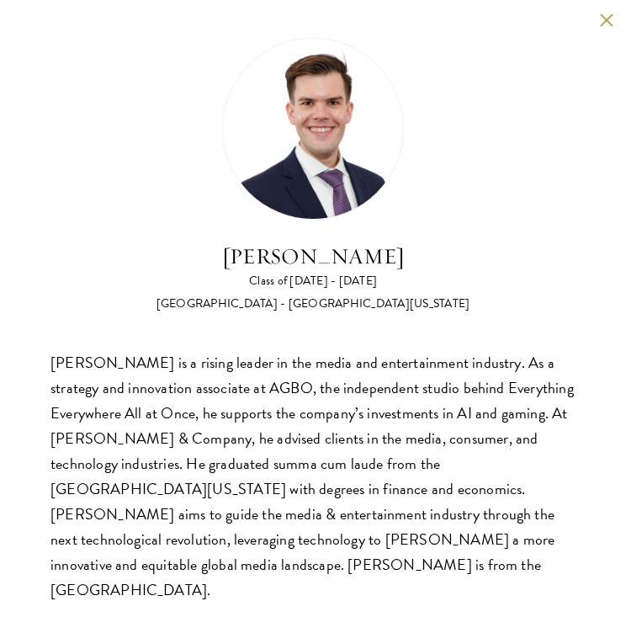
scroll to position [2169, 0]
click at [607, 19] on button at bounding box center [606, 20] width 14 height 14
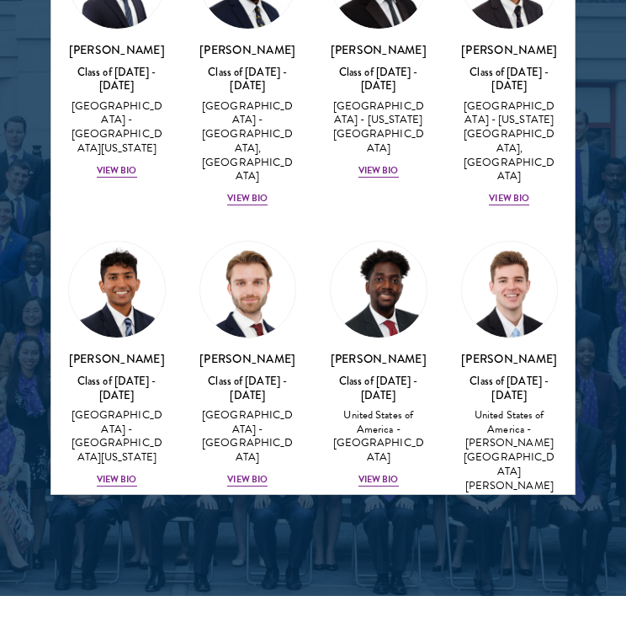
scroll to position [3688, 0]
